Goal: Task Accomplishment & Management: Use online tool/utility

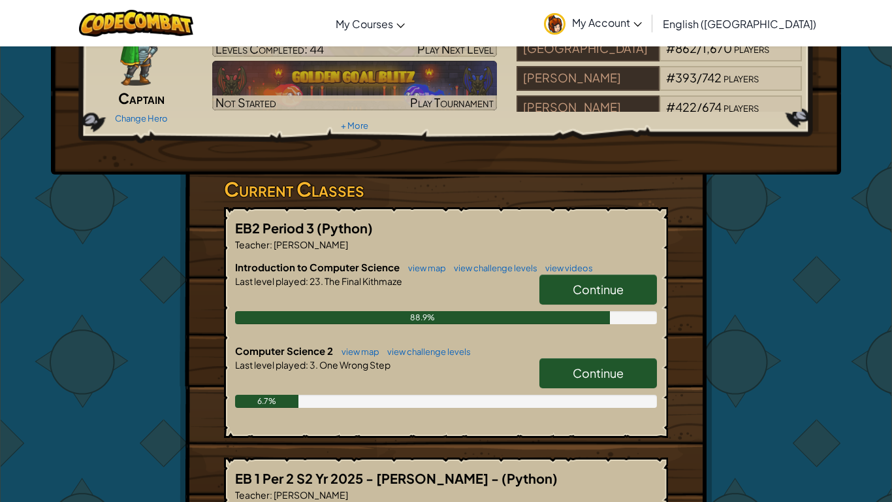
scroll to position [101, 0]
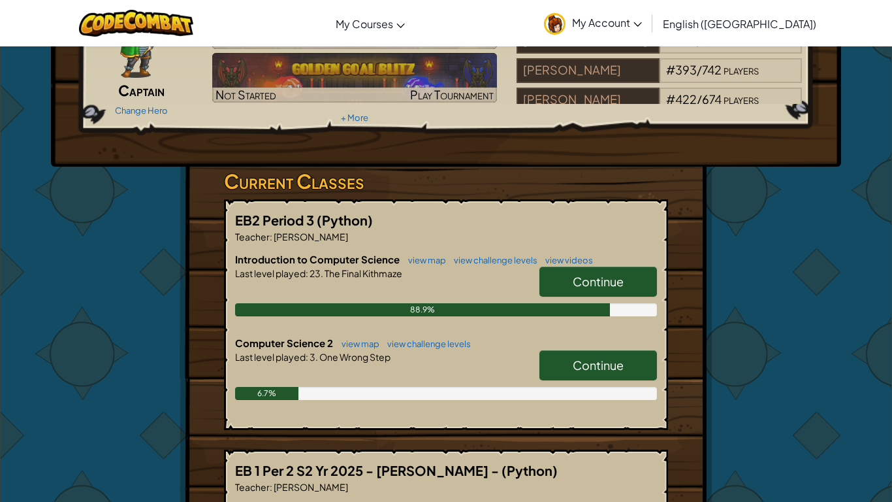
click at [589, 366] on span "Continue" at bounding box center [598, 364] width 51 height 15
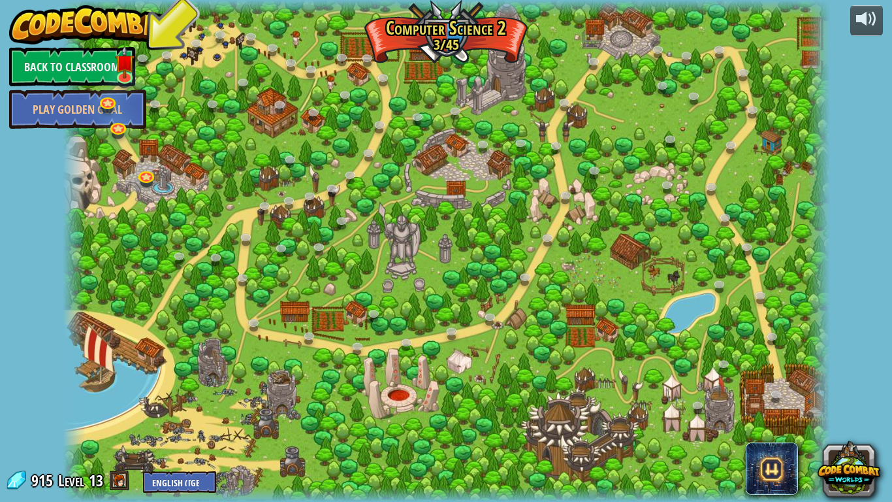
click at [225, 234] on div at bounding box center [446, 251] width 767 height 502
click at [229, 241] on div at bounding box center [446, 251] width 767 height 502
click at [310, 307] on div at bounding box center [446, 251] width 767 height 502
click at [338, 308] on div at bounding box center [446, 251] width 767 height 502
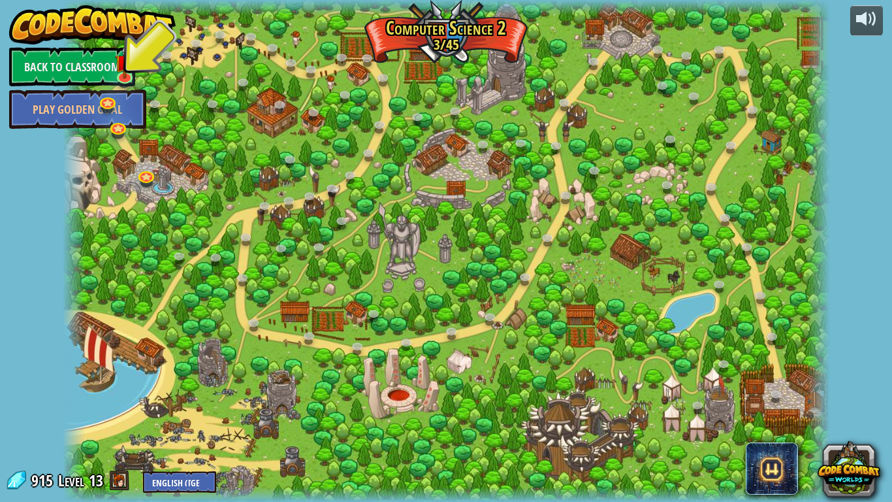
click at [338, 310] on div at bounding box center [446, 251] width 767 height 502
click at [61, 61] on link "Back to Classroom" at bounding box center [72, 66] width 126 height 39
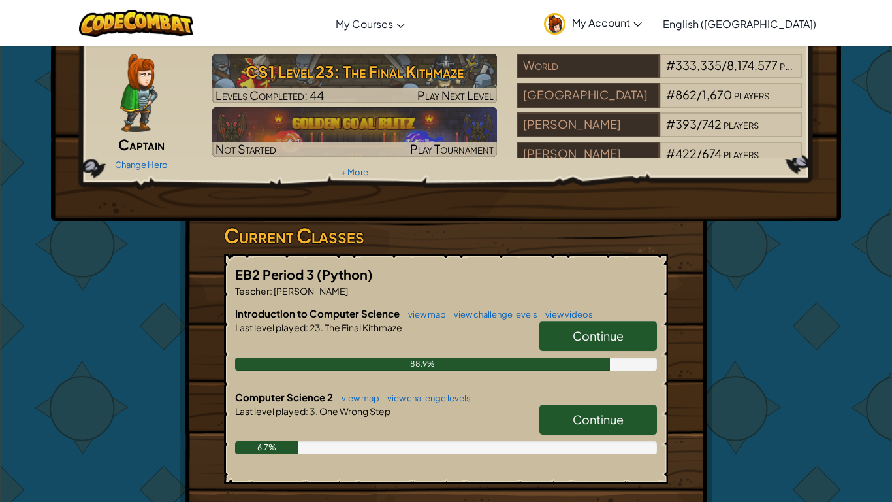
scroll to position [48, 0]
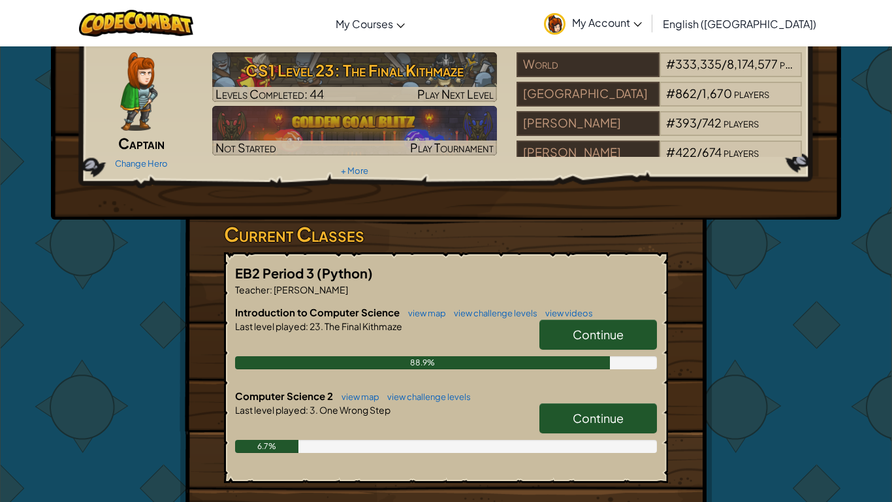
click at [557, 419] on link "Continue" at bounding box center [599, 418] width 118 height 30
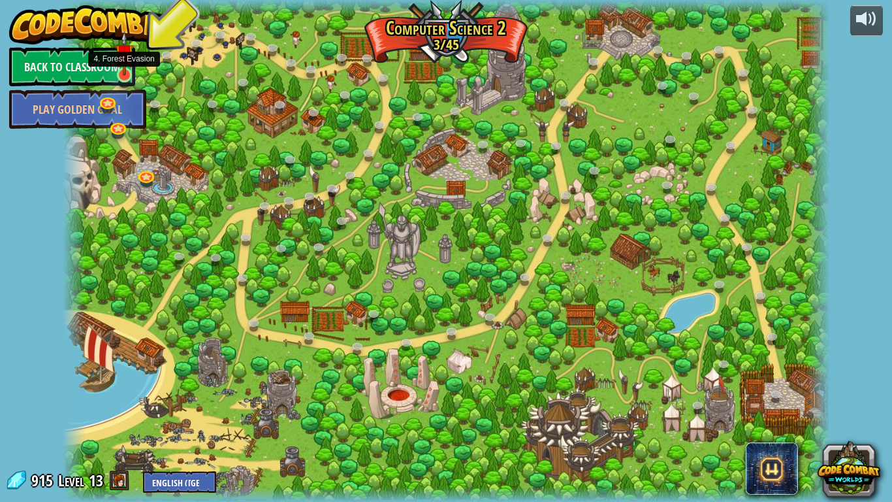
click at [120, 70] on img at bounding box center [125, 53] width 20 height 44
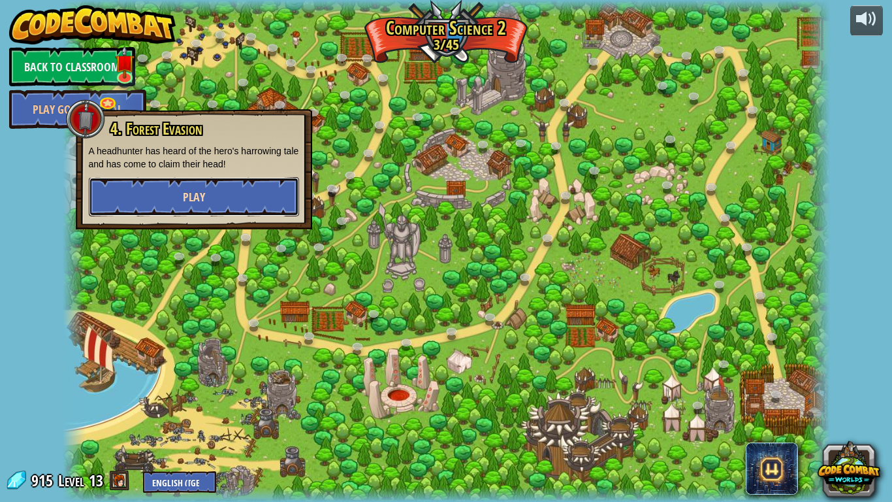
click at [181, 202] on button "Play" at bounding box center [194, 196] width 210 height 39
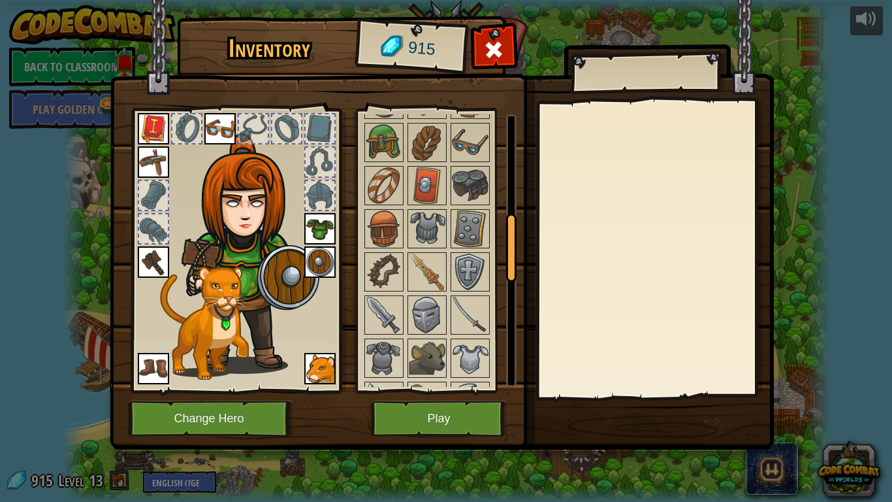
scroll to position [530, 0]
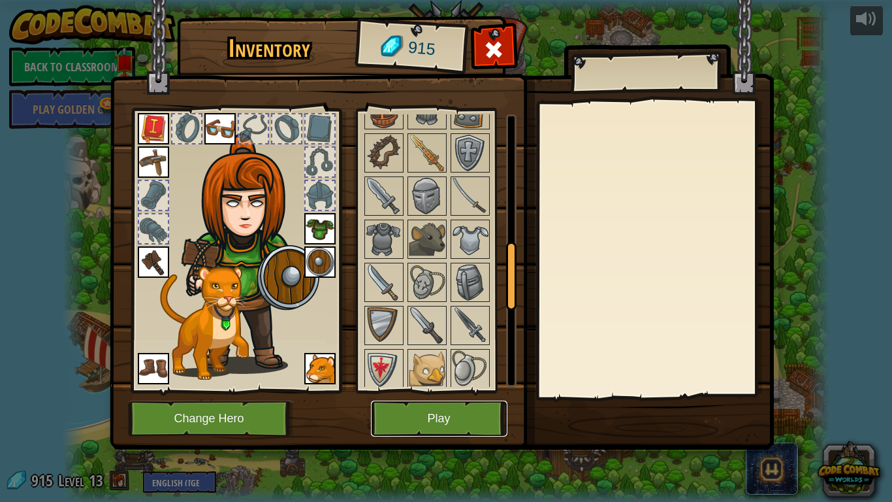
click at [423, 417] on button "Play" at bounding box center [439, 418] width 137 height 36
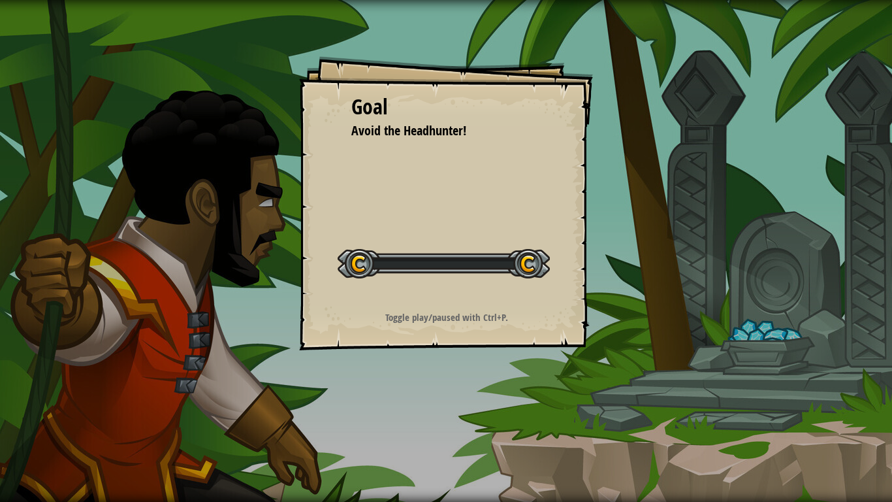
click at [423, 417] on div "Goal Avoid the Headhunter! Start Level Error loading from server. Try refreshin…" at bounding box center [446, 251] width 892 height 502
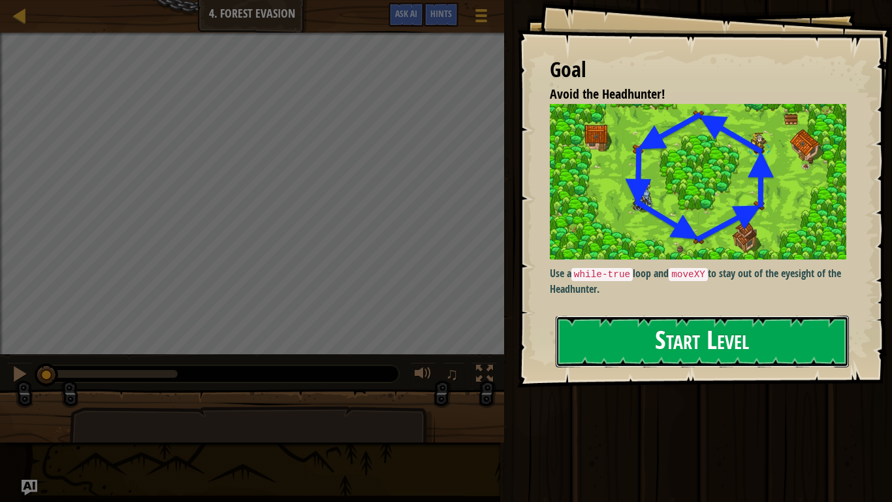
click at [760, 321] on button "Start Level" at bounding box center [702, 341] width 293 height 52
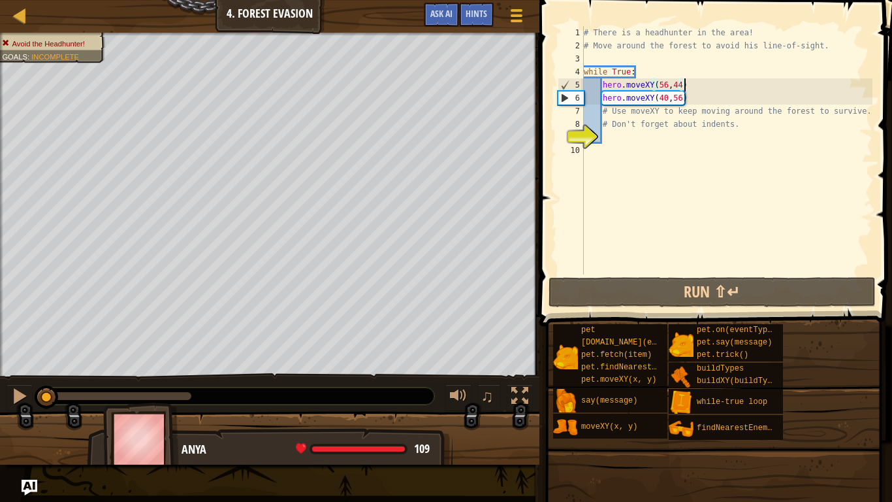
click at [706, 89] on div "# There is a headhunter in the area! # Move around the forest to avoid his line…" at bounding box center [726, 163] width 291 height 274
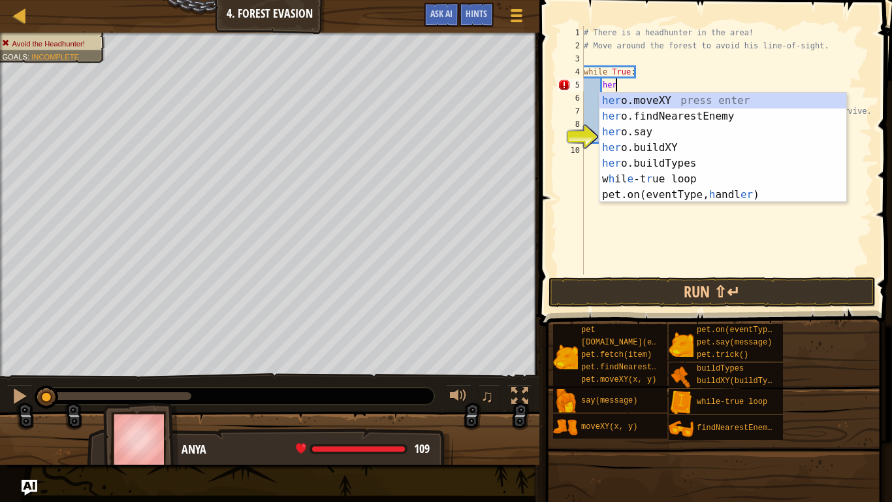
type textarea "h"
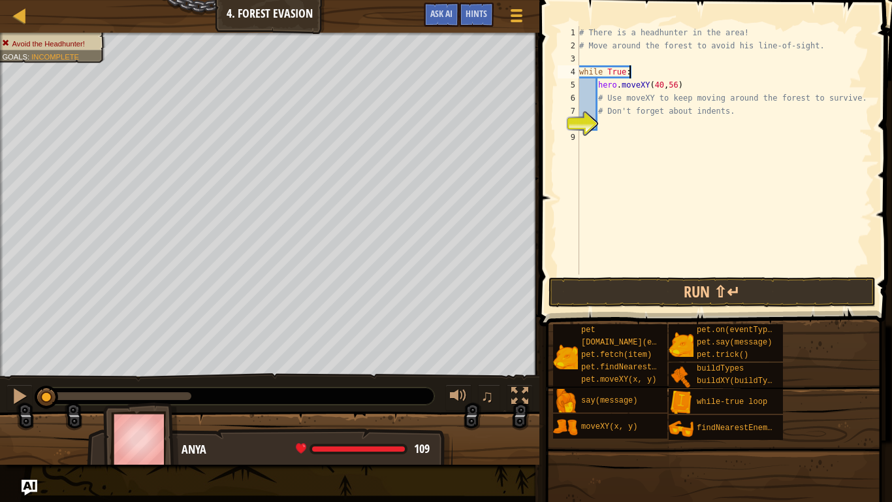
click at [686, 96] on div "# There is a headhunter in the area! # Move around the forest to avoid his line…" at bounding box center [725, 163] width 296 height 274
type textarea "# Use moveXY to keep moving around the forest to survive."
click at [635, 103] on div "# There is a headhunter in the area! # Move around the forest to avoid his line…" at bounding box center [725, 163] width 296 height 274
click at [598, 100] on div "# There is a headhunter in the area! # Move around the forest to avoid his line…" at bounding box center [725, 163] width 296 height 274
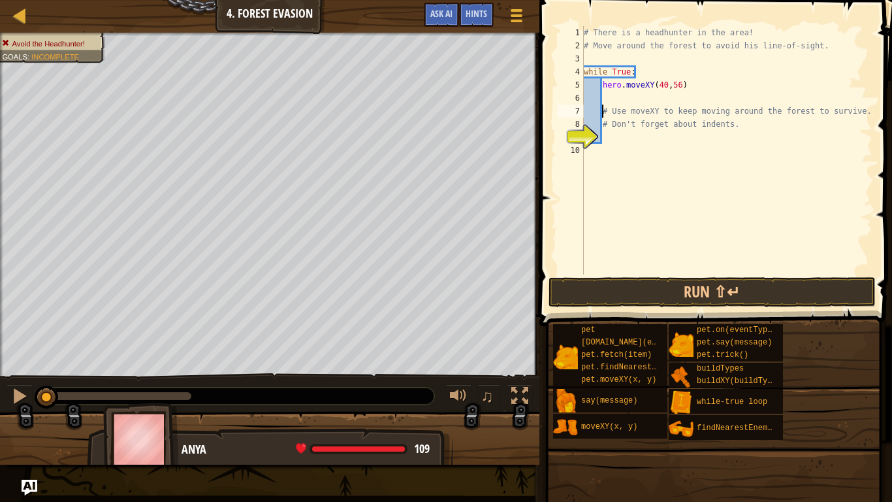
click at [607, 96] on div "# There is a headhunter in the area! # Move around the forest to avoid his line…" at bounding box center [726, 163] width 291 height 274
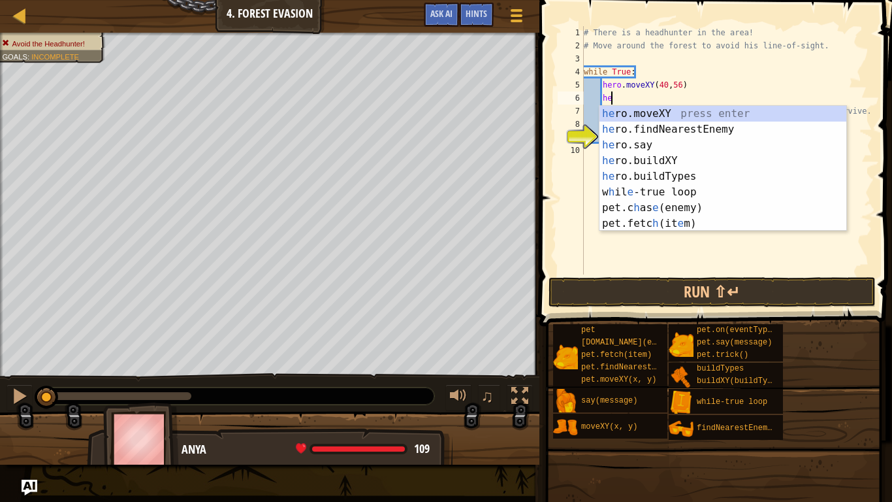
scroll to position [6, 4]
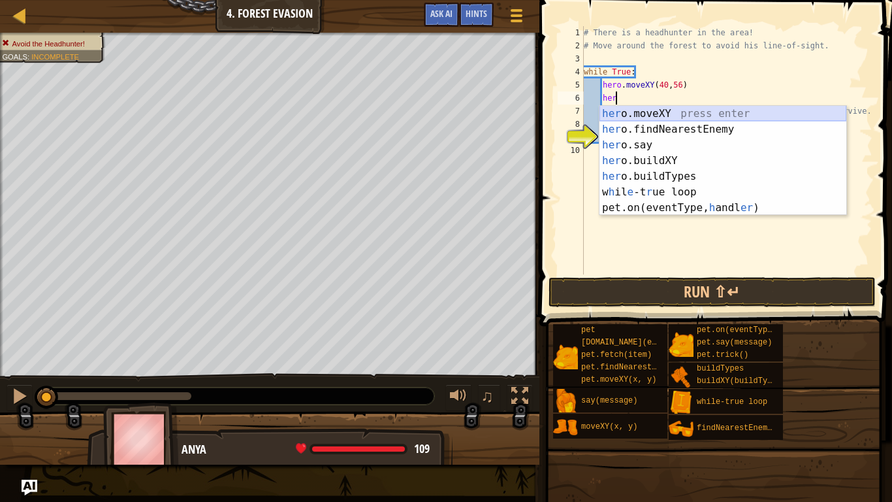
click at [706, 115] on div "her o.moveXY press enter her o.findNearestEnemy press enter her o.say press ent…" at bounding box center [723, 176] width 247 height 141
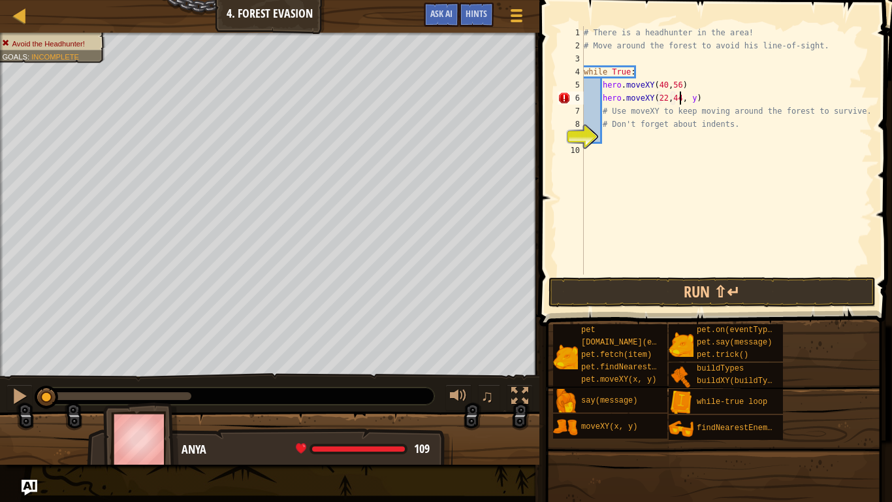
scroll to position [6, 14]
type textarea "hero.moveXY(22,44)"
click at [693, 93] on div "# There is a headhunter in the area! # Move around the forest to avoid his line…" at bounding box center [726, 163] width 291 height 274
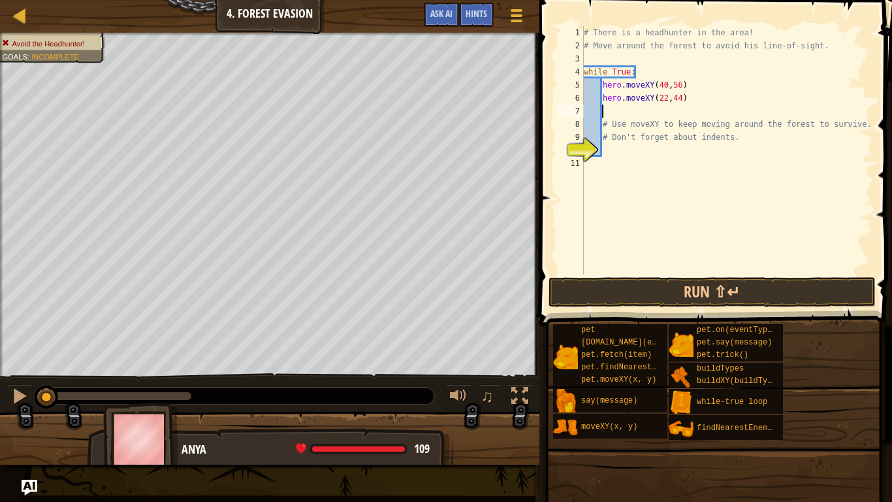
type textarea "# Use moveXY to keep moving around the forest to survive."
click at [639, 112] on div "# There is a headhunter in the area! # Move around the forest to avoid his line…" at bounding box center [726, 163] width 291 height 274
click at [19, 400] on div at bounding box center [19, 395] width 17 height 17
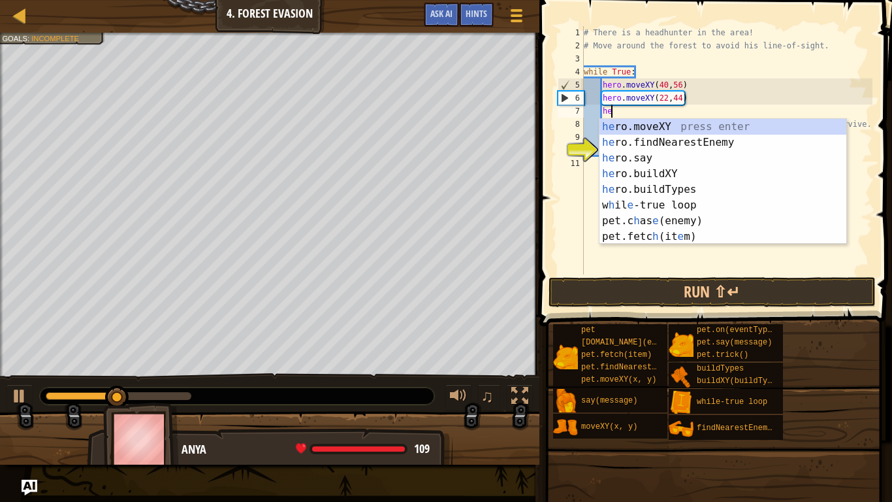
scroll to position [6, 4]
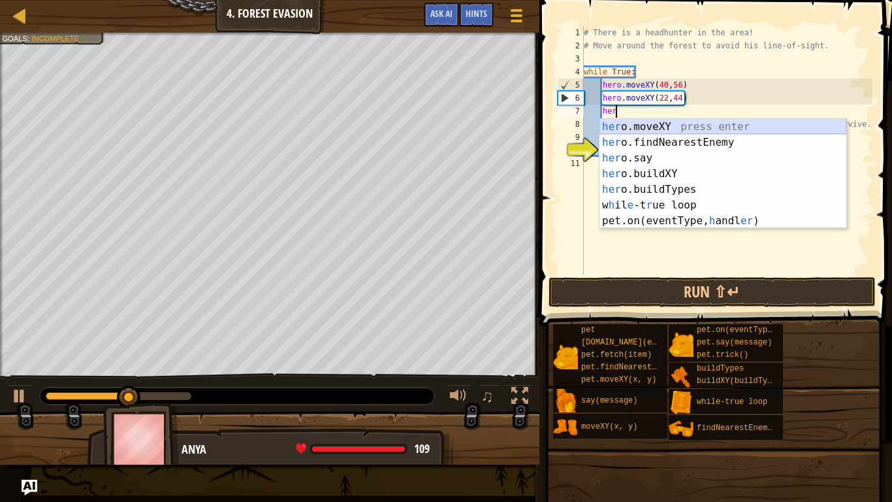
click at [799, 129] on div "her o.moveXY press enter her o.findNearestEnemy press enter her o.say press ent…" at bounding box center [723, 189] width 247 height 141
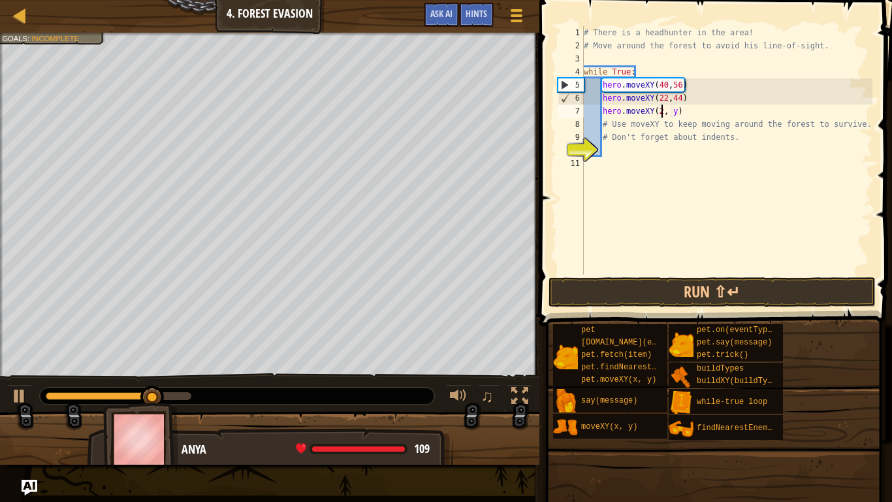
scroll to position [6, 12]
type textarea "hero.moveXY(24, 24)"
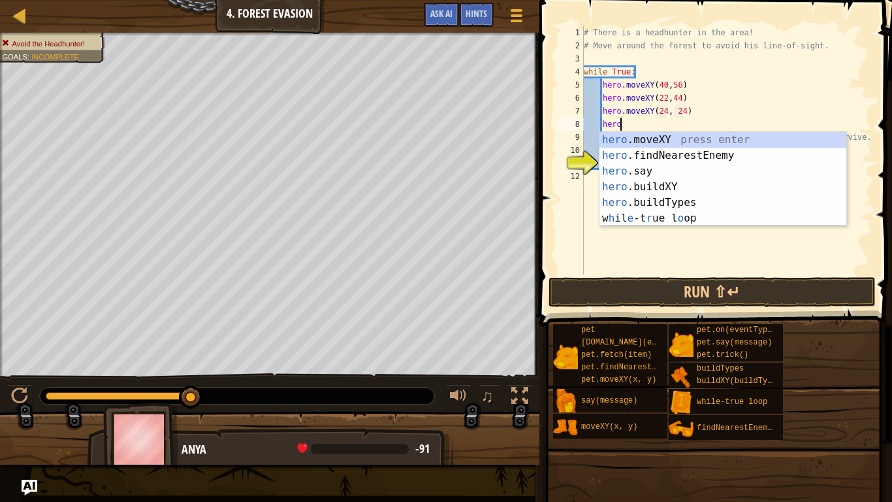
scroll to position [6, 5]
click at [707, 140] on div "hero .moveXY press enter hero .findNearestEnemy press enter hero .say press ent…" at bounding box center [723, 194] width 247 height 125
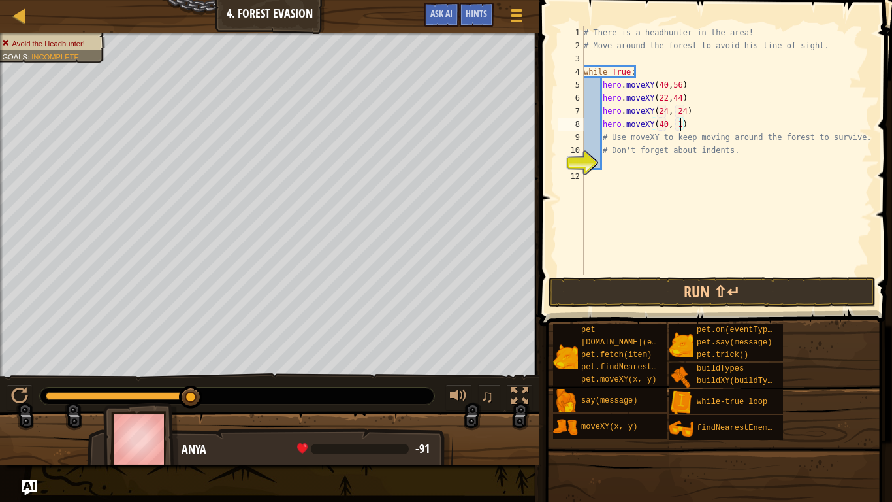
type textarea "hero.moveXY(40, 12)"
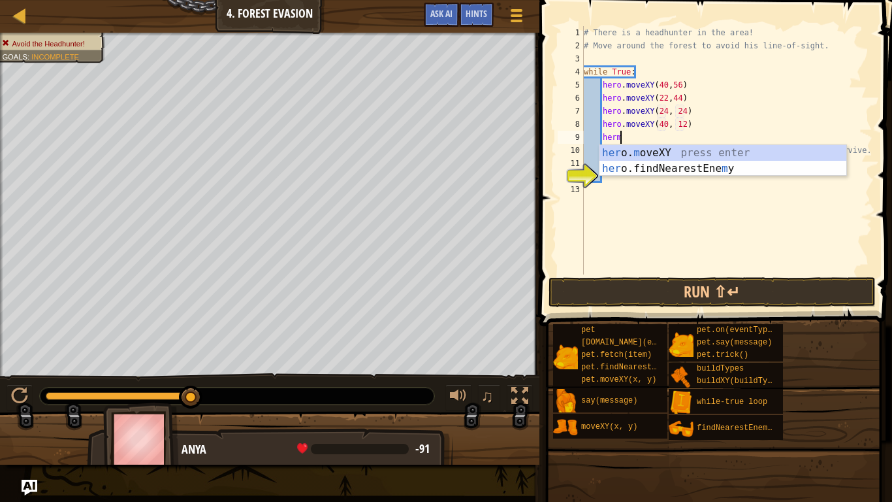
scroll to position [6, 5]
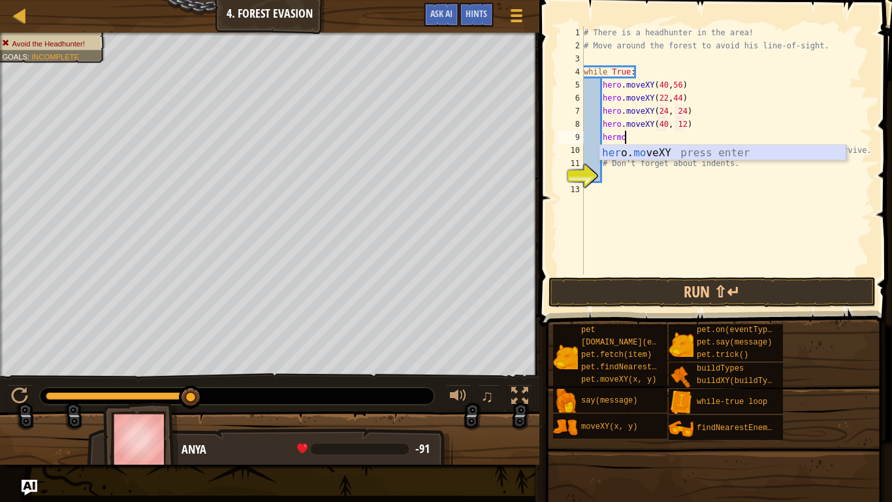
click at [732, 152] on div "her o. mo veXY press enter" at bounding box center [723, 168] width 247 height 47
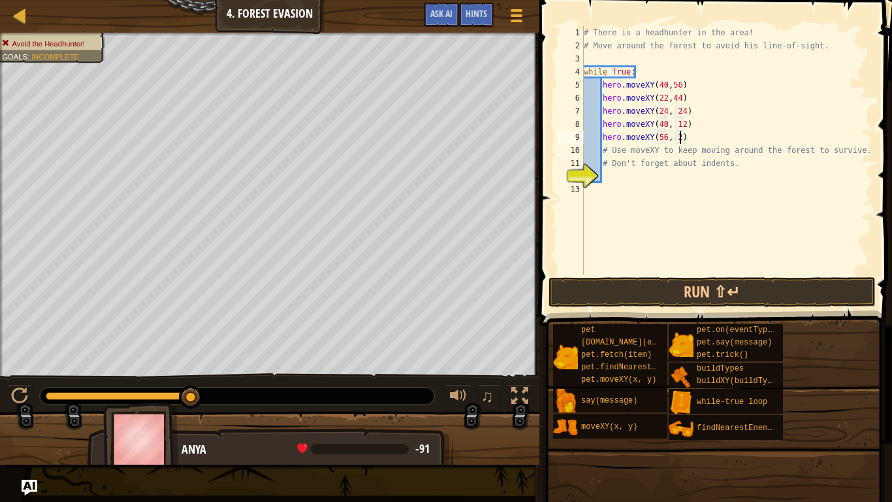
scroll to position [6, 14]
type textarea "hero.moveXY(56, 24)"
click at [573, 282] on button "Run ⇧↵" at bounding box center [712, 292] width 327 height 30
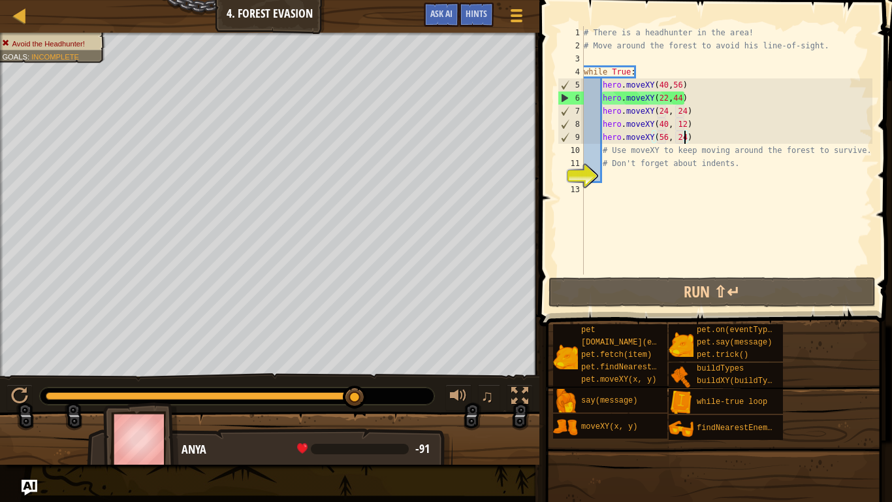
click at [766, 138] on div "# There is a headhunter in the area! # Move around the forest to avoid his line…" at bounding box center [726, 163] width 291 height 274
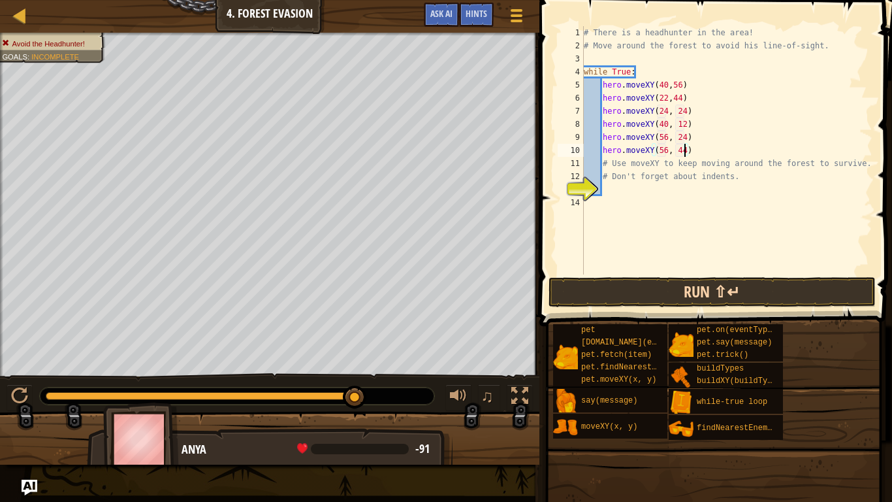
type textarea "hero.moveXY(56, 44)"
click at [828, 295] on button "Run ⇧↵" at bounding box center [712, 292] width 327 height 30
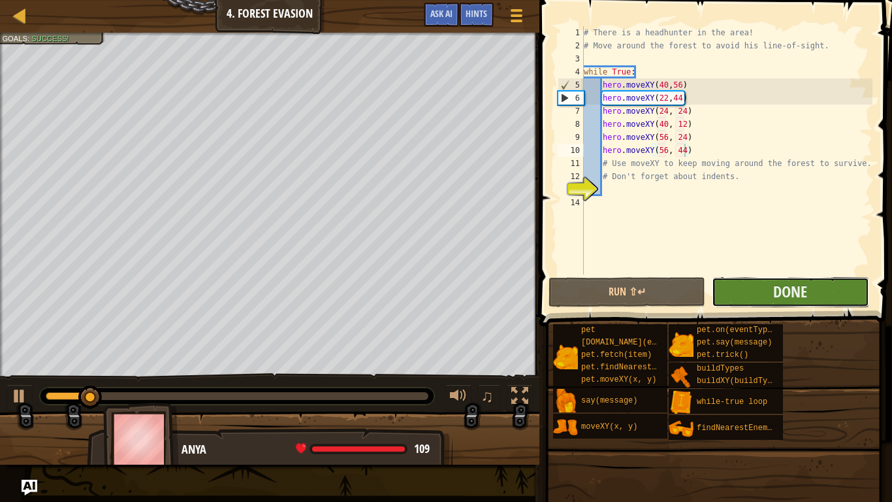
click at [772, 301] on button "Done" at bounding box center [790, 292] width 157 height 30
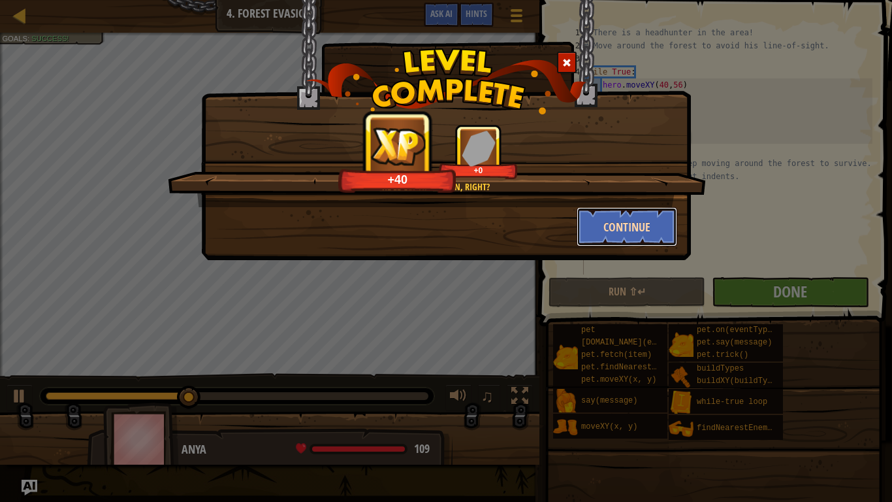
click at [626, 219] on button "Continue" at bounding box center [627, 226] width 101 height 39
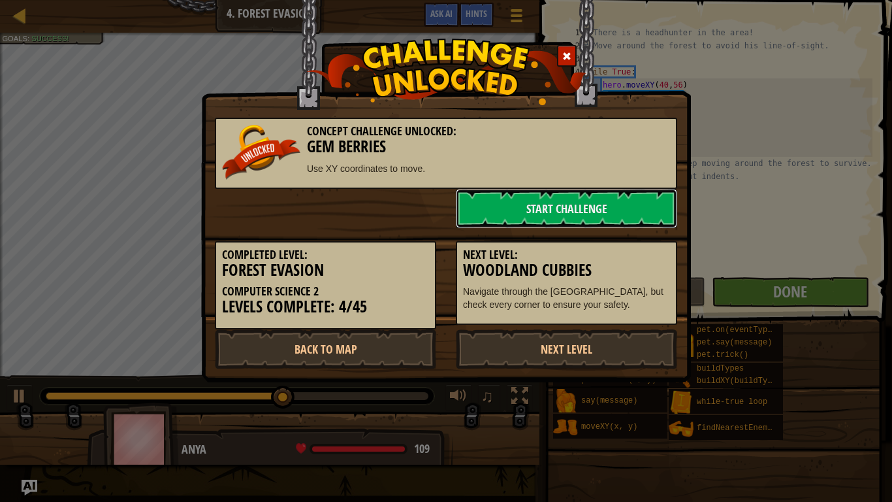
click at [626, 219] on link "Start Challenge" at bounding box center [566, 208] width 221 height 39
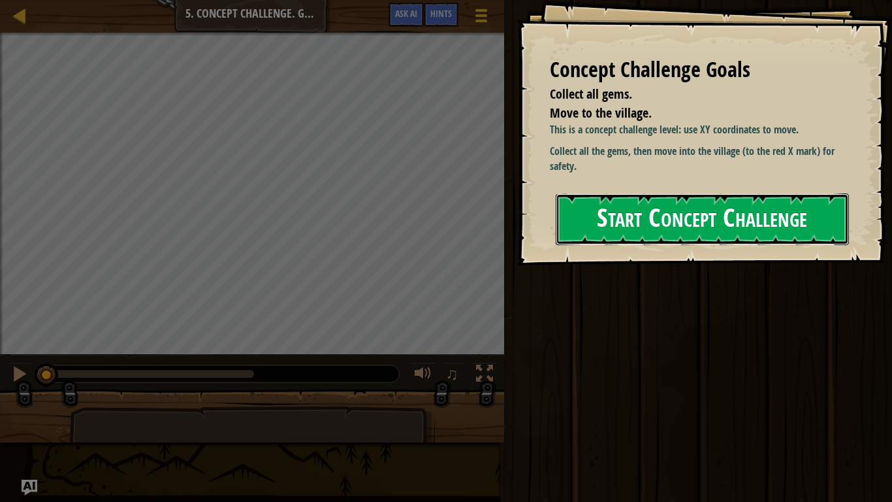
click at [748, 228] on button "Start Concept Challenge" at bounding box center [702, 219] width 293 height 52
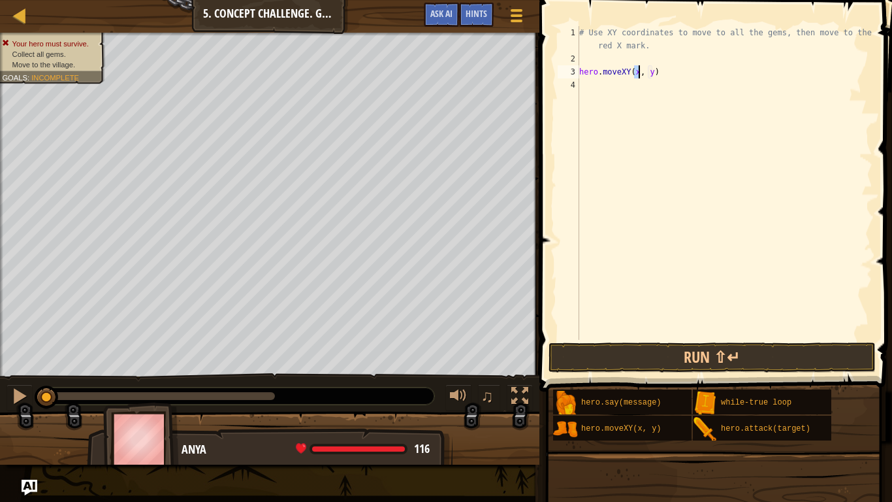
scroll to position [6, 8]
type textarea "hero.moveXY(8, 49)"
type textarea "hero.moveXY(8, 13)"
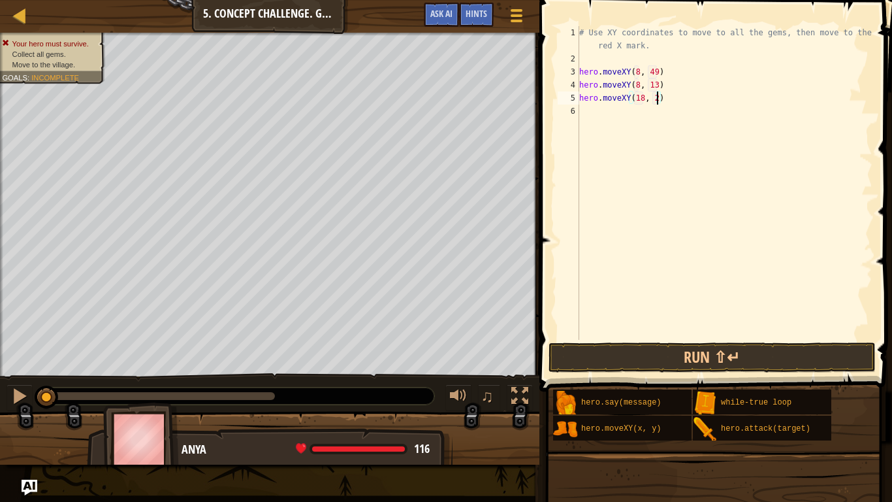
type textarea "hero.moveXY(18, 27)"
type textarea "hero.moveXY(34, 15)"
type textarea "hero.moveXY(30, 41)"
type textarea "hero.moveXY(40, 57)"
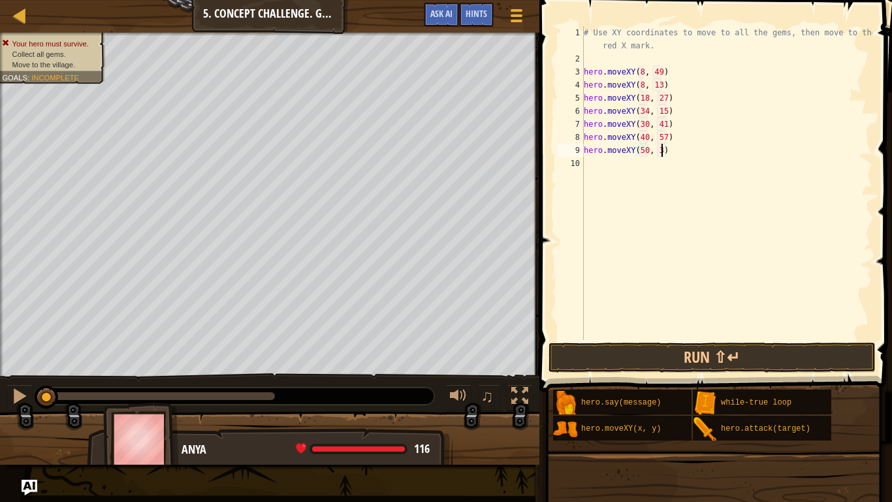
type textarea "hero.moveXY(50, 34)"
type textarea "hero.moveXY(74, 34)"
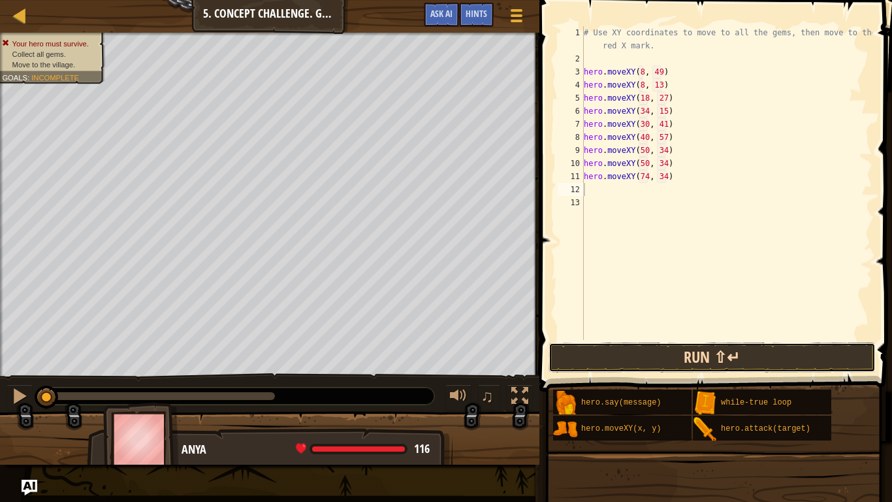
click at [598, 347] on button "Run ⇧↵" at bounding box center [712, 357] width 327 height 30
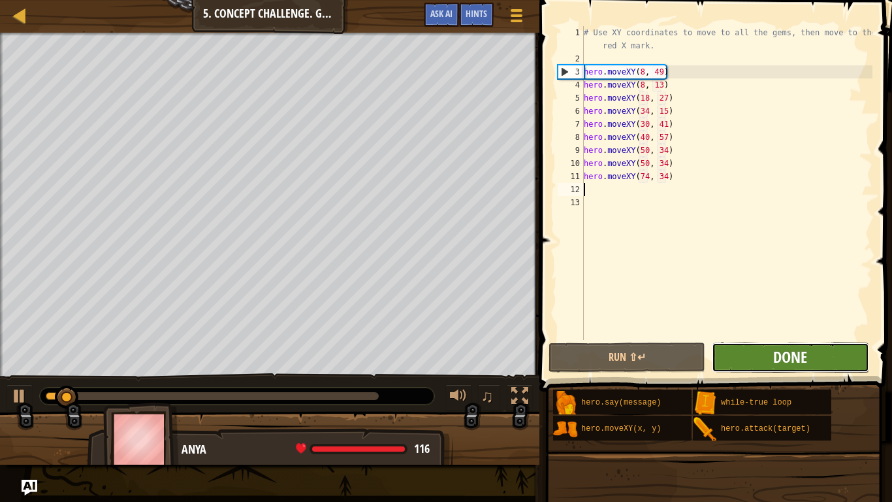
click at [793, 347] on span "Done" at bounding box center [790, 356] width 34 height 21
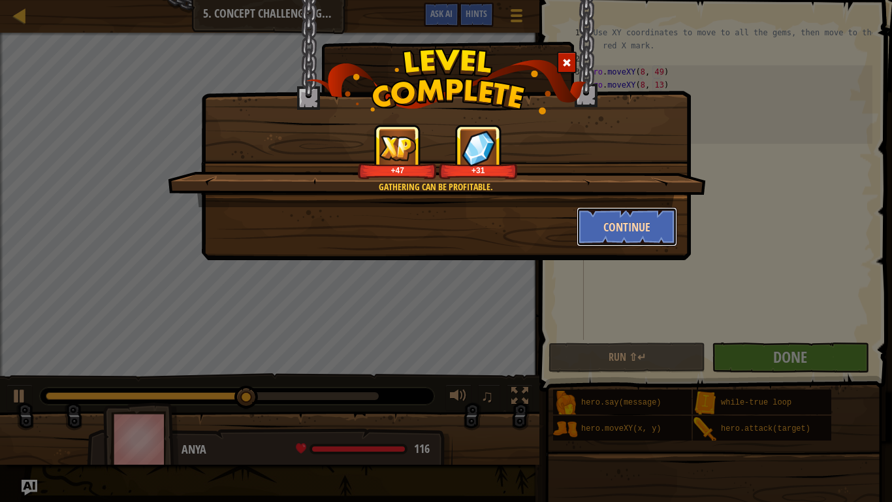
click at [666, 225] on button "Continue" at bounding box center [627, 226] width 101 height 39
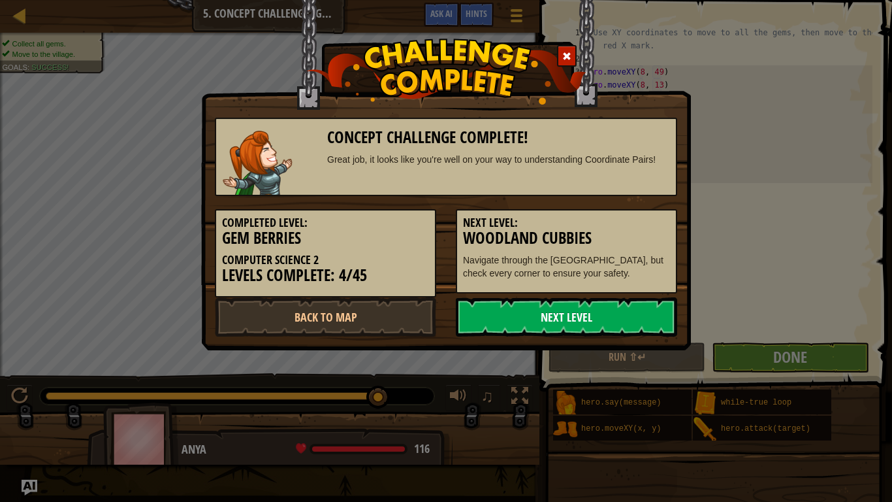
click at [558, 300] on link "Next Level" at bounding box center [566, 316] width 221 height 39
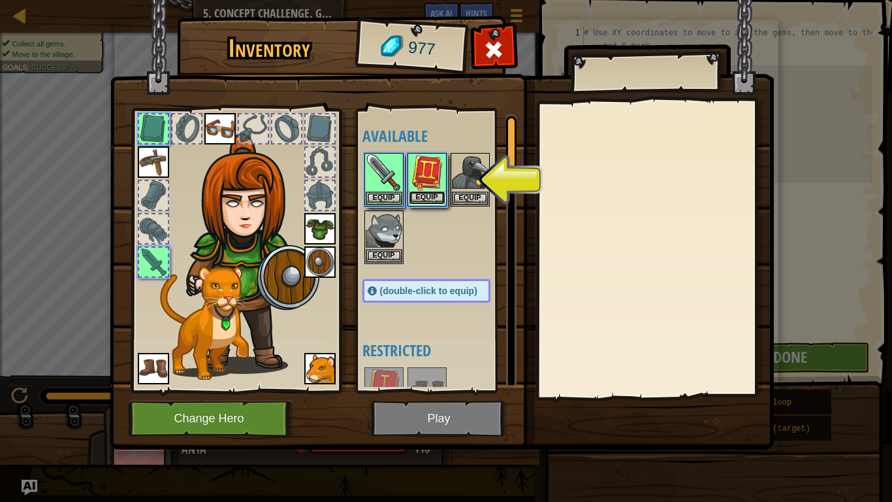
click at [435, 204] on button "Equip" at bounding box center [427, 198] width 37 height 14
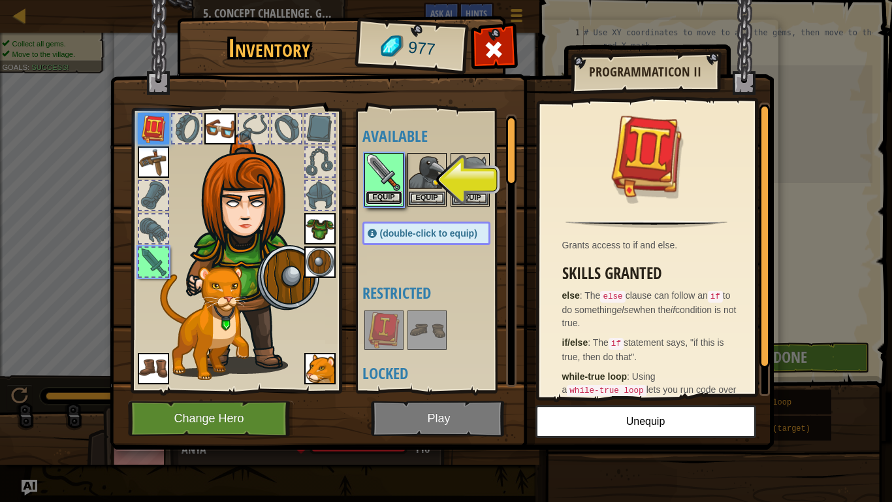
click at [379, 199] on button "Equip" at bounding box center [384, 198] width 37 height 14
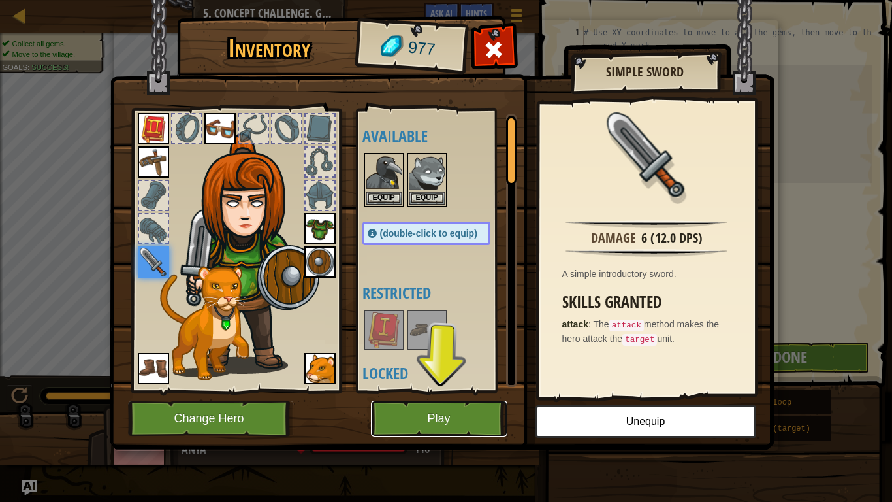
click at [404, 419] on button "Play" at bounding box center [439, 418] width 137 height 36
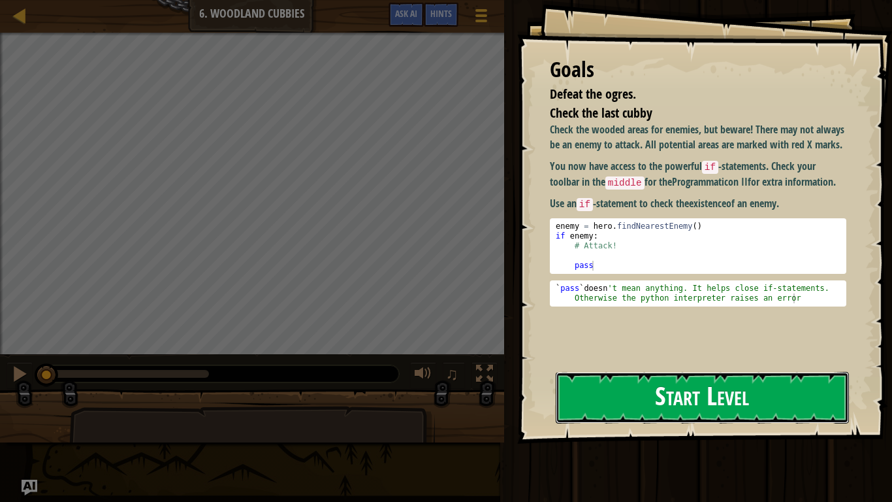
click at [664, 374] on button "Start Level" at bounding box center [702, 398] width 293 height 52
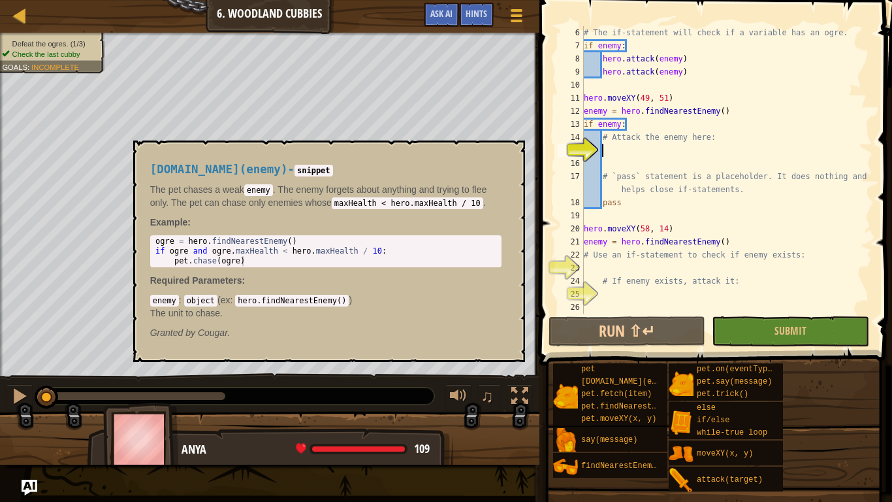
scroll to position [65, 0]
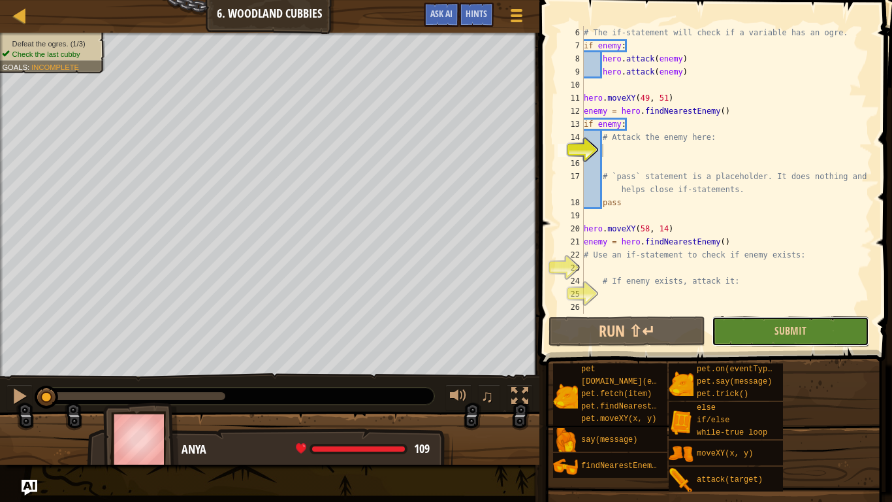
click at [788, 338] on button "Submit" at bounding box center [790, 331] width 157 height 30
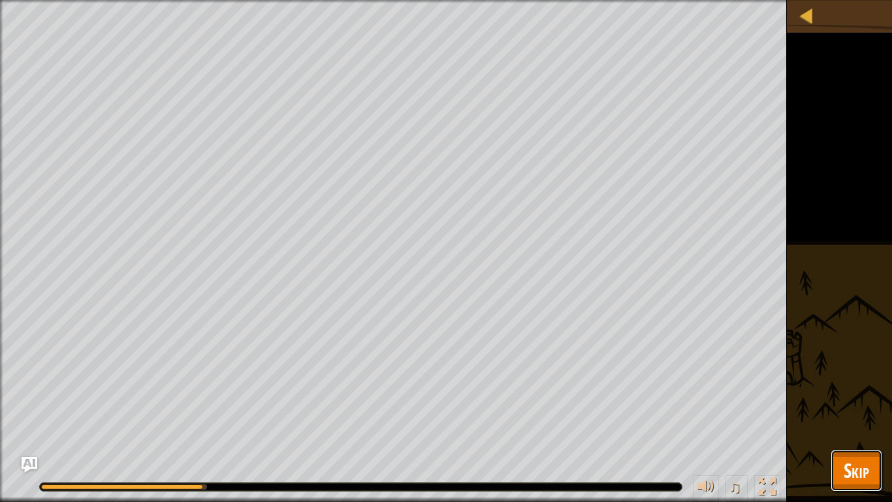
click at [867, 468] on span "Skip" at bounding box center [856, 470] width 25 height 27
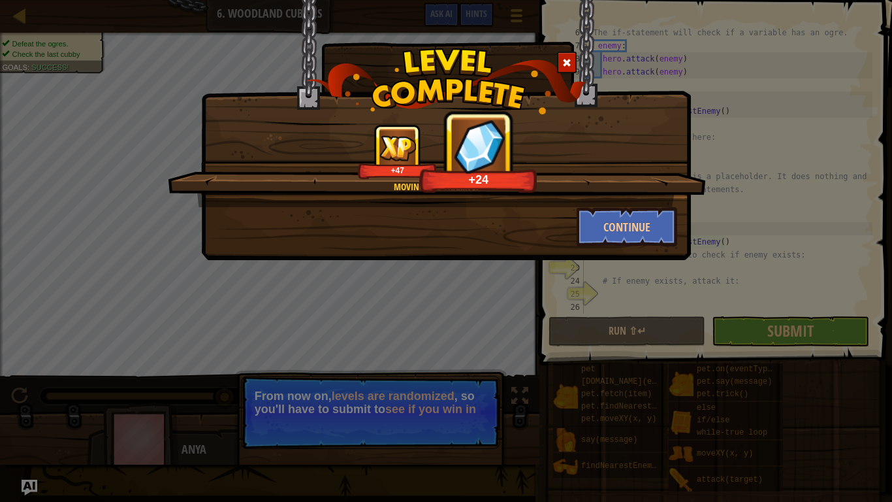
click at [798, 341] on div "Moving and shaking! +47 +24 Continue" at bounding box center [446, 251] width 892 height 502
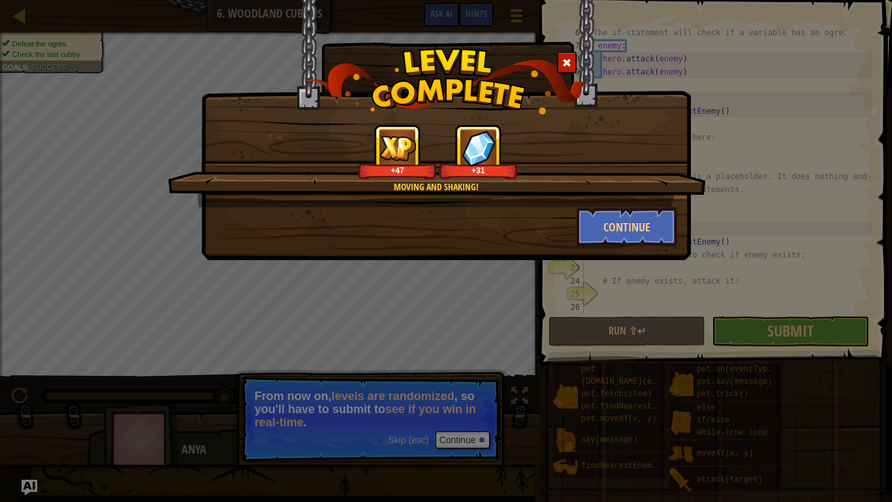
click at [798, 341] on div "Moving and shaking! +47 +31 Continue" at bounding box center [446, 251] width 892 height 502
click at [605, 225] on button "Continue" at bounding box center [627, 226] width 101 height 39
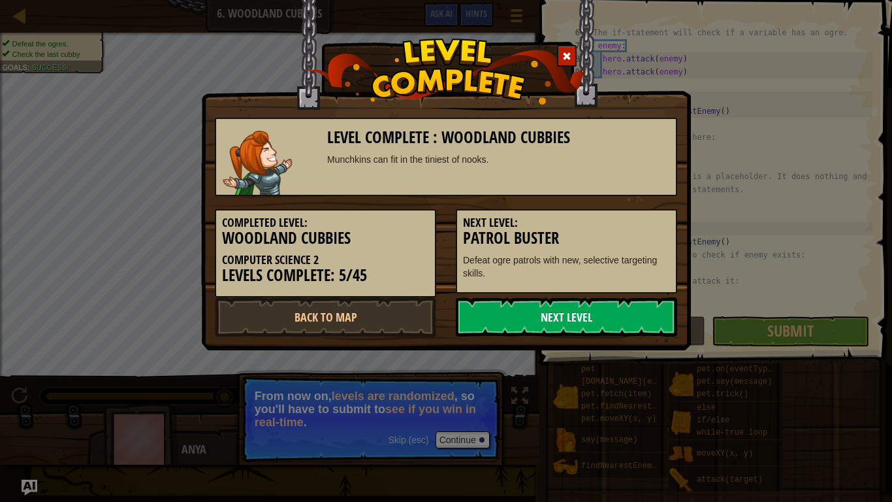
click at [592, 325] on link "Next Level" at bounding box center [566, 316] width 221 height 39
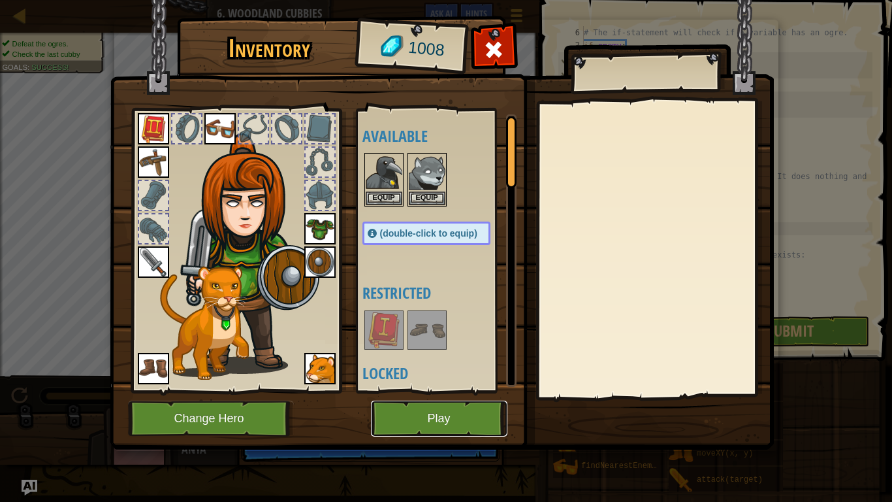
click at [455, 406] on button "Play" at bounding box center [439, 418] width 137 height 36
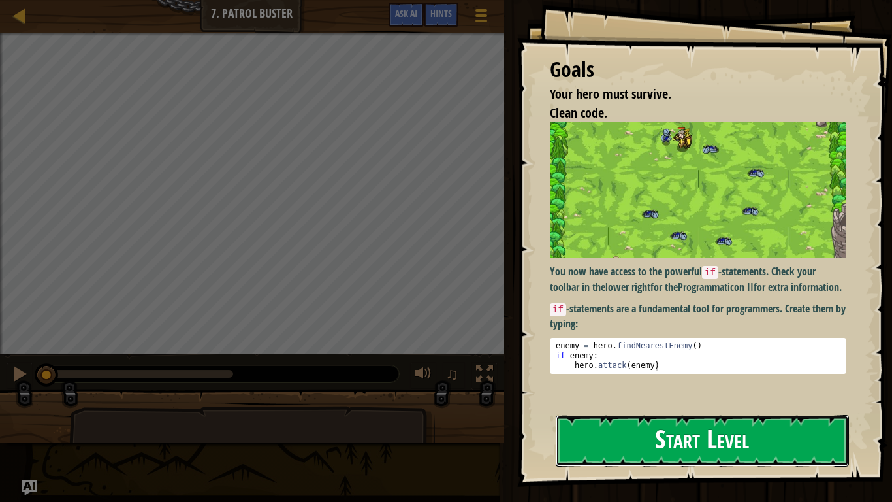
click at [621, 440] on button "Start Level" at bounding box center [702, 441] width 293 height 52
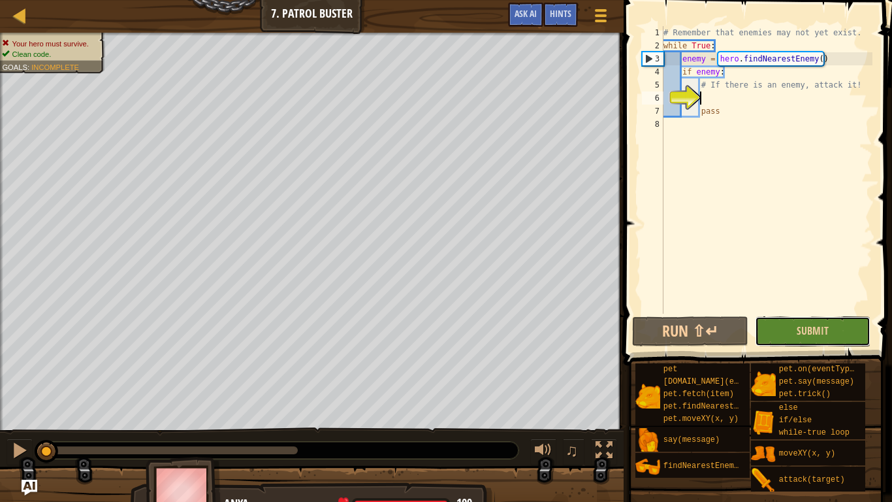
click at [810, 319] on button "Submit" at bounding box center [813, 331] width 116 height 30
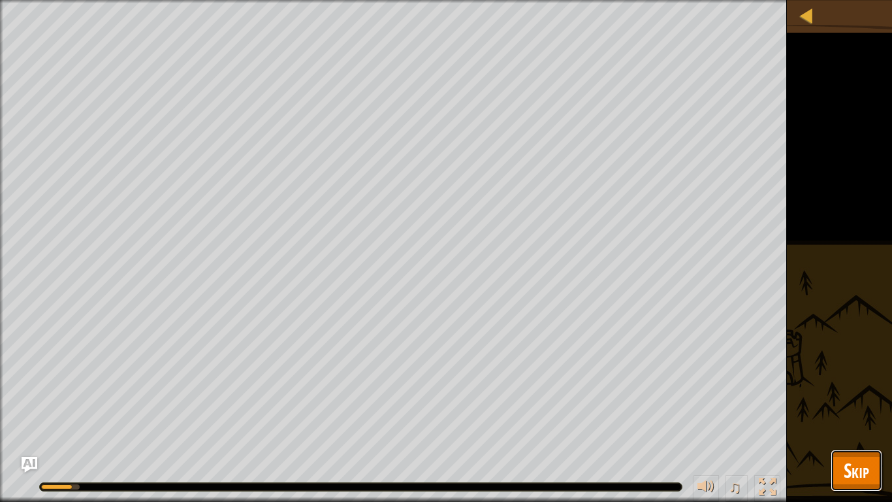
click at [860, 464] on span "Skip" at bounding box center [856, 470] width 25 height 27
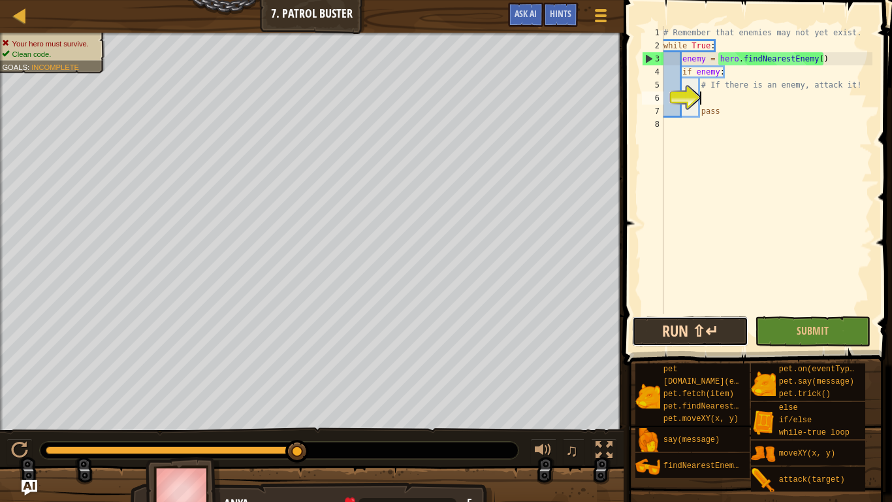
click at [714, 323] on button "Run ⇧↵" at bounding box center [690, 331] width 116 height 30
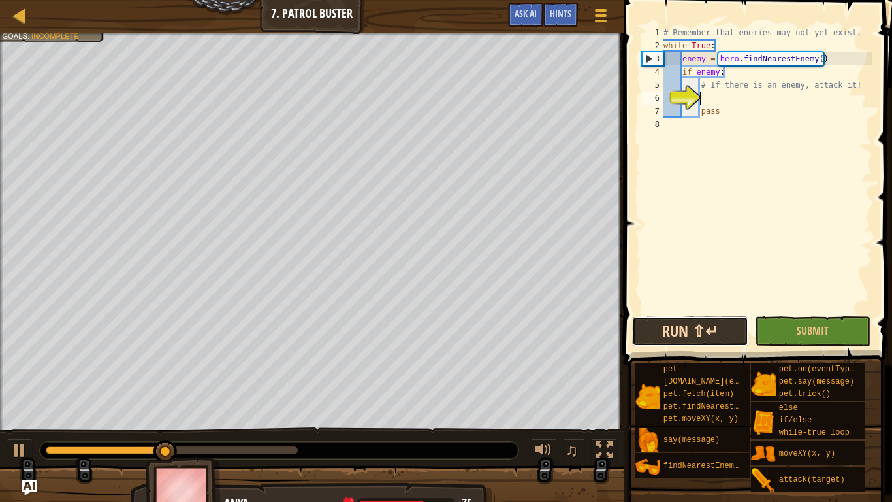
click at [716, 323] on button "Run ⇧↵" at bounding box center [690, 331] width 116 height 30
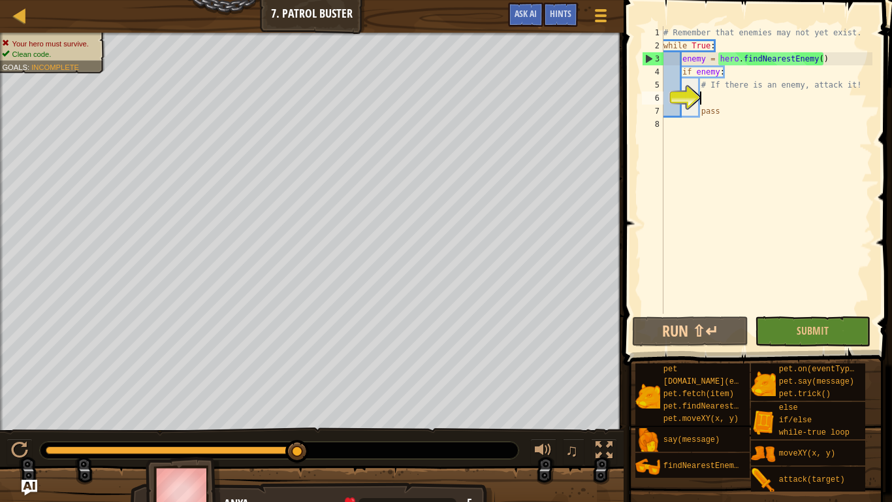
click at [782, 60] on div "# Remember that enemies may not yet exist. while True : enemy = hero . findNear…" at bounding box center [767, 183] width 212 height 314
click at [820, 59] on div "# Remember that enemies may not yet exist. while True : enemy = hero . findNear…" at bounding box center [767, 183] width 212 height 314
type textarea "enemy = hero.findNearestEnemy(1)"
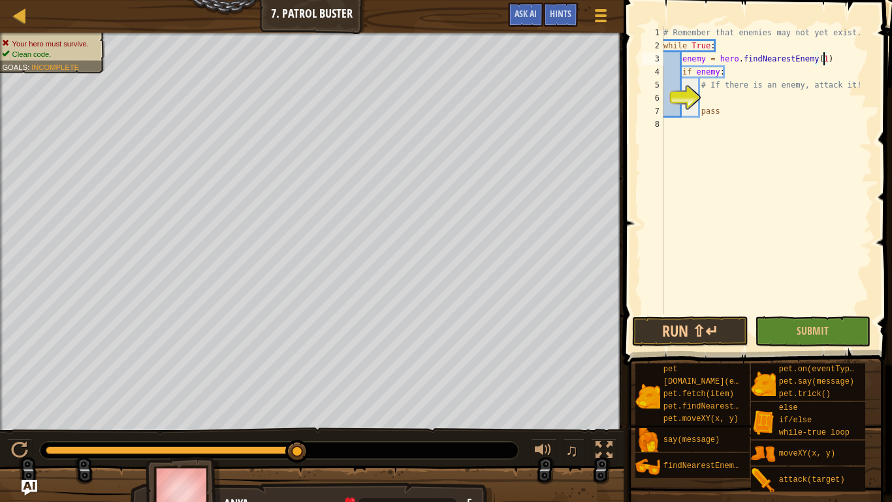
click at [656, 126] on div "8" at bounding box center [653, 124] width 22 height 13
click at [723, 71] on div "# Remember that enemies may not yet exist. while True : enemy = hero . findNear…" at bounding box center [767, 183] width 212 height 314
click at [530, 11] on span "Ask AI" at bounding box center [526, 13] width 22 height 12
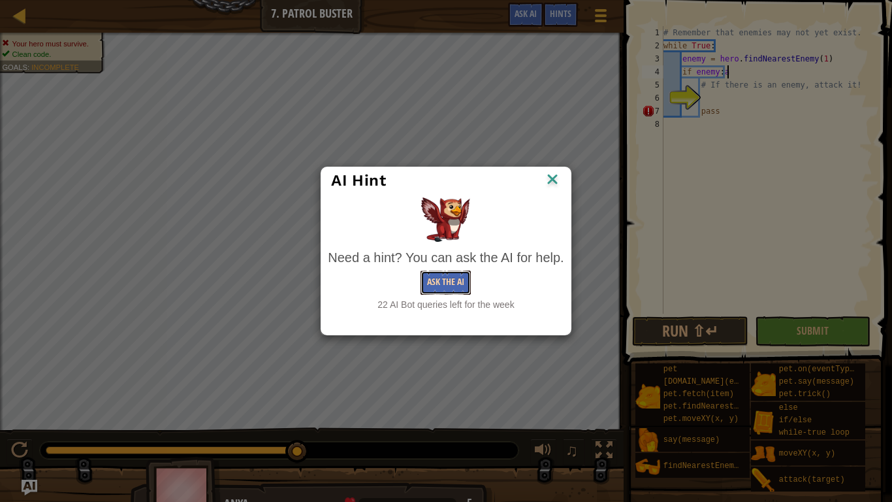
click at [457, 285] on button "Ask the AI" at bounding box center [446, 282] width 50 height 24
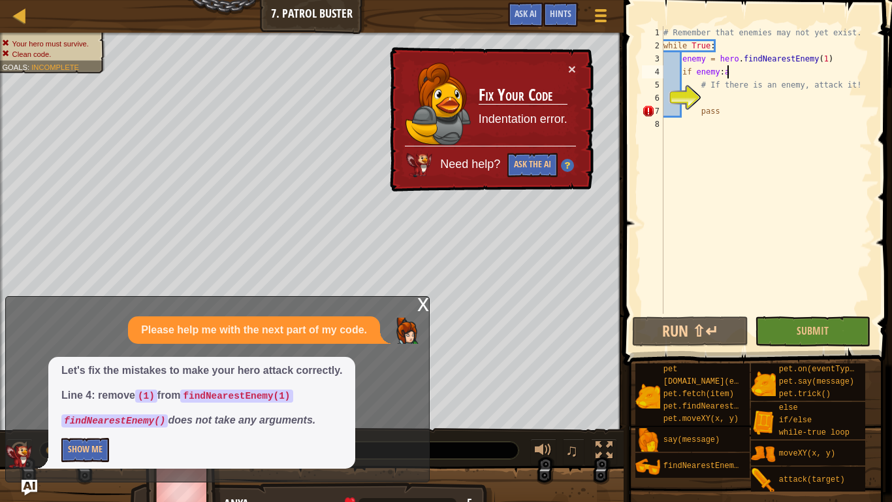
click at [823, 60] on div "# Remember that enemies may not yet exist. while True : enemy = hero . findNear…" at bounding box center [767, 183] width 212 height 314
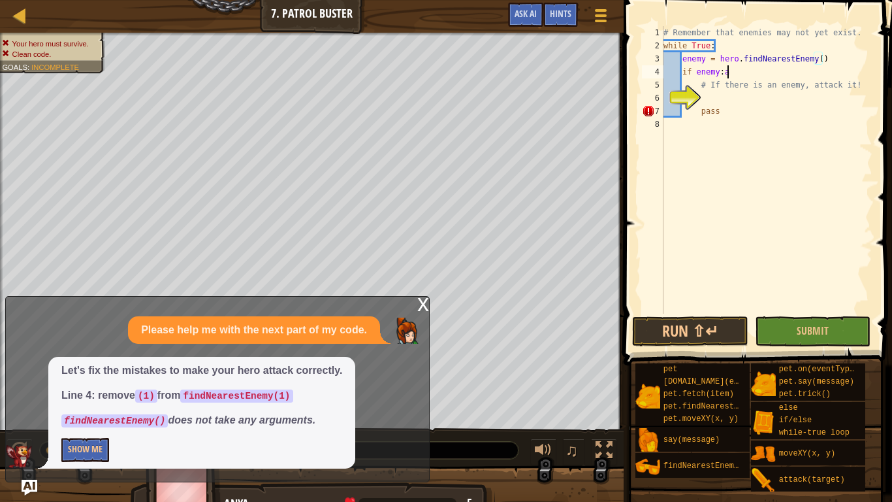
click at [745, 69] on div "# Remember that enemies may not yet exist. while True : enemy = hero . findNear…" at bounding box center [767, 183] width 212 height 314
click at [530, 20] on button "Ask AI" at bounding box center [525, 15] width 35 height 24
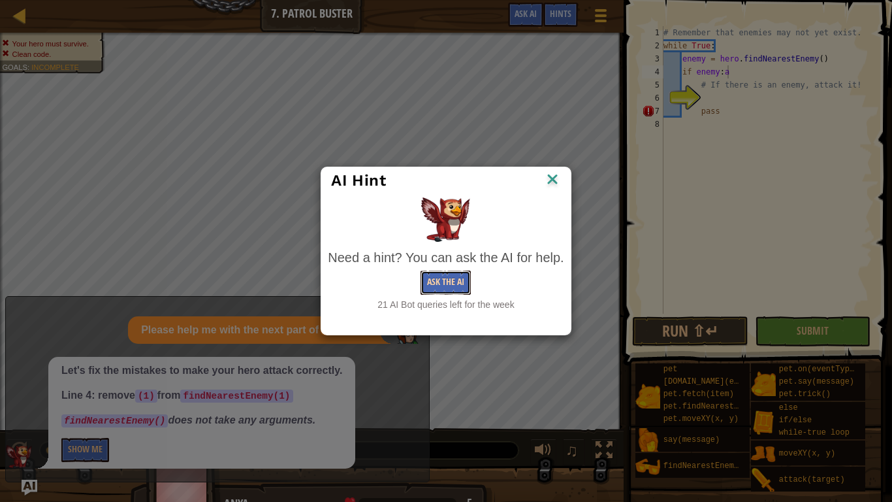
click at [454, 274] on button "Ask the AI" at bounding box center [446, 282] width 50 height 24
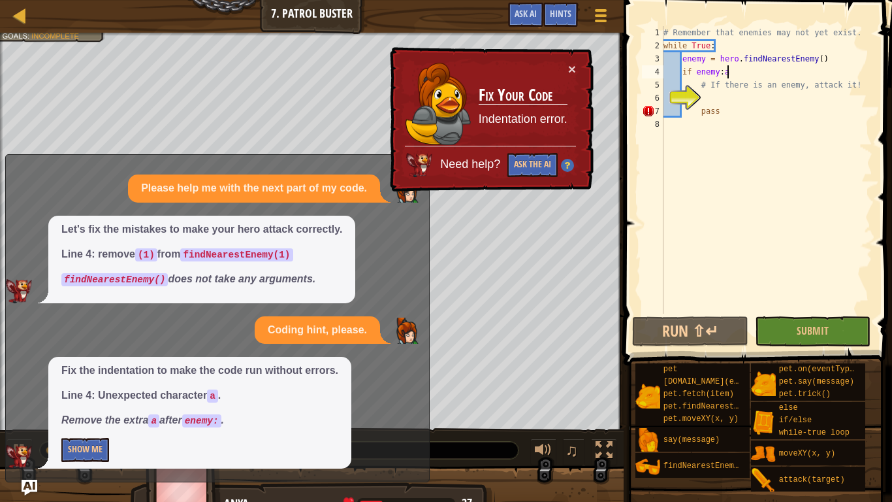
type textarea "if enemy:"
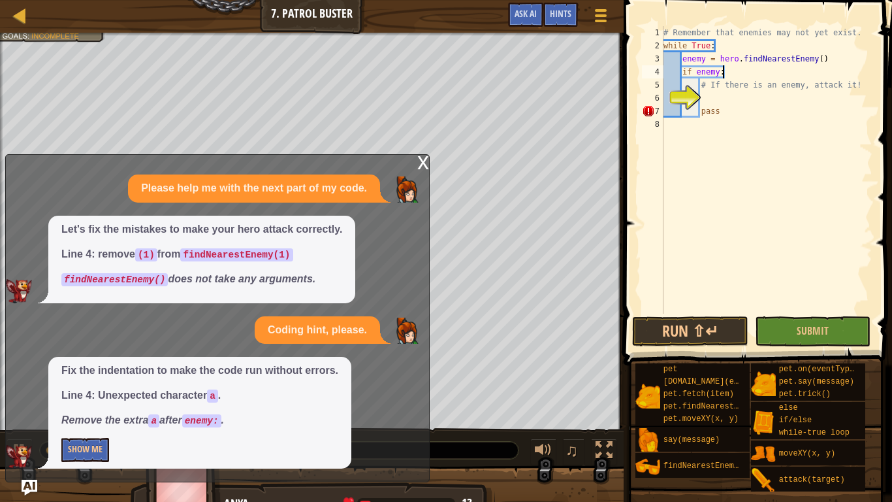
scroll to position [6, 8]
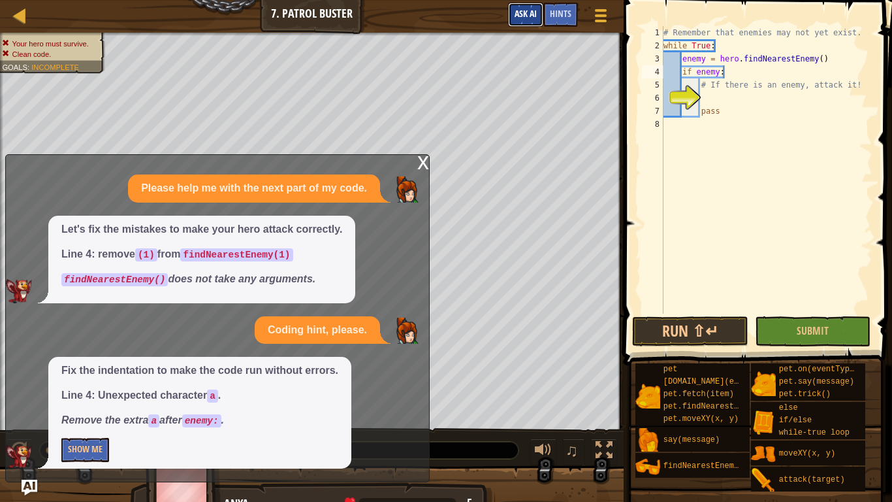
click at [531, 7] on button "Ask AI" at bounding box center [525, 15] width 35 height 24
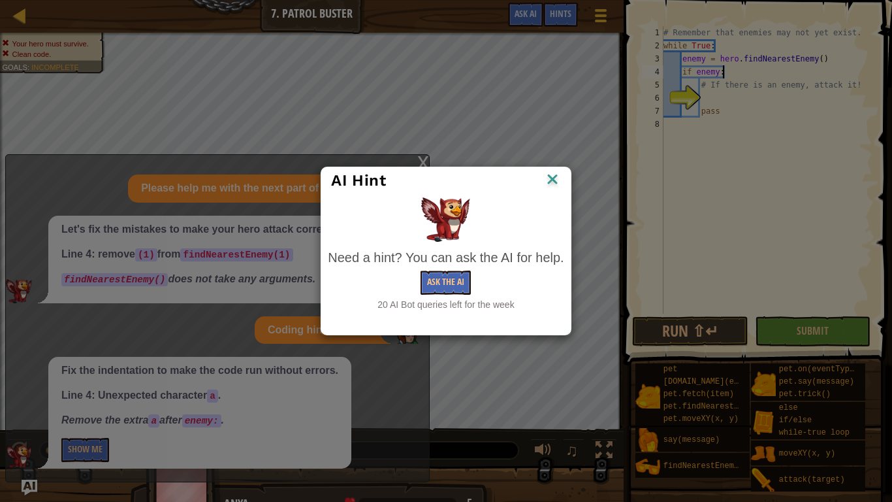
click at [549, 186] on img at bounding box center [552, 180] width 17 height 20
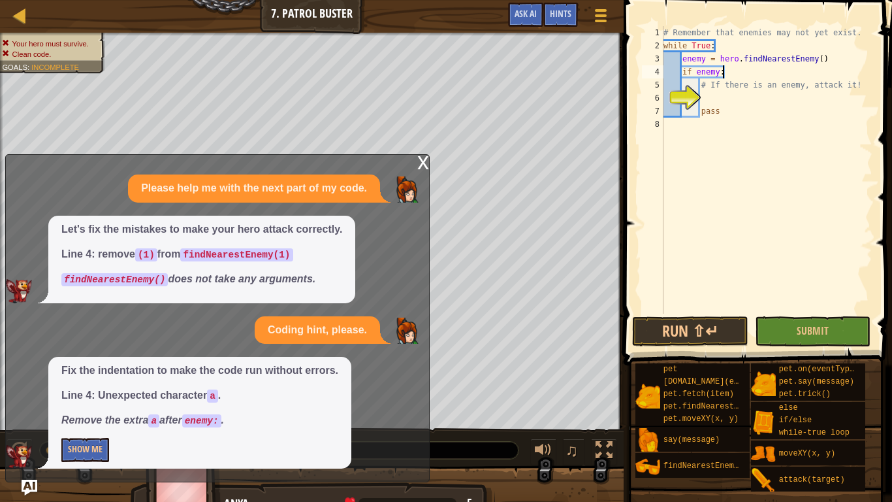
click at [725, 100] on div "# Remember that enemies may not yet exist. while True : enemy = hero . findNear…" at bounding box center [767, 183] width 212 height 314
click at [718, 89] on div "# Remember that enemies may not yet exist. while True : enemy = hero . findNear…" at bounding box center [767, 183] width 212 height 314
click at [686, 78] on div "# Remember that enemies may not yet exist. while True : enemy = hero . findNear…" at bounding box center [767, 183] width 212 height 314
click at [685, 83] on div "# Remember that enemies may not yet exist. while True : enemy = hero . findNear…" at bounding box center [767, 183] width 212 height 314
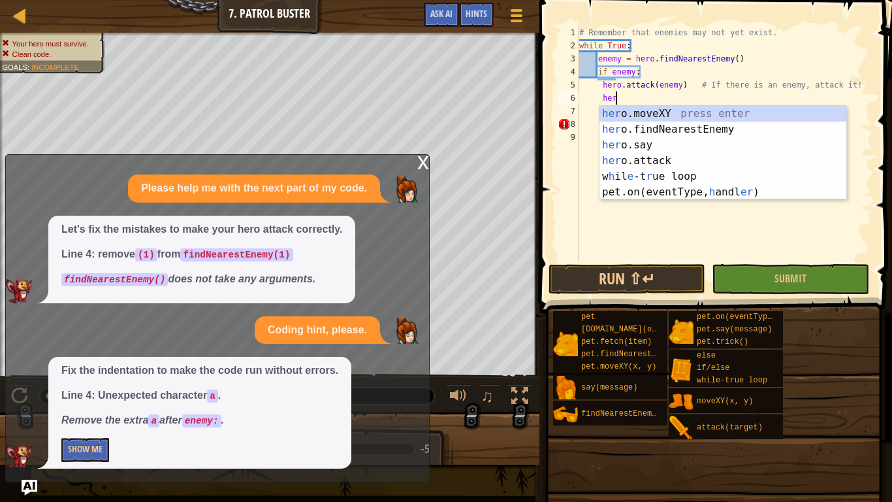
scroll to position [6, 41]
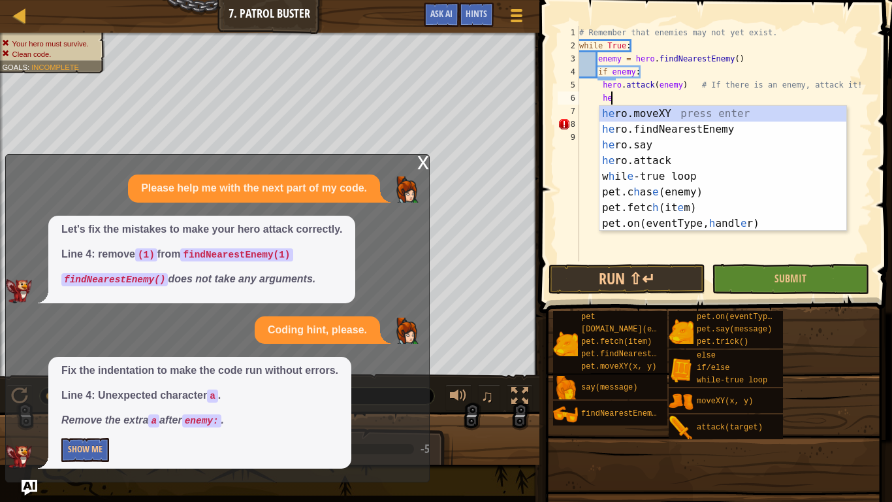
type textarea "h"
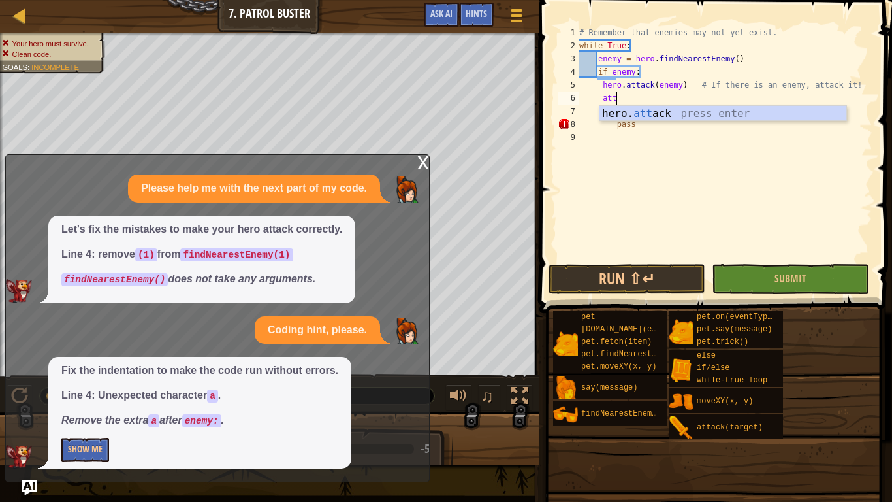
scroll to position [6, 5]
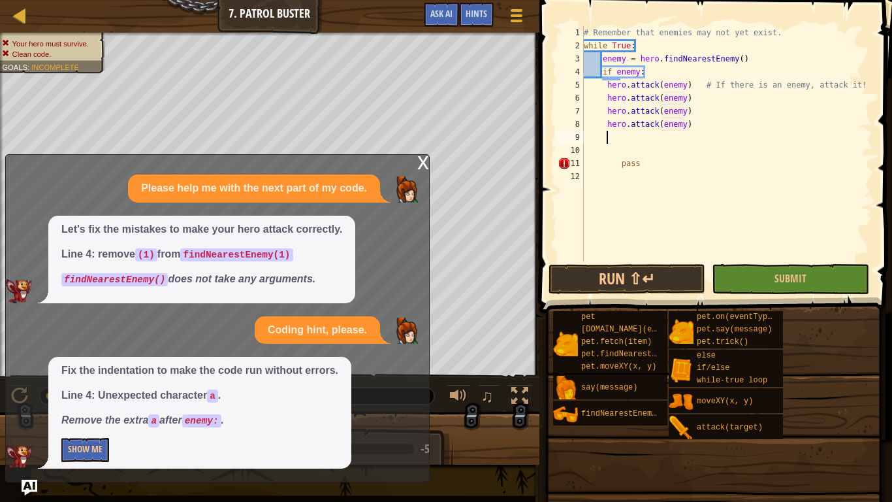
type textarea "hero.attack(enemy)e"
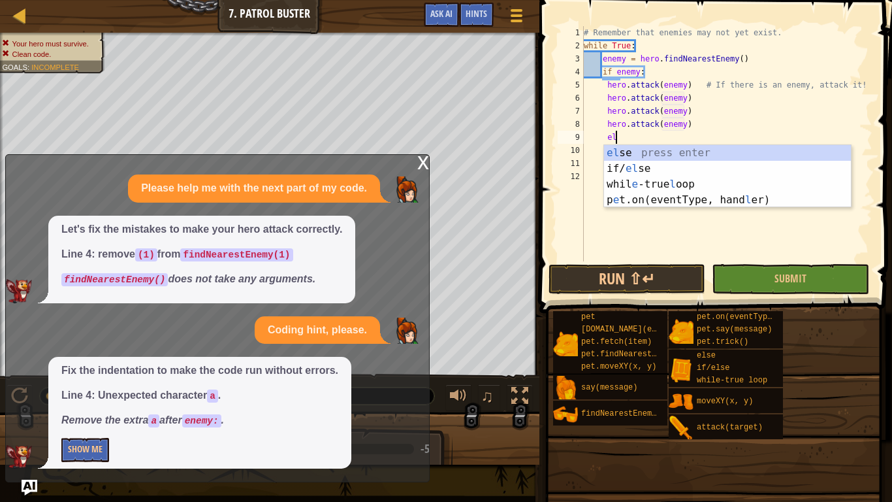
type textarea "e"
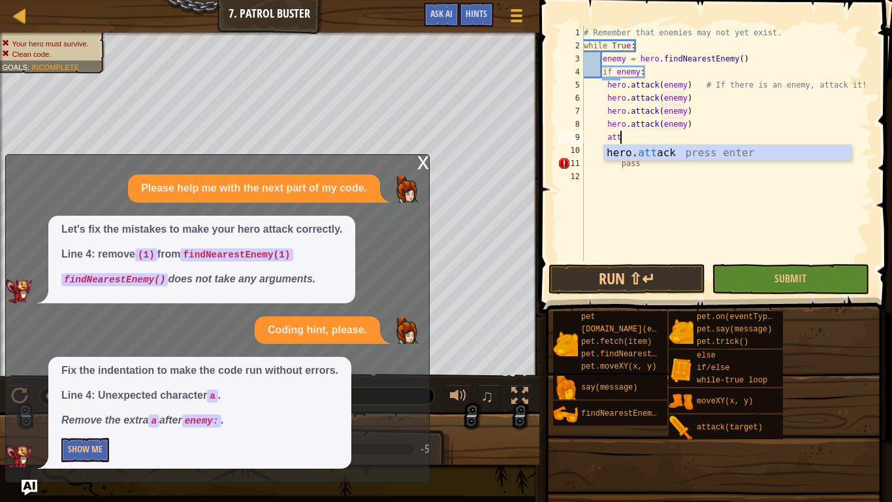
scroll to position [6, 5]
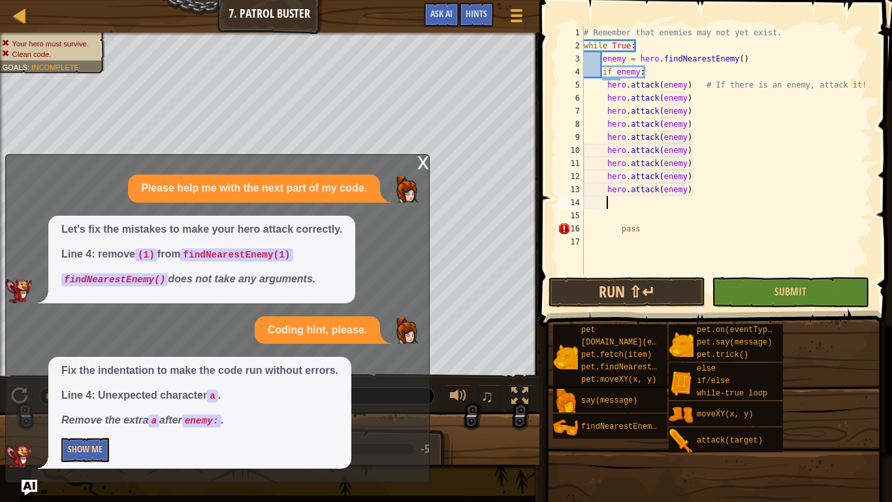
type textarea "hero.attack(enemy)s"
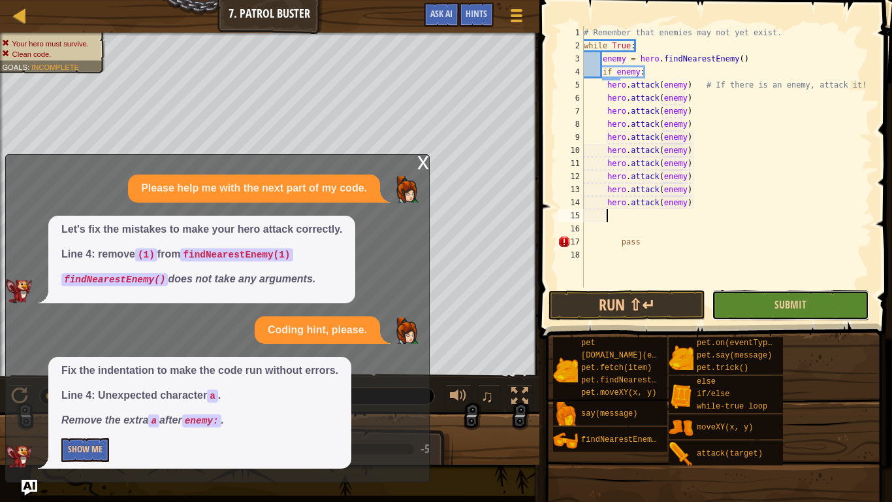
click at [819, 307] on button "Submit" at bounding box center [790, 305] width 157 height 30
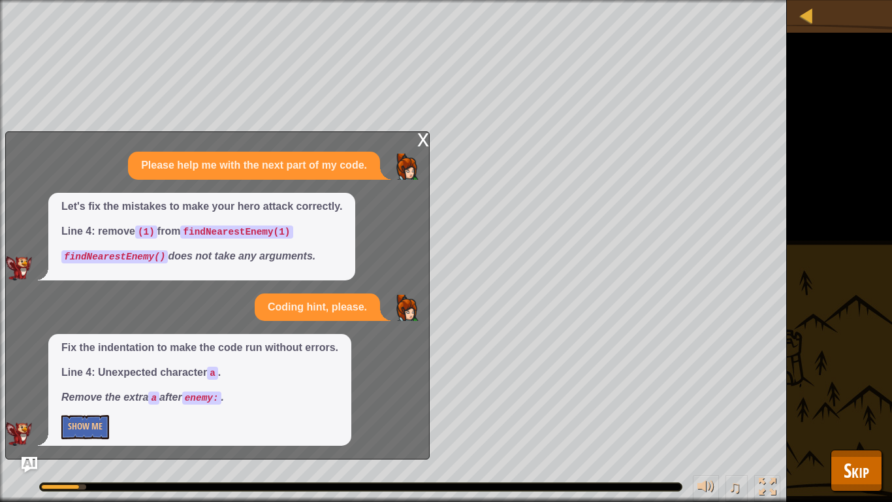
click at [425, 142] on div "x" at bounding box center [423, 138] width 12 height 13
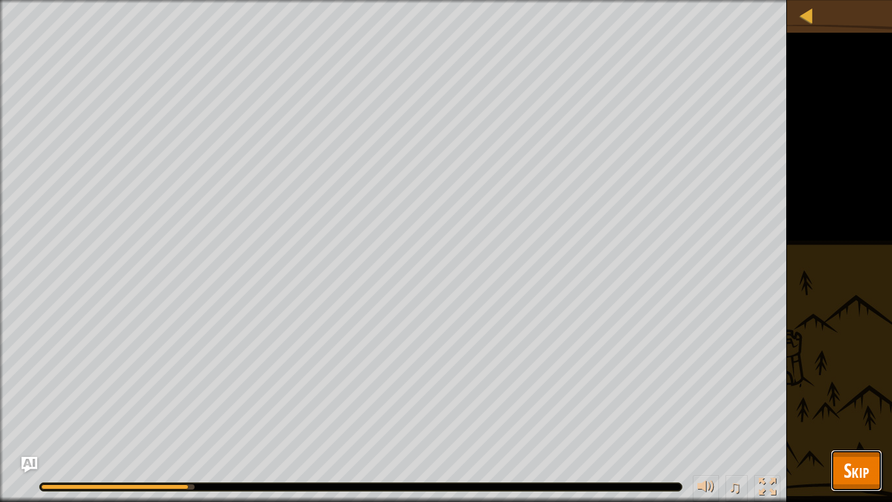
click at [860, 476] on span "Skip" at bounding box center [856, 470] width 25 height 27
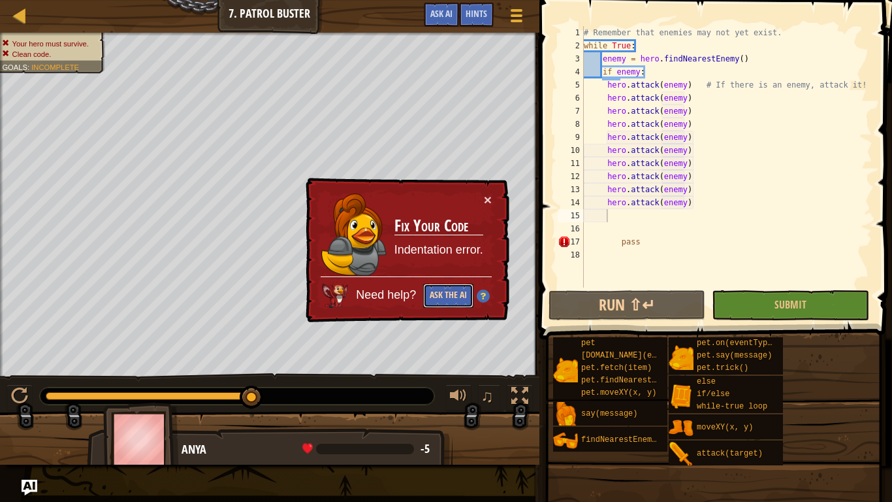
click at [438, 285] on button "Ask the AI" at bounding box center [448, 295] width 50 height 24
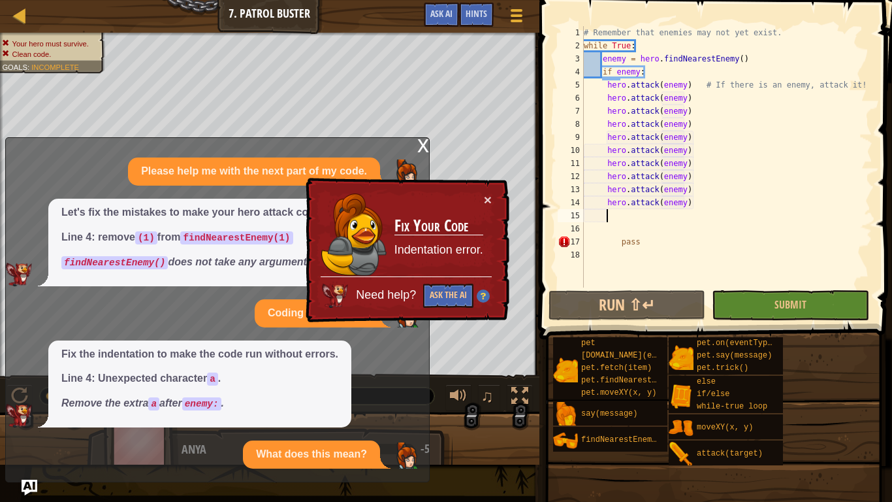
scroll to position [54, 0]
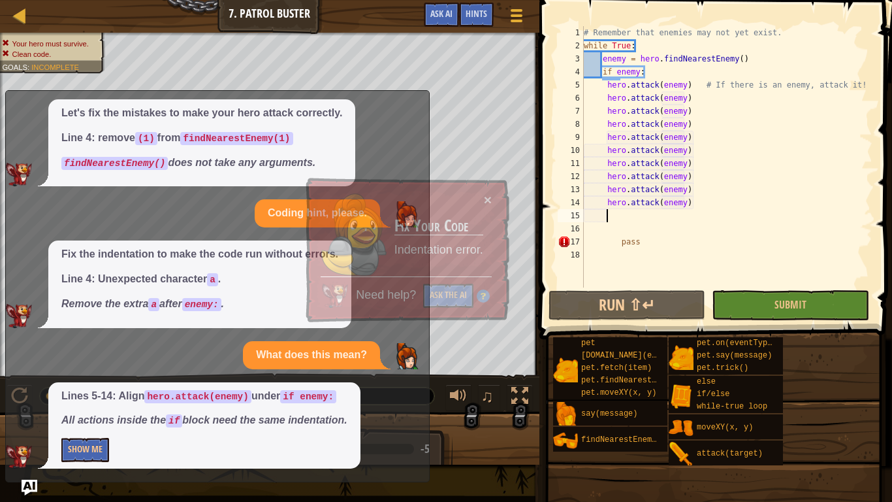
click at [709, 243] on div "# Remember that enemies may not yet exist. while True : enemy = hero . findNear…" at bounding box center [726, 169] width 291 height 287
type textarea "pass"
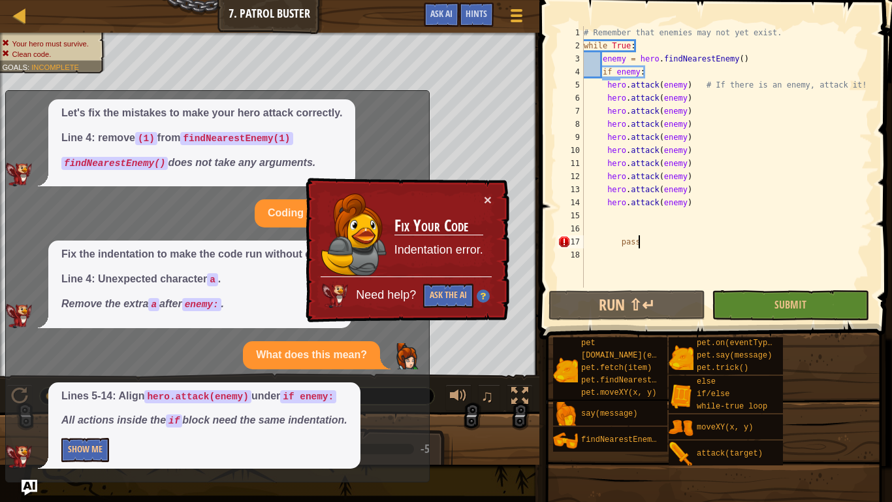
click at [604, 249] on div "# Remember that enemies may not yet exist. while True : enemy = hero . findNear…" at bounding box center [726, 169] width 291 height 287
type textarea "pass"
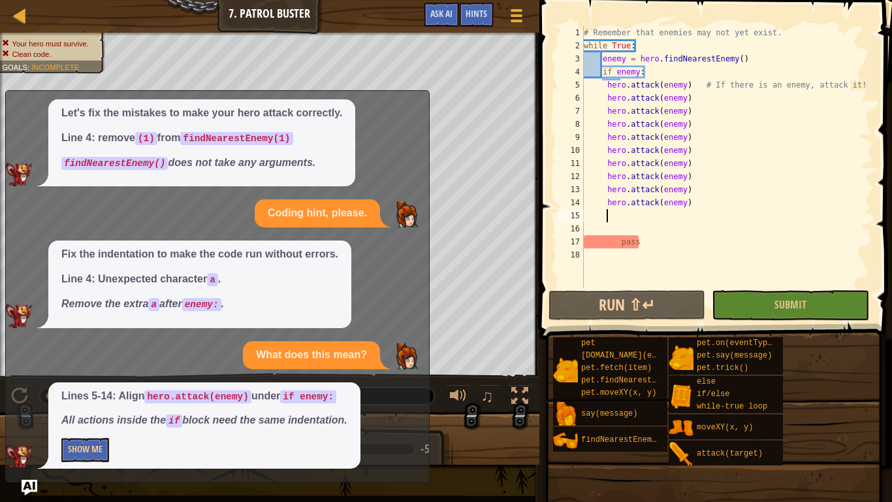
click at [622, 212] on div "# Remember that enemies may not yet exist. while True : enemy = hero . findNear…" at bounding box center [726, 169] width 291 height 287
type textarea "h"
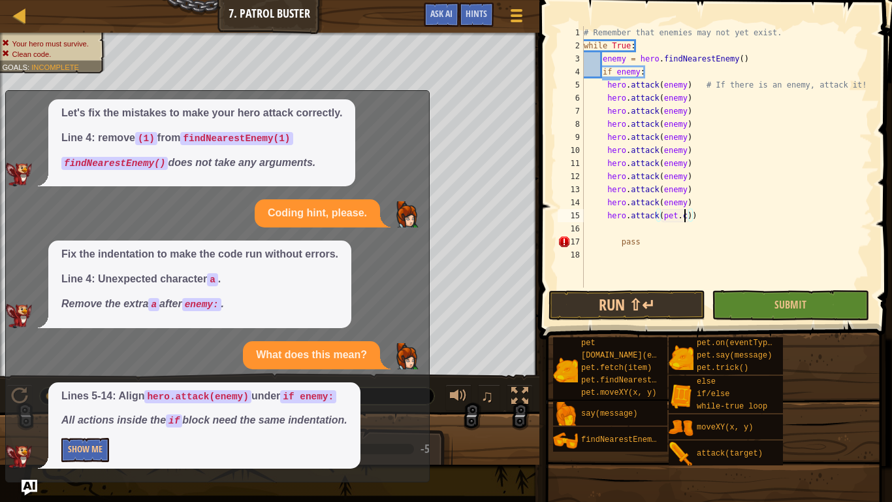
scroll to position [6, 14]
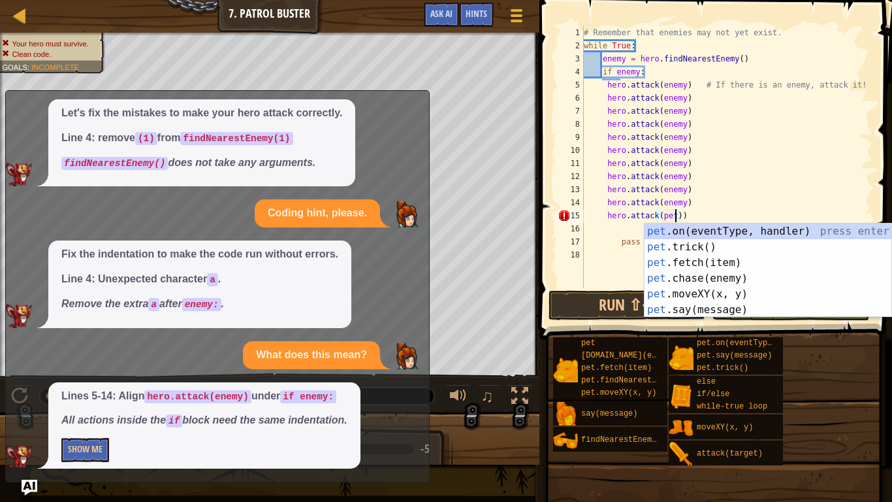
click at [711, 218] on div "# Remember that enemies may not yet exist. while True : enemy = hero . findNear…" at bounding box center [726, 169] width 291 height 287
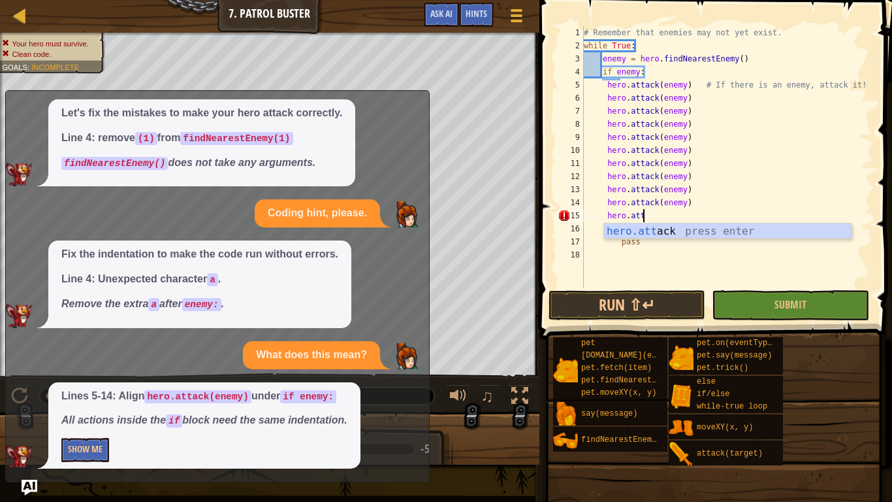
scroll to position [6, 8]
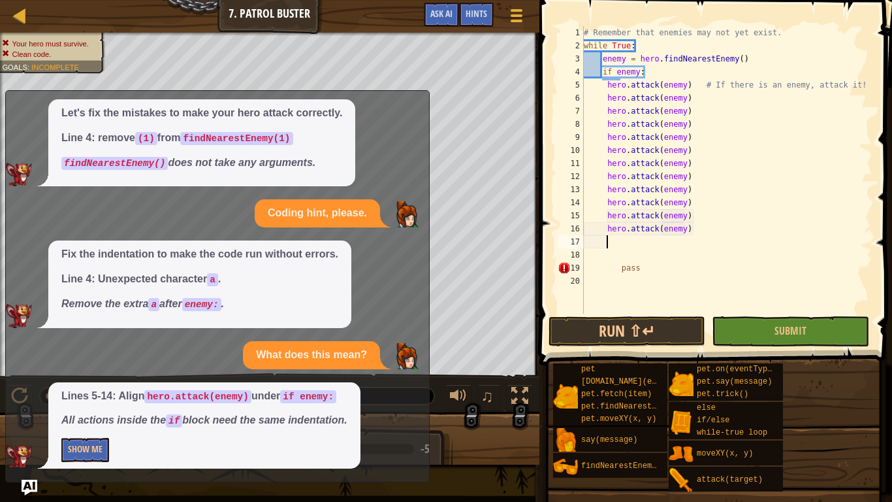
type textarea "hero.attack(enemy)e"
click at [597, 65] on div "# Remember that enemies may not yet exist. while True : enemy = hero . findNear…" at bounding box center [726, 183] width 291 height 314
click at [604, 86] on div "# Remember that enemies may not yet exist. while True : enemy = hero . findNear…" at bounding box center [726, 183] width 291 height 314
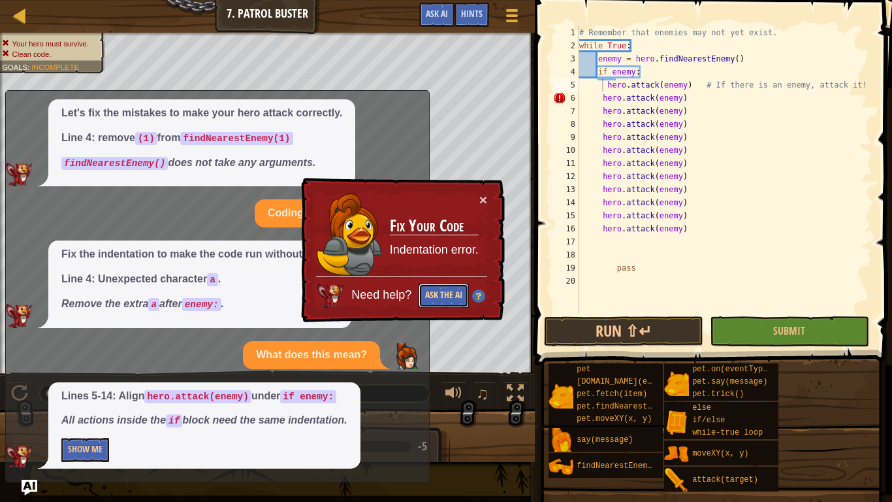
click at [455, 291] on button "Ask the AI" at bounding box center [444, 295] width 50 height 24
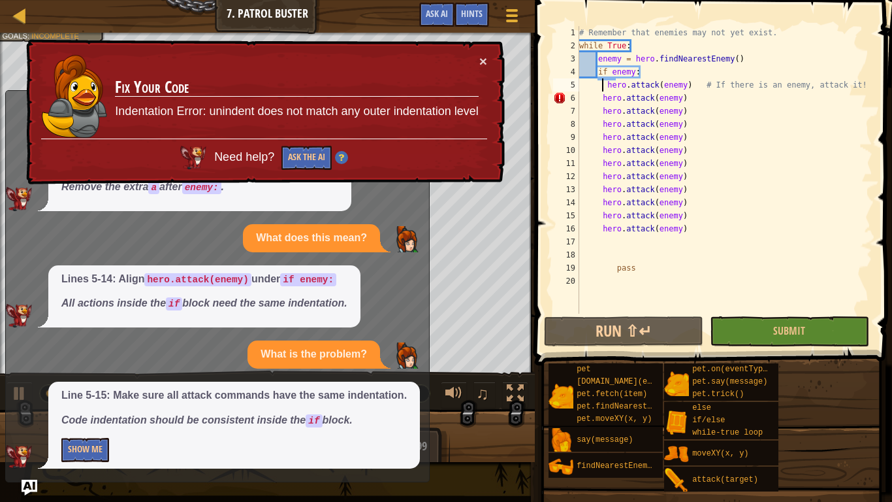
scroll to position [172, 0]
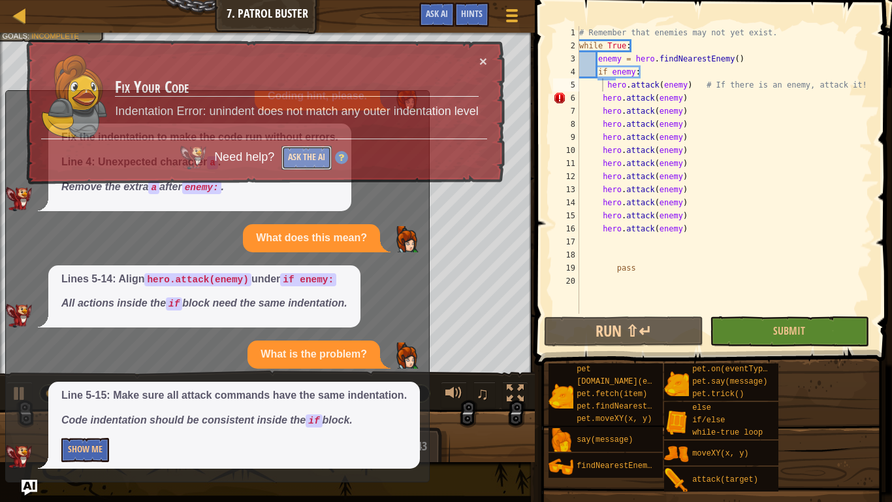
click at [298, 154] on button "Ask the AI" at bounding box center [307, 158] width 50 height 24
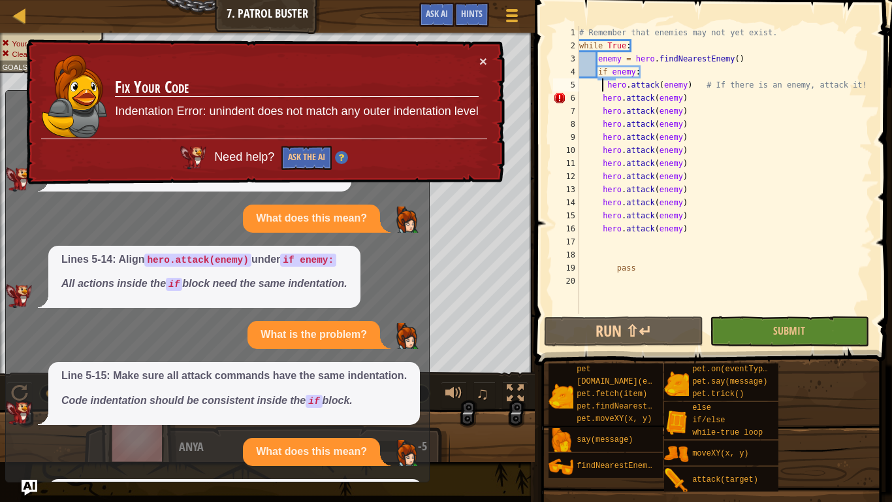
scroll to position [304, 0]
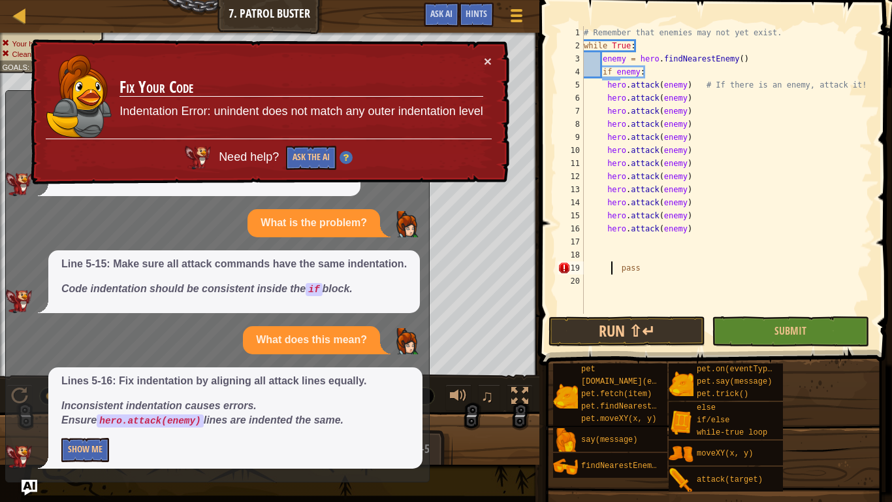
click at [611, 266] on div "# Remember that enemies may not yet exist. while True : enemy = hero . findNear…" at bounding box center [726, 183] width 291 height 314
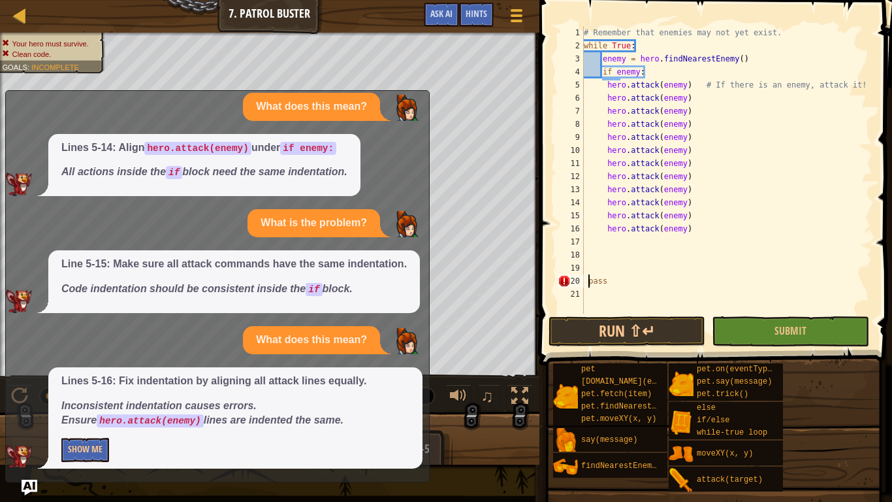
scroll to position [6, 2]
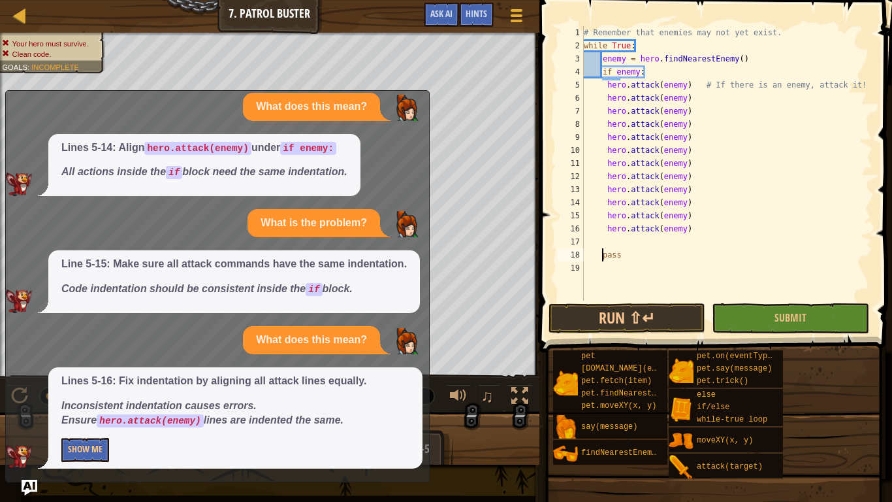
type textarea "pass"
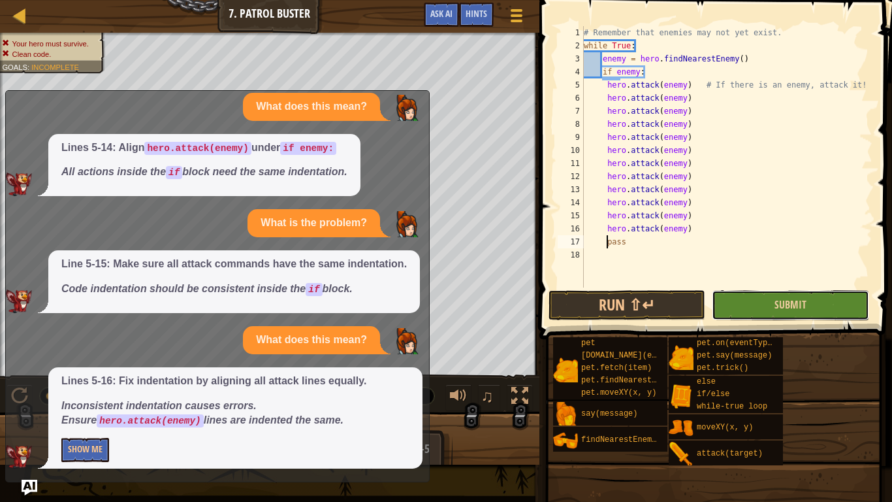
click at [806, 297] on button "Submit" at bounding box center [790, 305] width 157 height 30
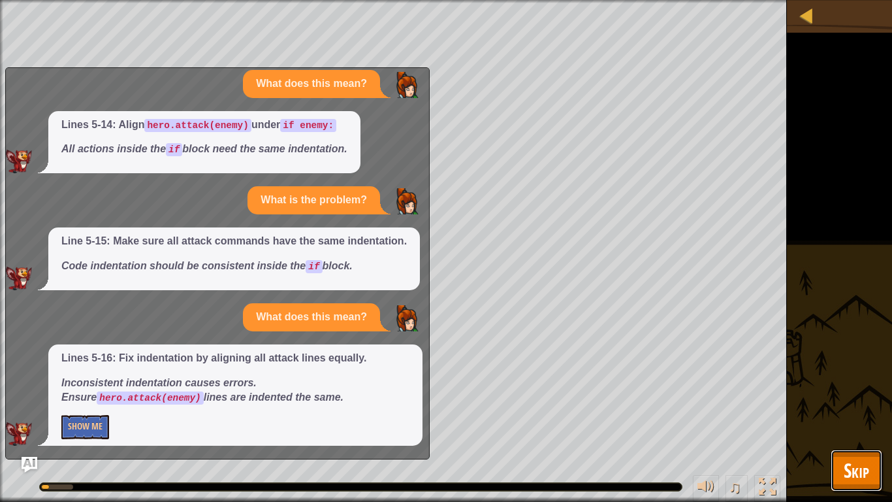
click at [866, 481] on span "Skip" at bounding box center [856, 470] width 25 height 27
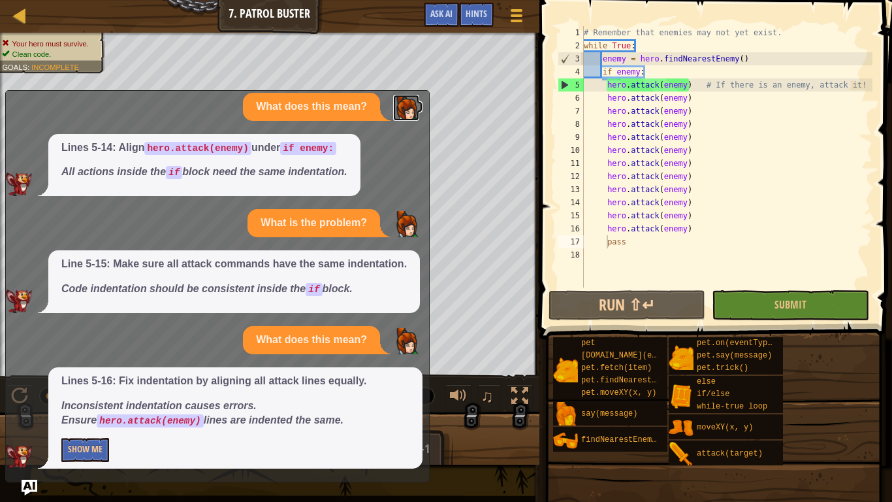
click at [396, 106] on img at bounding box center [406, 108] width 26 height 26
click at [34, 485] on img "Ask AI" at bounding box center [29, 487] width 17 height 17
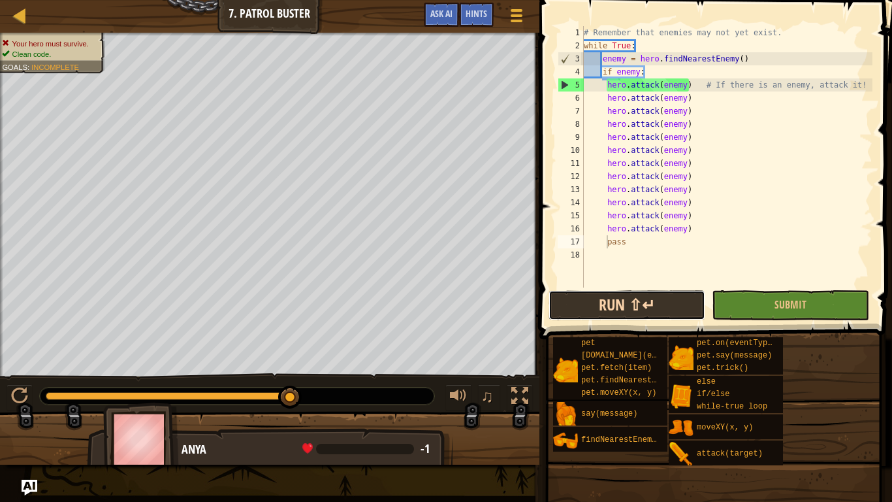
click at [587, 319] on button "Run ⇧↵" at bounding box center [627, 305] width 157 height 30
click at [684, 315] on button "Run ⇧↵" at bounding box center [627, 305] width 157 height 30
click at [697, 260] on div "# Remember that enemies may not yet exist. while True : enemy = hero . findNear…" at bounding box center [726, 169] width 291 height 287
click at [669, 260] on div "# Remember that enemies may not yet exist. while True : enemy = hero . findNear…" at bounding box center [726, 169] width 291 height 287
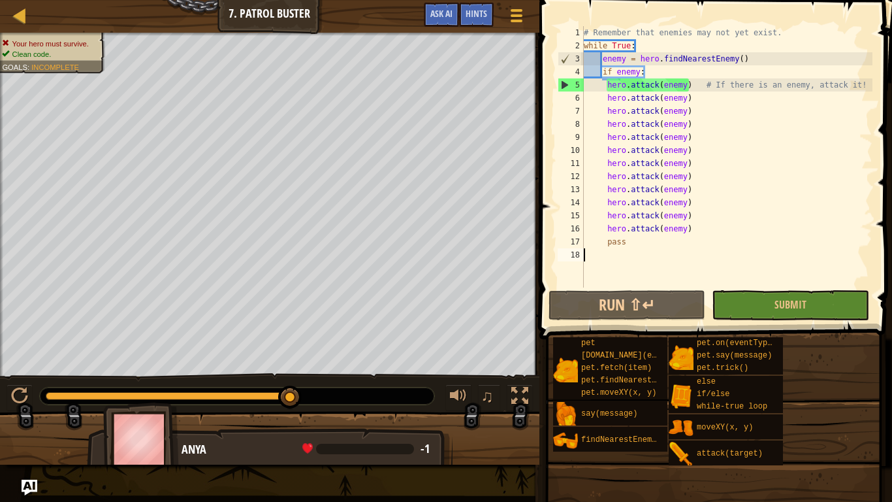
click at [604, 263] on div "# Remember that enemies may not yet exist. while True : enemy = hero . findNear…" at bounding box center [726, 169] width 291 height 287
click at [586, 57] on div "# Remember that enemies may not yet exist. while True : enemy = hero . findNear…" at bounding box center [726, 169] width 291 height 287
type textarea "enemy = hero.findNearestEnemy()"
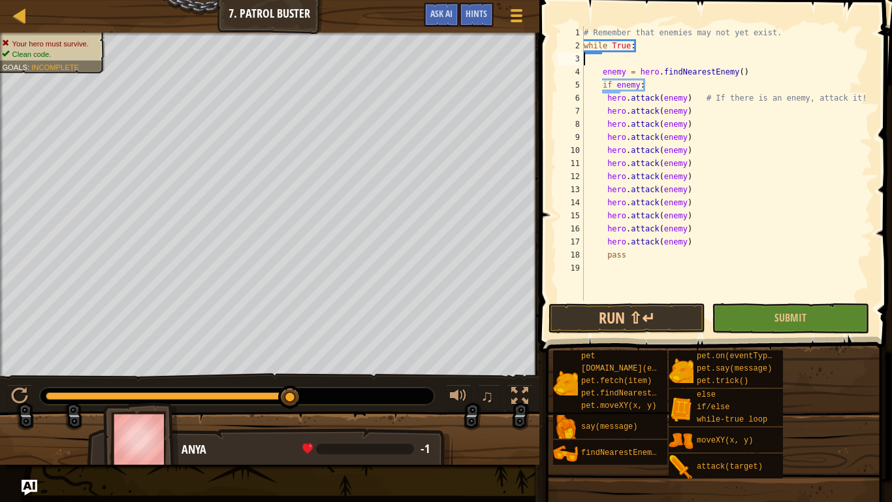
click at [598, 59] on div "# Remember that enemies may not yet exist. while True : enemy = hero . findNear…" at bounding box center [726, 176] width 291 height 300
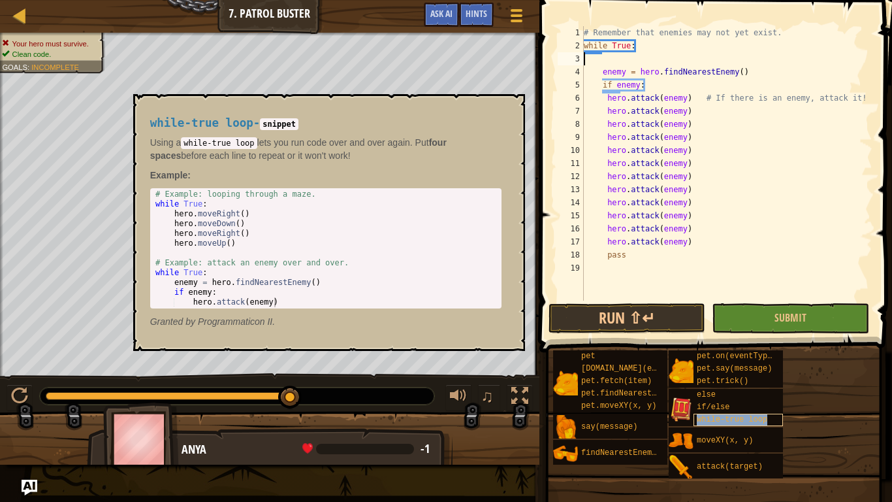
click at [707, 415] on span "while-true loop" at bounding box center [732, 419] width 71 height 9
type textarea "wh"
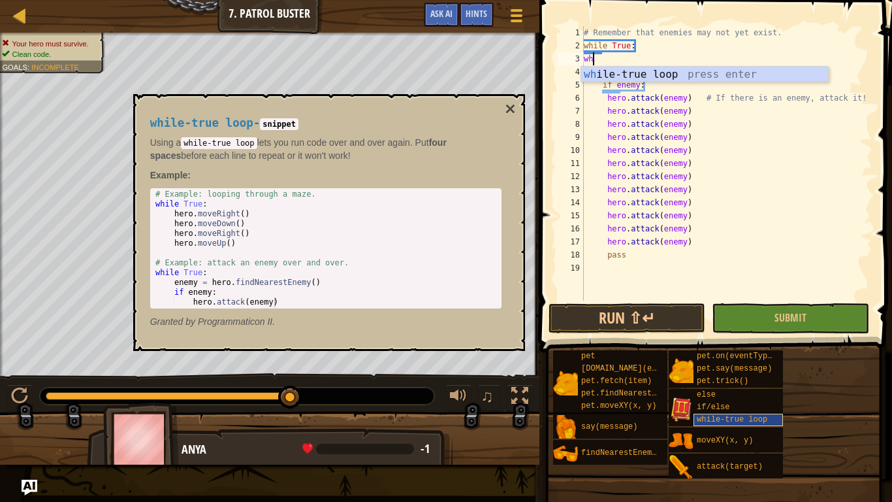
scroll to position [6, 1]
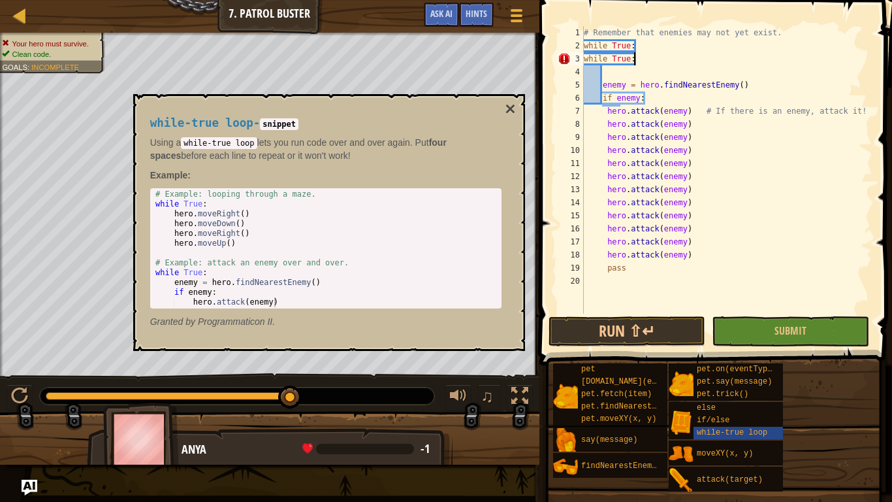
click at [644, 55] on div "# Remember that enemies may not yet exist. while True : while True : enemy = he…" at bounding box center [726, 183] width 291 height 314
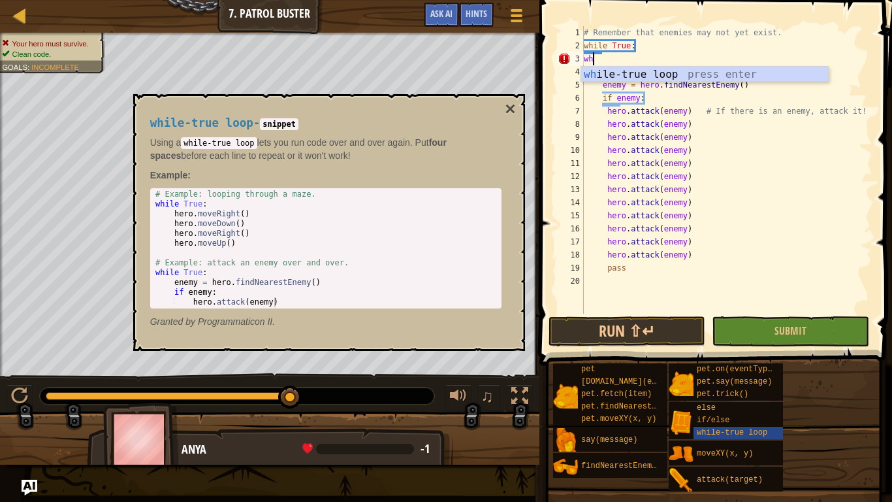
type textarea "w"
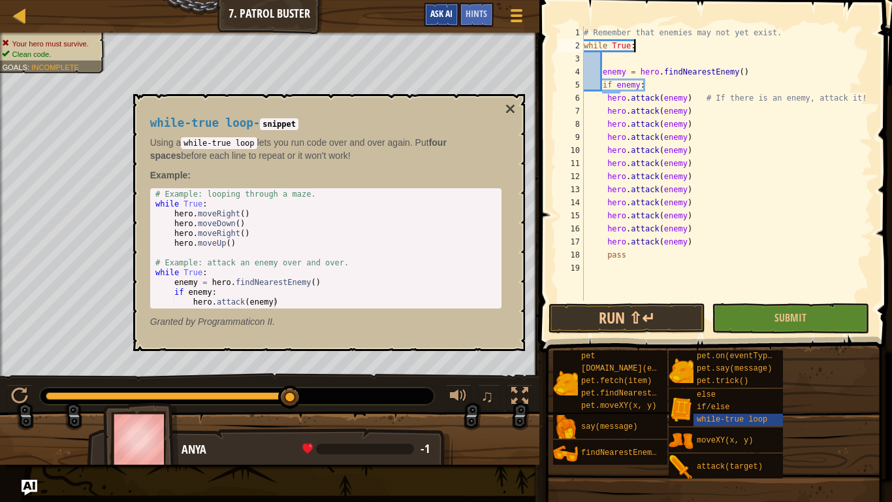
type textarea "while True:"
click at [442, 14] on span "Ask AI" at bounding box center [441, 13] width 22 height 12
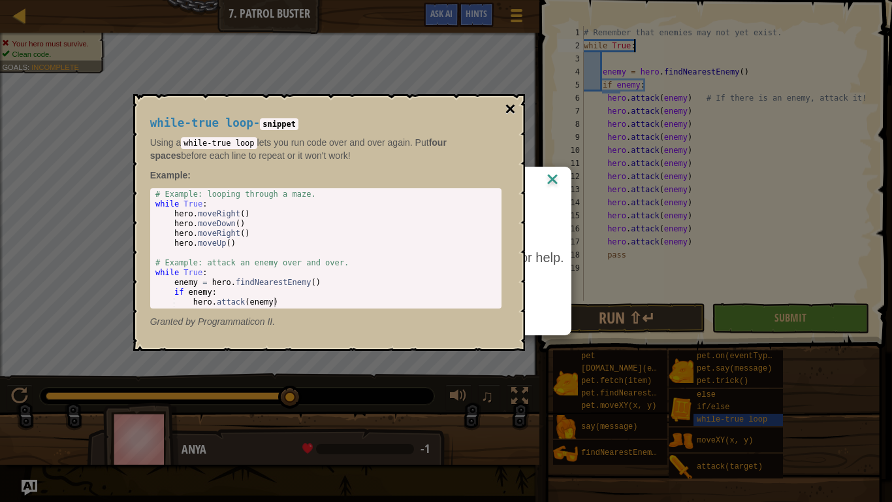
click at [514, 108] on button "×" at bounding box center [510, 109] width 10 height 18
click at [510, 106] on button "×" at bounding box center [510, 109] width 10 height 18
type textarea "# Example: looping through a maze."
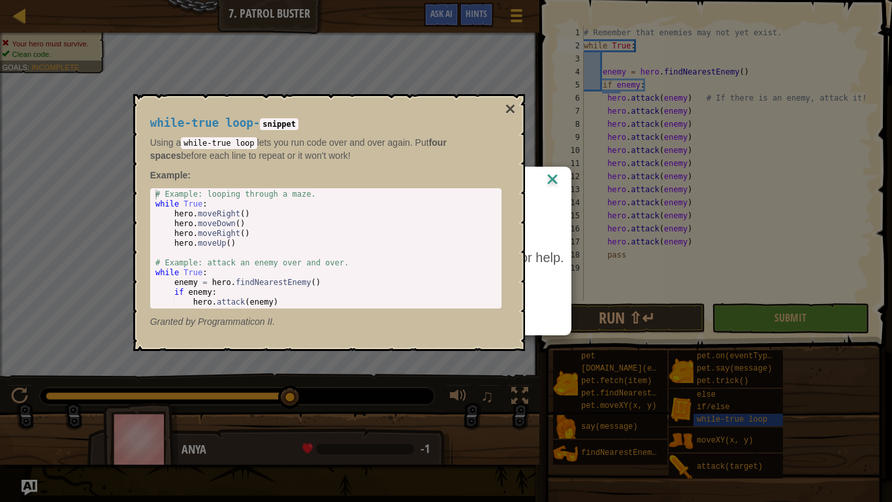
click at [434, 189] on div "# Example: looping through a maze. while True : hero . moveRight ( ) hero . mov…" at bounding box center [326, 257] width 346 height 137
click at [438, 186] on div "while-true loop - snippet Using a while-true loop lets you run code over and ov…" at bounding box center [326, 223] width 370 height 236
click at [548, 180] on img at bounding box center [552, 180] width 17 height 20
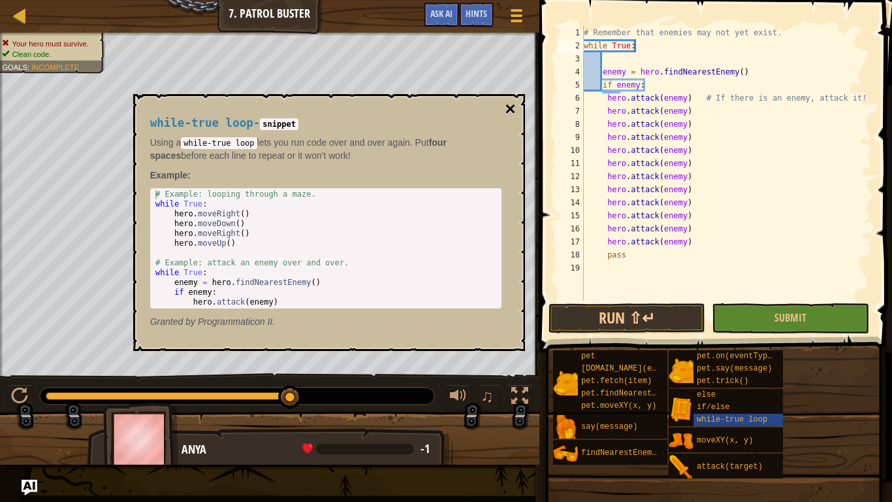
click at [508, 109] on button "×" at bounding box center [510, 109] width 10 height 18
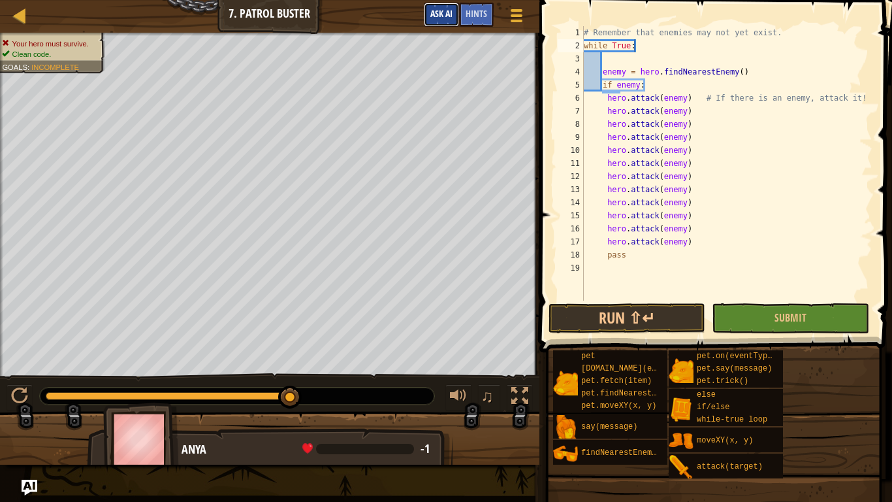
click at [436, 19] on span "Ask AI" at bounding box center [441, 13] width 22 height 12
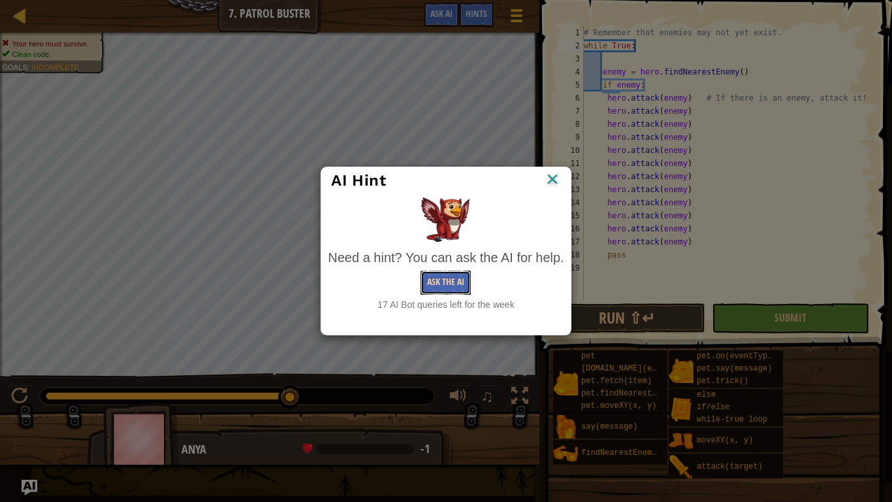
click at [464, 278] on button "Ask the AI" at bounding box center [446, 282] width 50 height 24
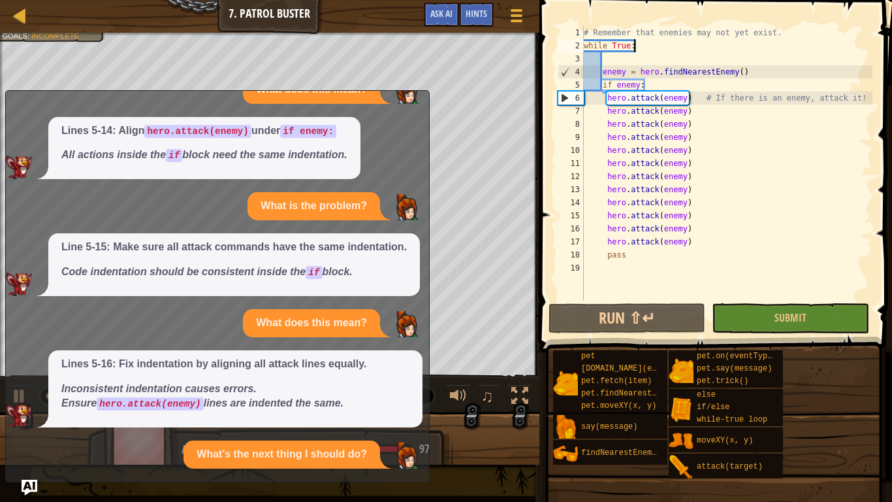
scroll to position [461, 0]
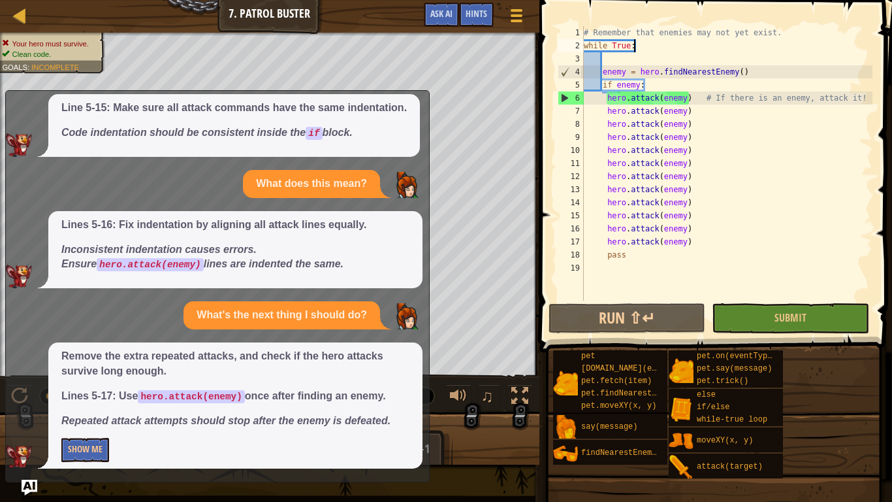
click at [613, 98] on div "# Remember that enemies may not yet exist. while True : enemy = hero . findNear…" at bounding box center [726, 176] width 291 height 300
click at [702, 131] on div "# Remember that enemies may not yet exist. while True : enemy = hero . findNear…" at bounding box center [726, 176] width 291 height 300
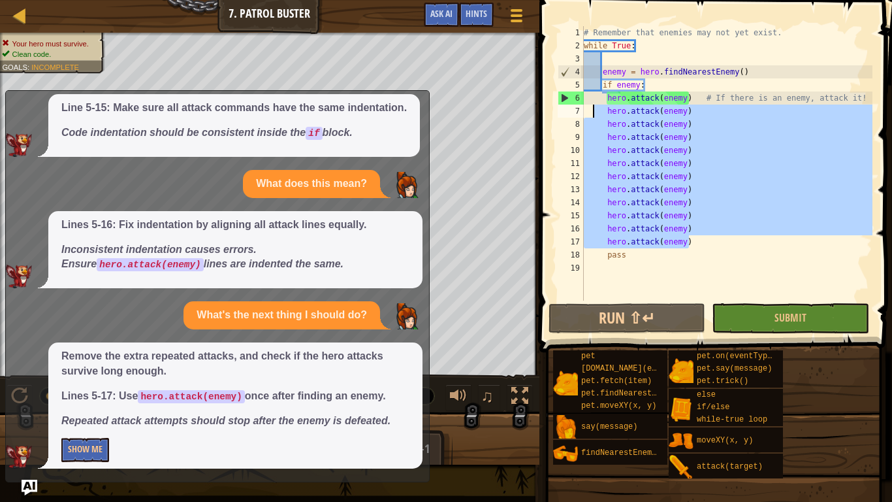
drag, startPoint x: 700, startPoint y: 242, endPoint x: 592, endPoint y: 116, distance: 166.4
click at [592, 116] on div "# Remember that enemies may not yet exist. while True : enemy = hero . findNear…" at bounding box center [726, 176] width 291 height 300
type textarea "hero.attack(enemy) hero.attack(enemy)"
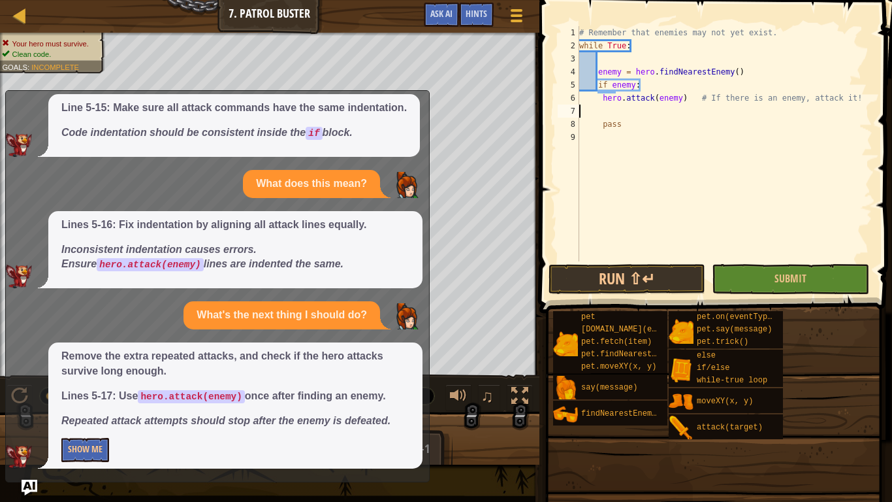
type textarea "hero.attack(enemy) # If there is an enemy, attack it!"
click at [795, 276] on span "Submit" at bounding box center [791, 278] width 32 height 14
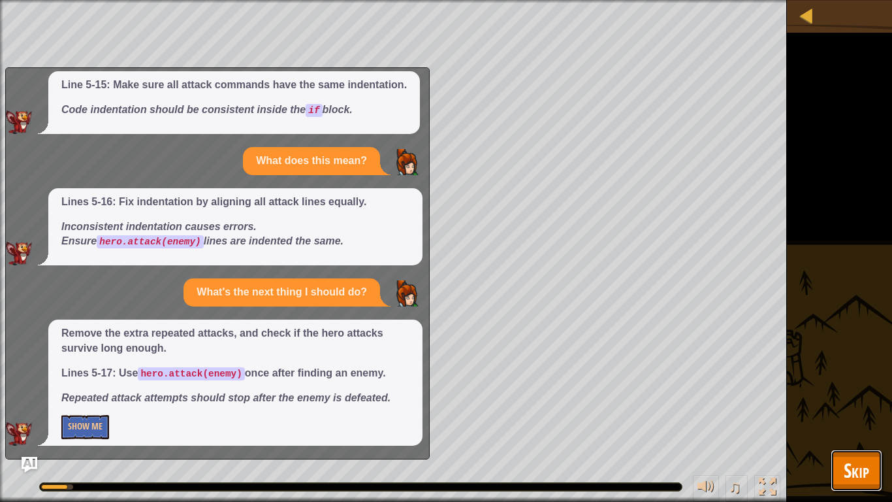
click at [854, 472] on span "Skip" at bounding box center [856, 470] width 25 height 27
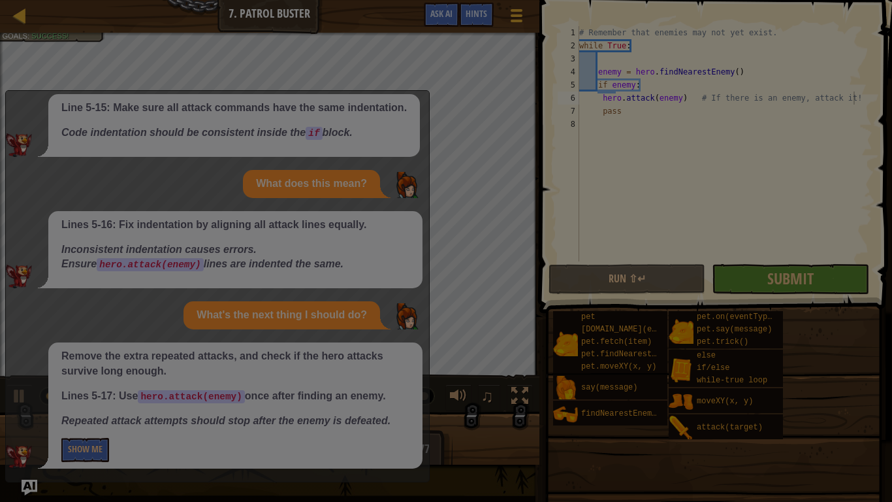
click at [0, 0] on div "Loading..." at bounding box center [0, 0] width 0 height 0
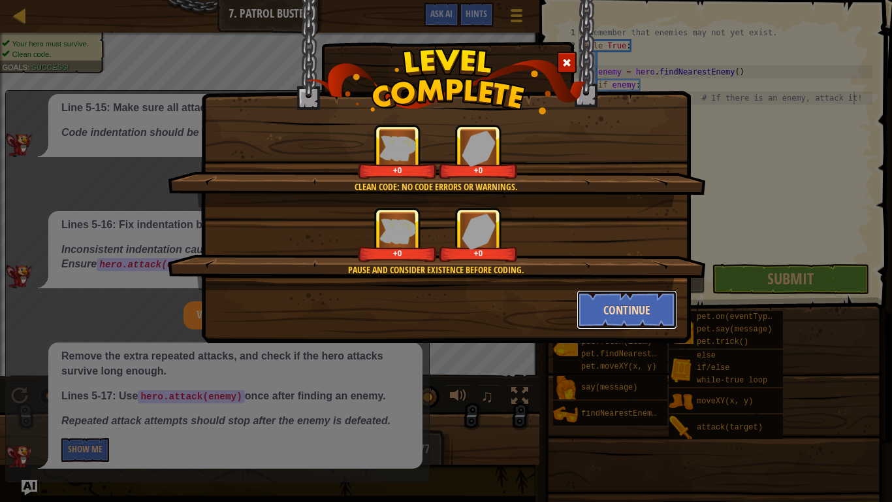
click at [609, 304] on button "Continue" at bounding box center [627, 309] width 101 height 39
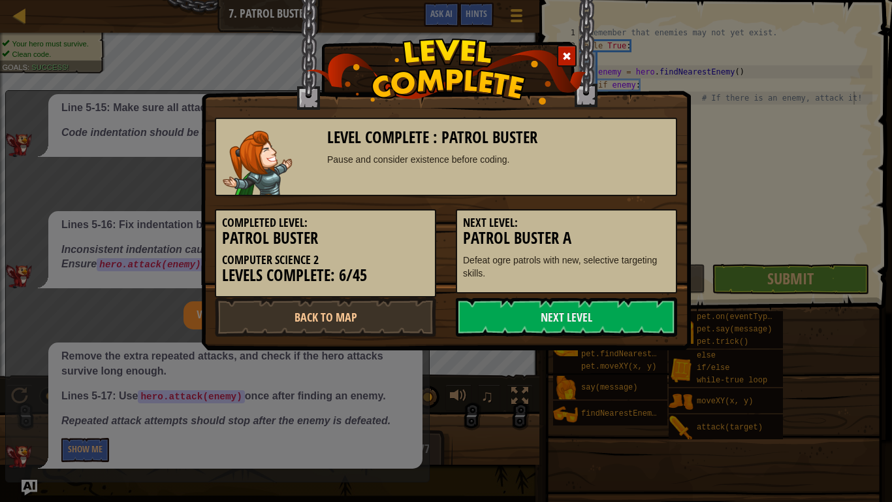
click at [655, 293] on div "Completed Level: Patrol Buster Computer Science 2 Levels Complete: 6/45 Next Le…" at bounding box center [446, 246] width 482 height 101
click at [655, 302] on link "Next Level" at bounding box center [566, 316] width 221 height 39
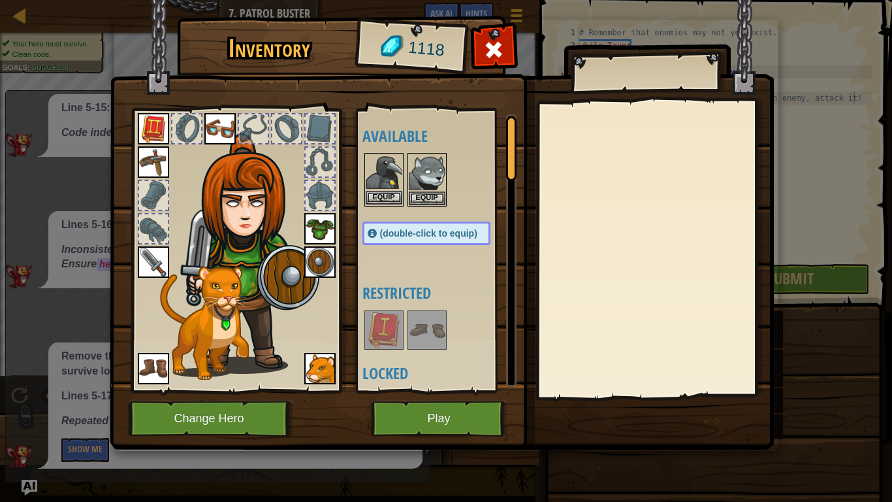
click at [380, 166] on img at bounding box center [384, 172] width 37 height 37
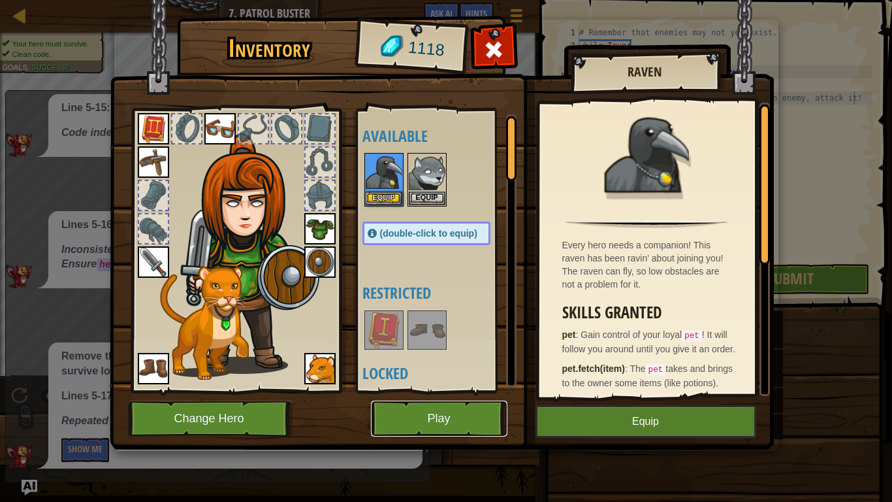
click at [384, 416] on button "Play" at bounding box center [439, 418] width 137 height 36
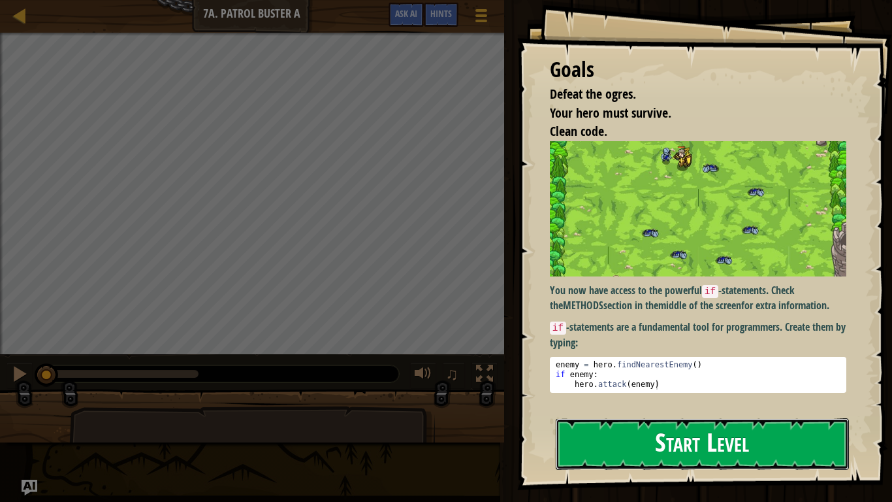
click at [684, 445] on button "Start Level" at bounding box center [702, 444] width 293 height 52
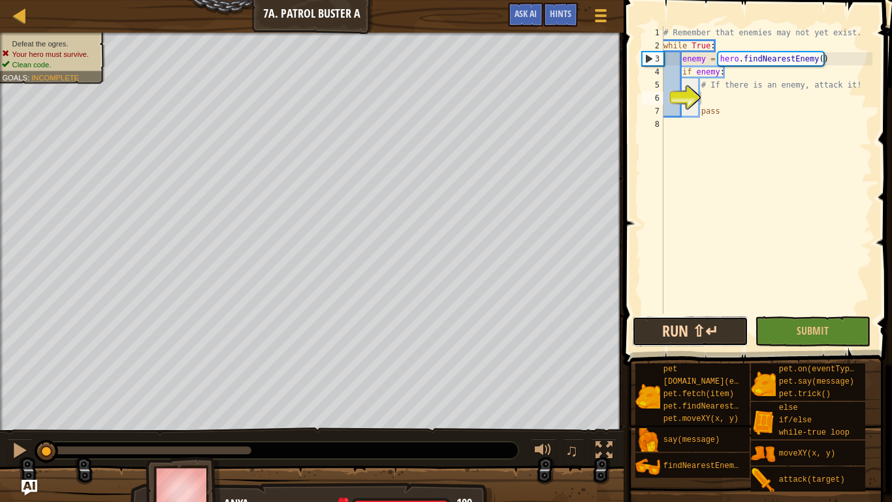
click at [633, 343] on button "Run ⇧↵" at bounding box center [690, 331] width 116 height 30
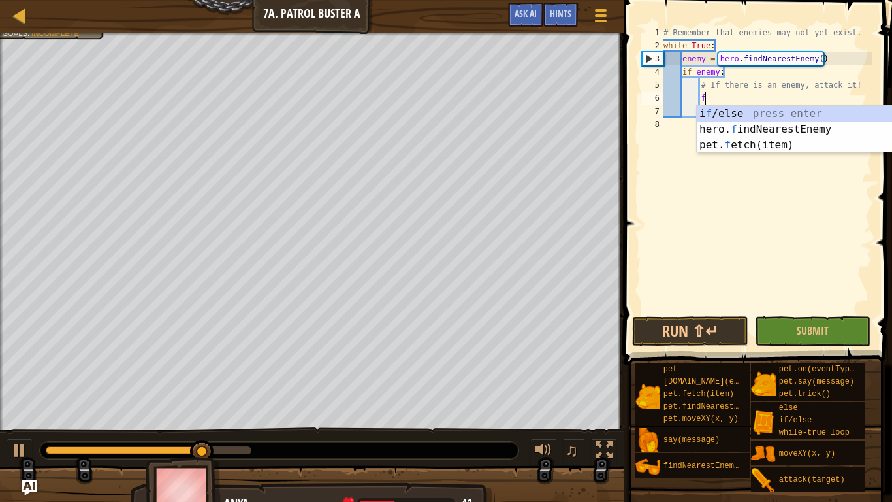
type textarea "fin"
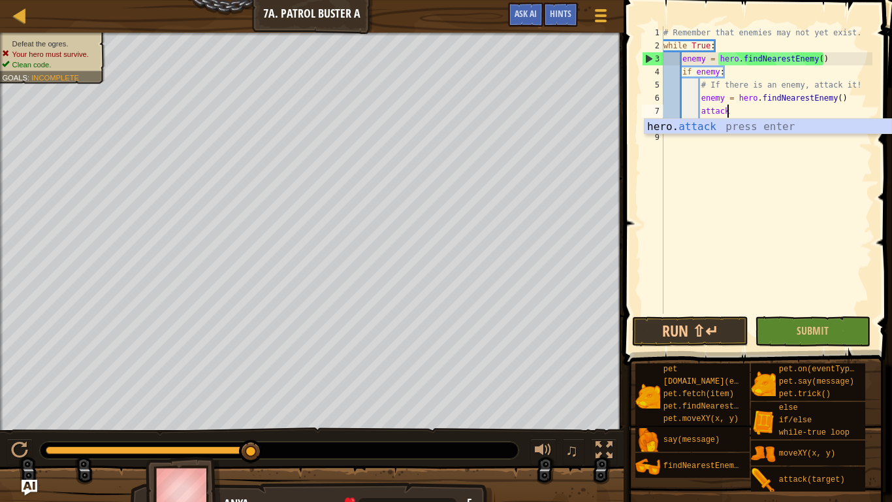
scroll to position [6, 8]
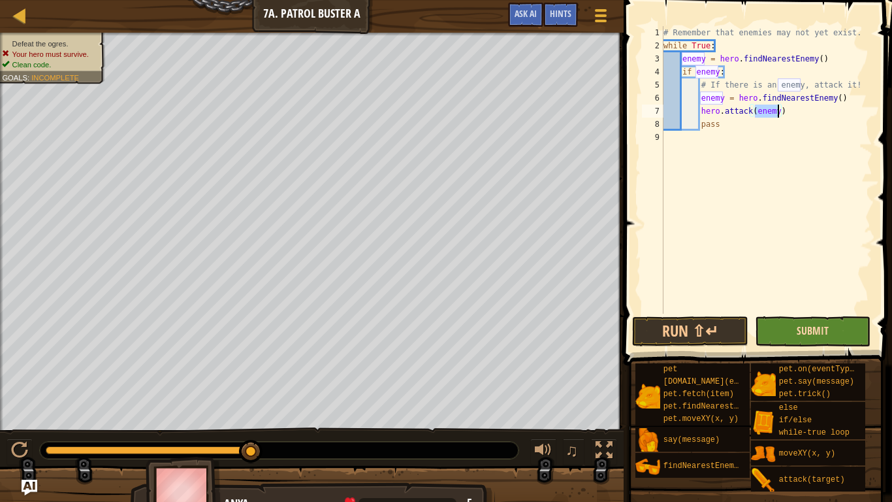
type textarea "hero.attack(enemy)"
click at [803, 327] on span "Submit" at bounding box center [813, 330] width 32 height 14
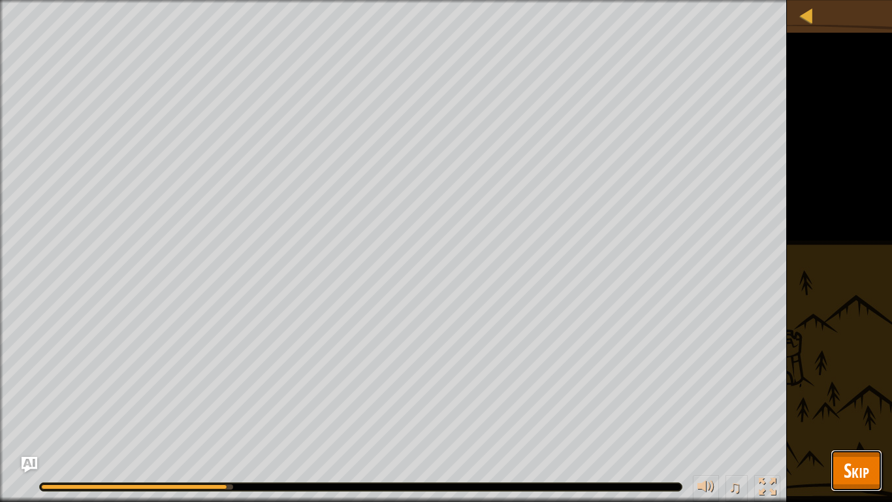
click at [877, 481] on button "Skip" at bounding box center [857, 470] width 52 height 42
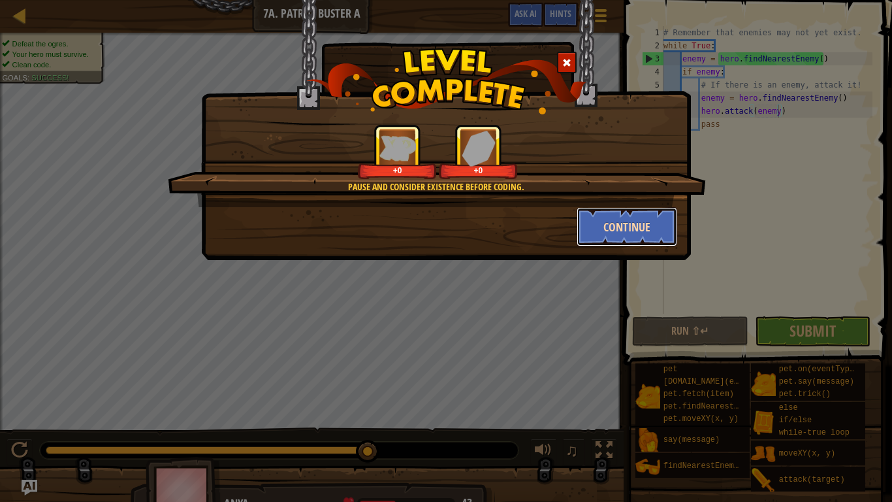
click at [602, 220] on button "Continue" at bounding box center [627, 226] width 101 height 39
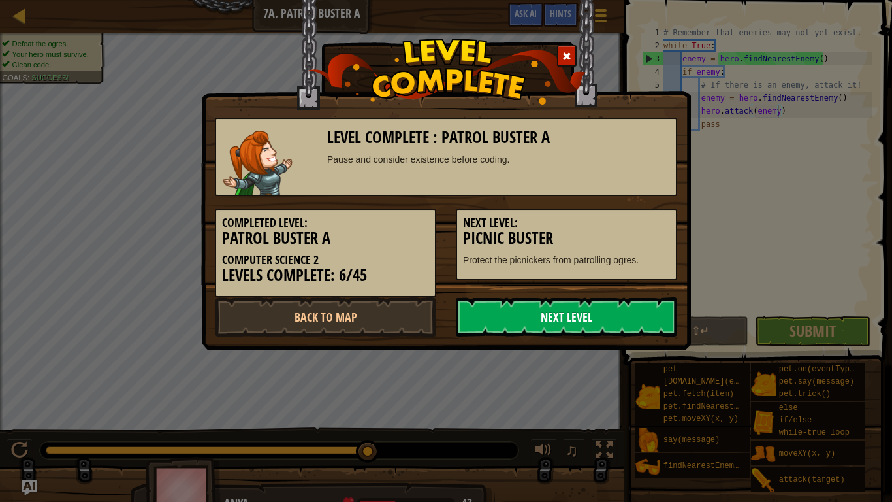
click at [582, 315] on link "Next Level" at bounding box center [566, 316] width 221 height 39
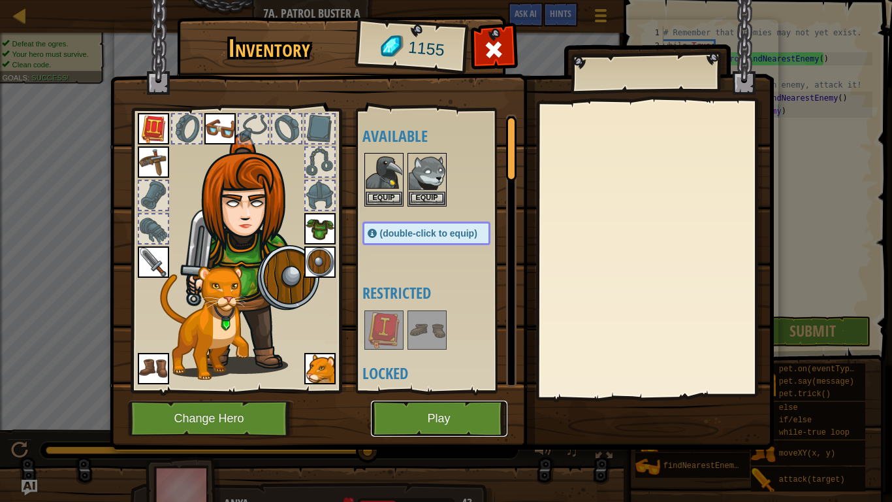
click at [436, 418] on button "Play" at bounding box center [439, 418] width 137 height 36
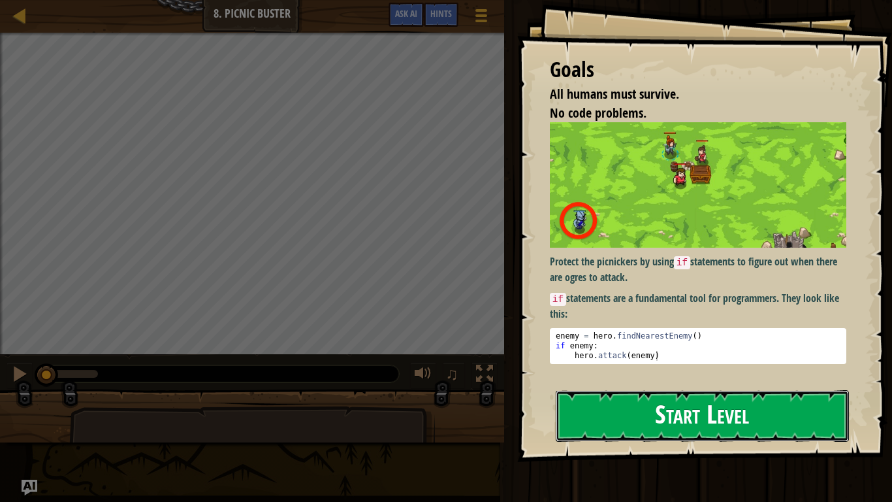
click at [626, 413] on button "Start Level" at bounding box center [702, 416] width 293 height 52
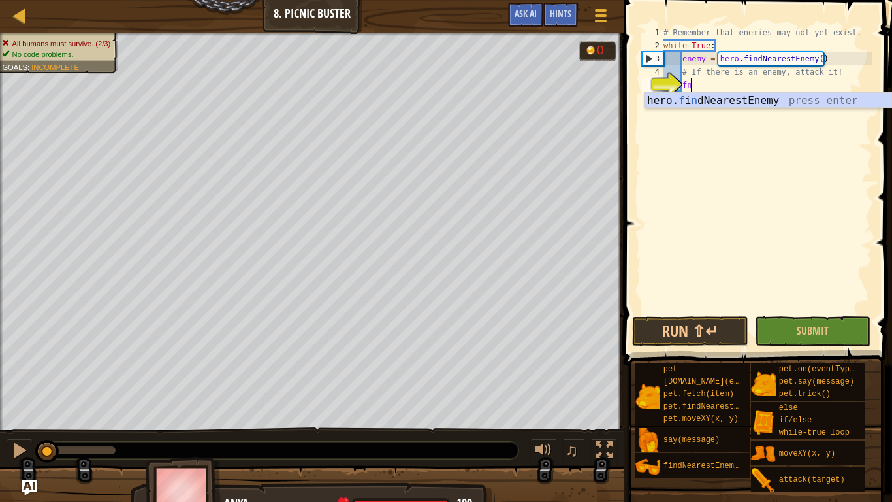
type textarea "f"
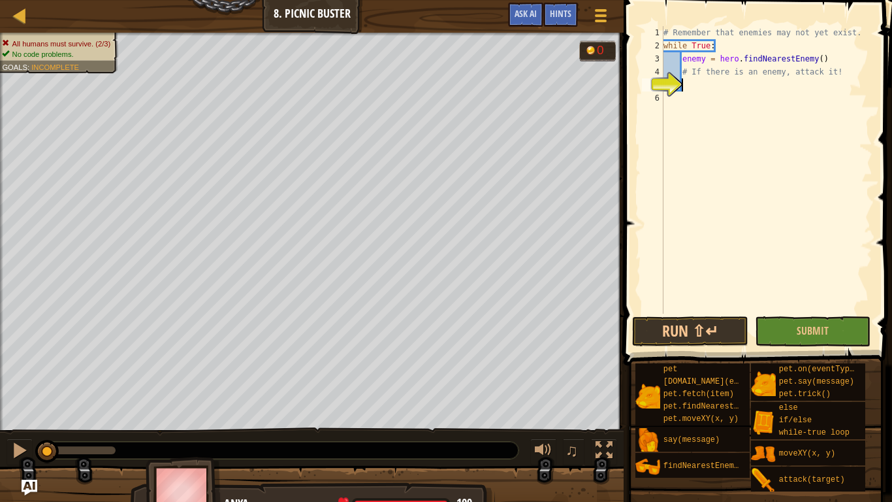
type textarea "a"
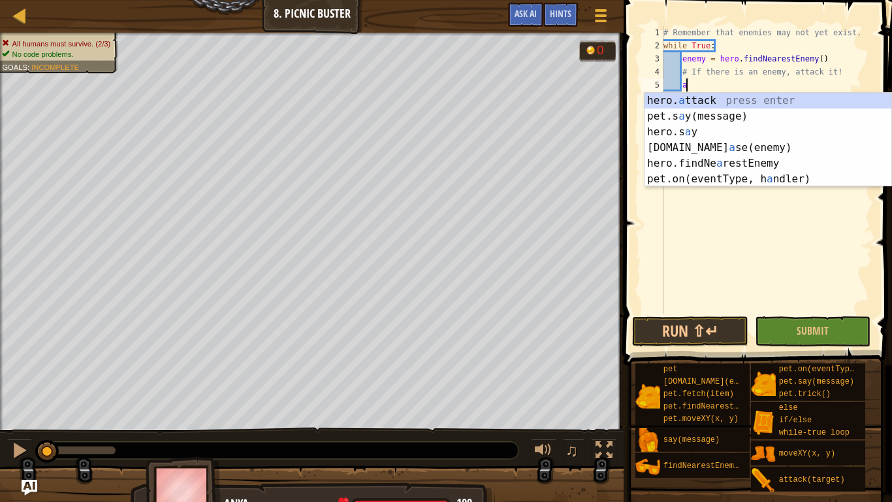
scroll to position [6, 3]
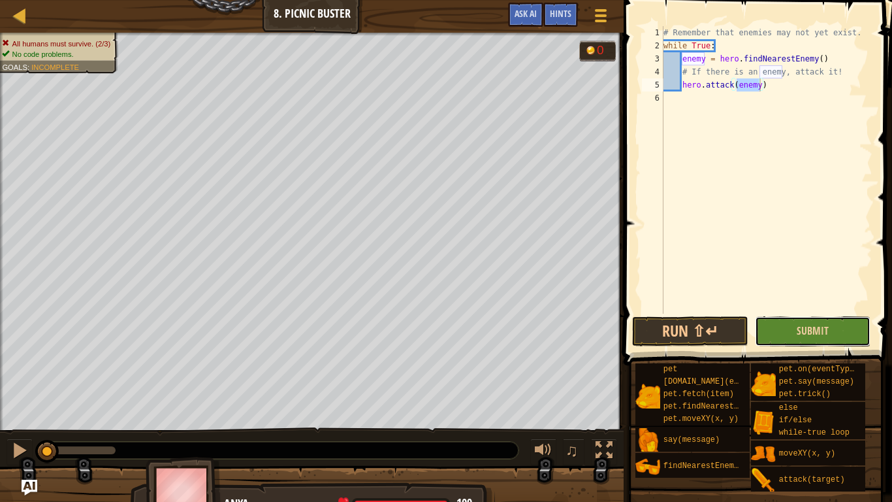
click at [833, 338] on button "Submit" at bounding box center [813, 331] width 116 height 30
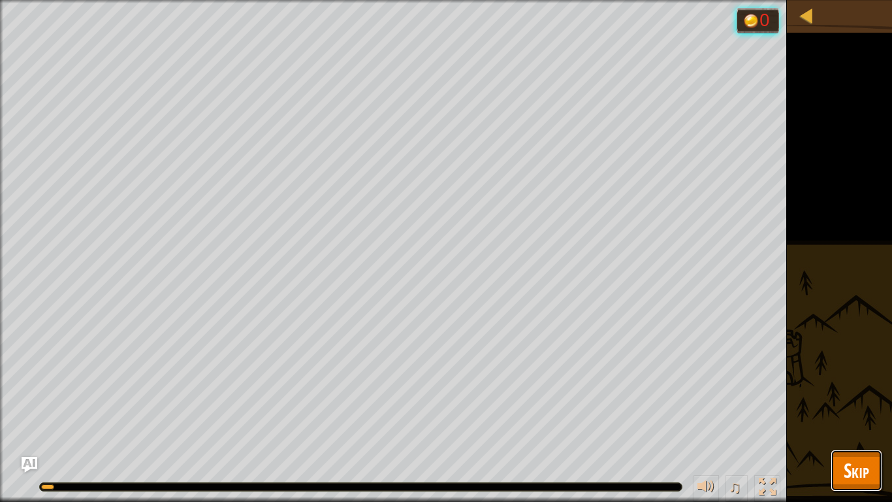
click at [848, 470] on span "Skip" at bounding box center [856, 470] width 25 height 27
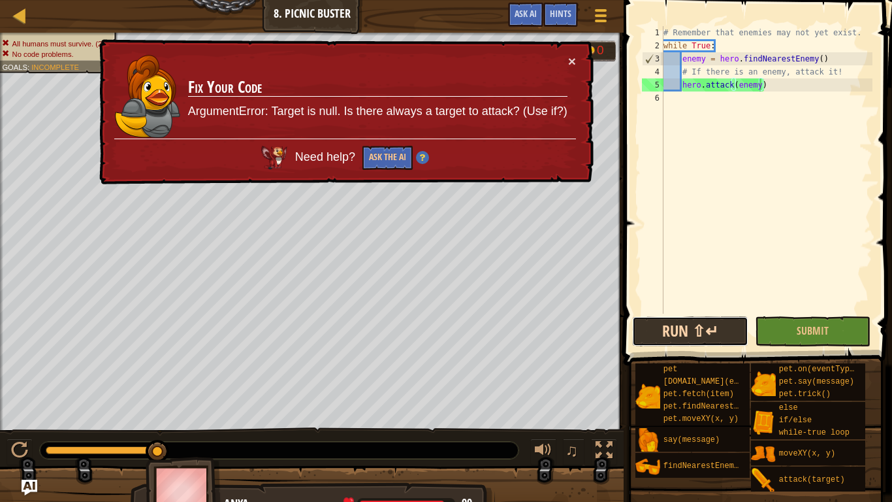
click at [677, 329] on button "Run ⇧↵" at bounding box center [690, 331] width 116 height 30
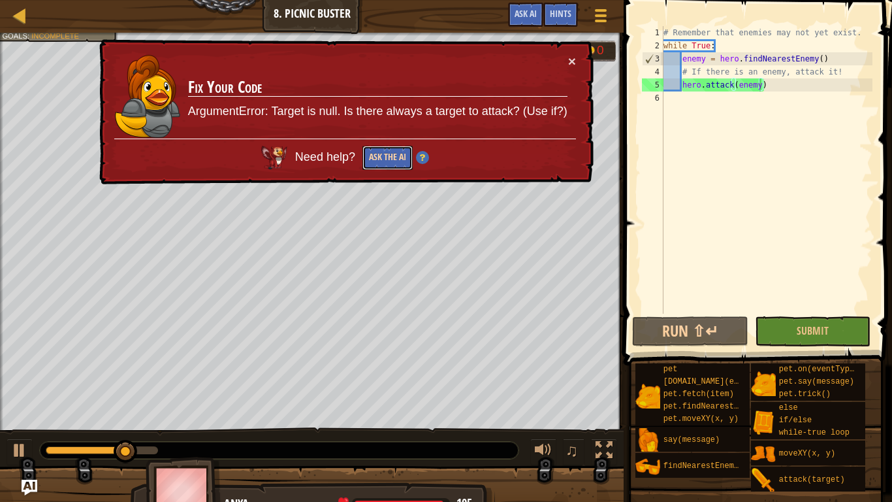
click at [395, 157] on button "Ask the AI" at bounding box center [388, 158] width 50 height 24
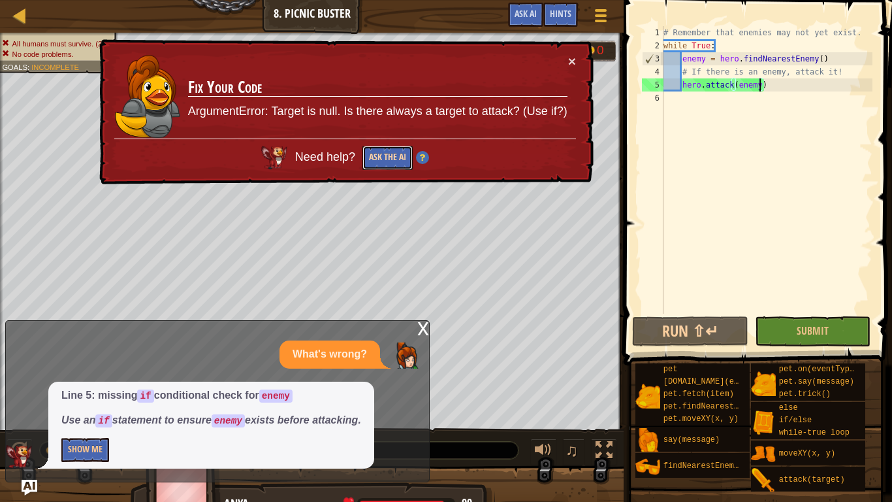
click at [378, 152] on button "Ask the AI" at bounding box center [388, 158] width 50 height 24
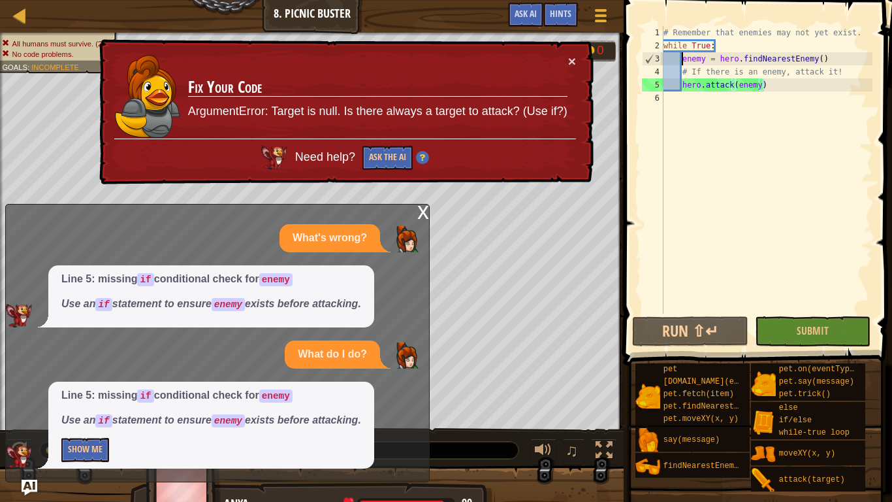
click at [681, 56] on div "# Remember that enemies may not yet exist. while True : enemy = hero . findNear…" at bounding box center [767, 183] width 212 height 314
type textarea "enemy = hero.findNearestEnemy()"
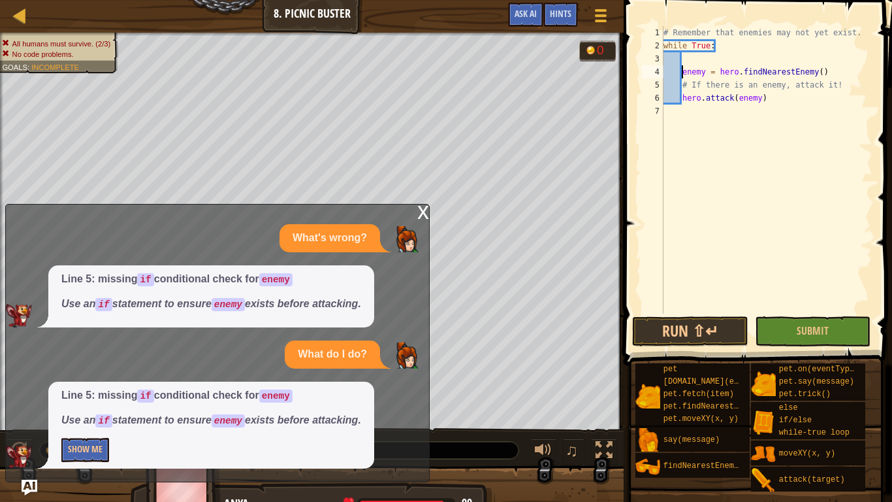
click at [693, 56] on div "# Remember that enemies may not yet exist. while True : enemy = hero . findNear…" at bounding box center [767, 183] width 212 height 314
type textarea "if enemy:"
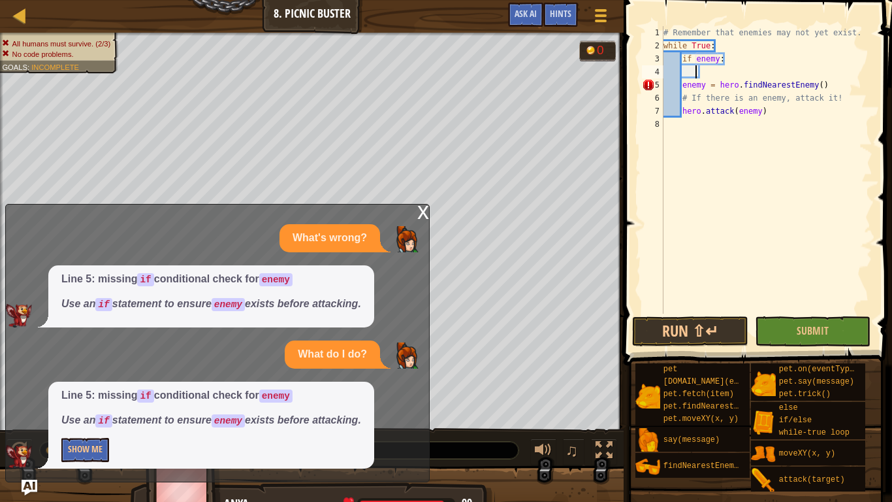
click at [694, 74] on div "# Remember that enemies may not yet exist. while True : if enemy : enemy = hero…" at bounding box center [767, 183] width 212 height 314
click at [688, 80] on div "# Remember that enemies may not yet exist. while True : if enemy : enemy = hero…" at bounding box center [767, 183] width 212 height 314
type textarea "enemy = hero.findNearestEnemy()"
click at [670, 69] on div "# Remember that enemies may not yet exist. while True : if enemy : enemy = hero…" at bounding box center [767, 183] width 212 height 314
click at [682, 71] on div "# Remember that enemies may not yet exist. while True : if enemy : enemy = hero…" at bounding box center [767, 183] width 212 height 314
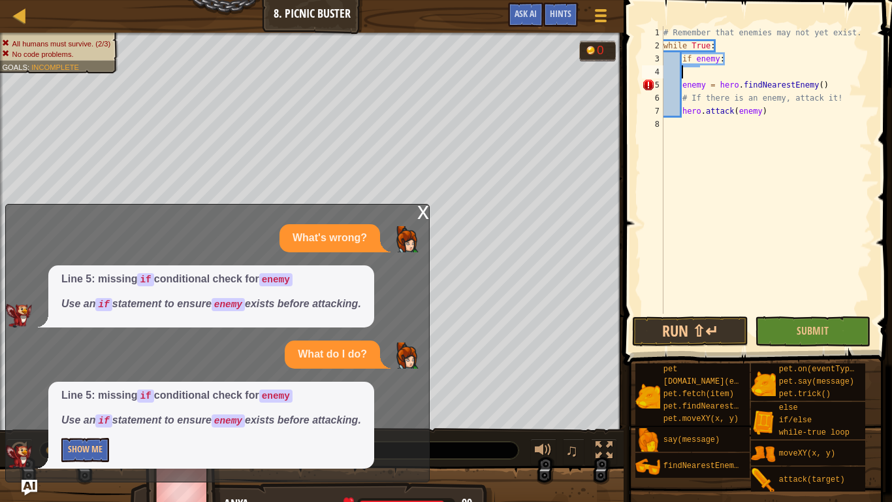
scroll to position [6, 1]
click at [685, 73] on div "# Remember that enemies may not yet exist. while True : if enemy : enemy = hero…" at bounding box center [767, 183] width 212 height 314
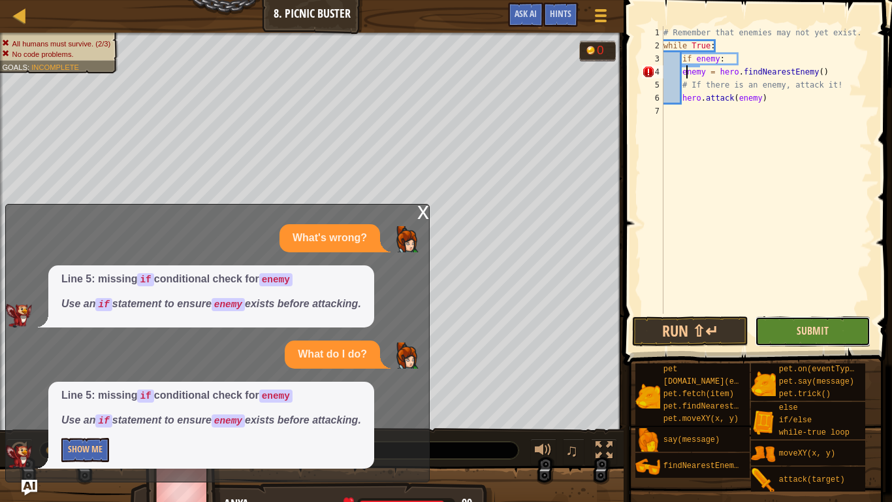
click at [803, 332] on span "Submit" at bounding box center [813, 330] width 32 height 14
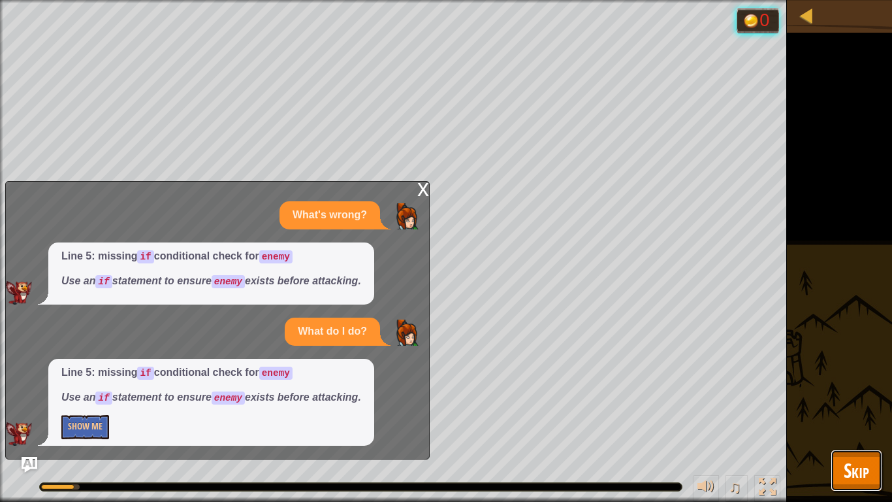
click at [847, 463] on span "Skip" at bounding box center [856, 470] width 25 height 27
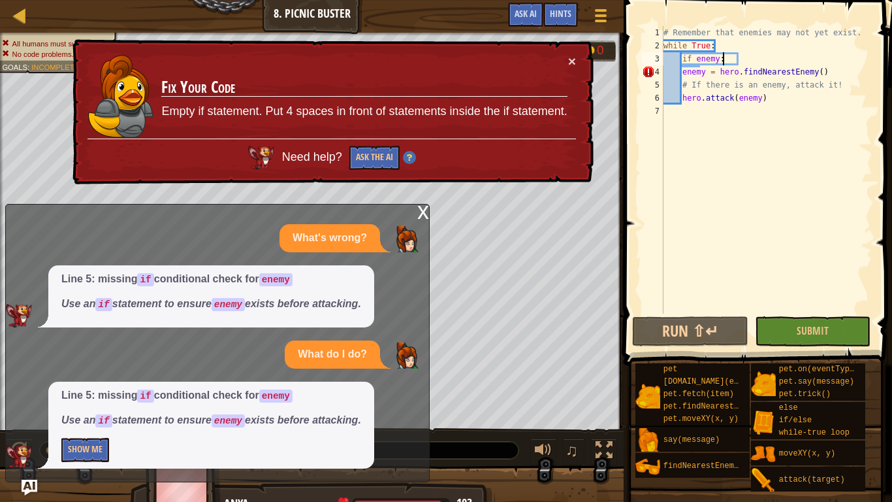
click at [724, 59] on div "# Remember that enemies may not yet exist. while True : if enemy : enemy = hero…" at bounding box center [767, 183] width 212 height 314
click at [726, 69] on div "# Remember that enemies may not yet exist. while True : if enemy : enemy = hero…" at bounding box center [767, 183] width 212 height 314
click at [386, 158] on button "Ask the AI" at bounding box center [374, 158] width 50 height 24
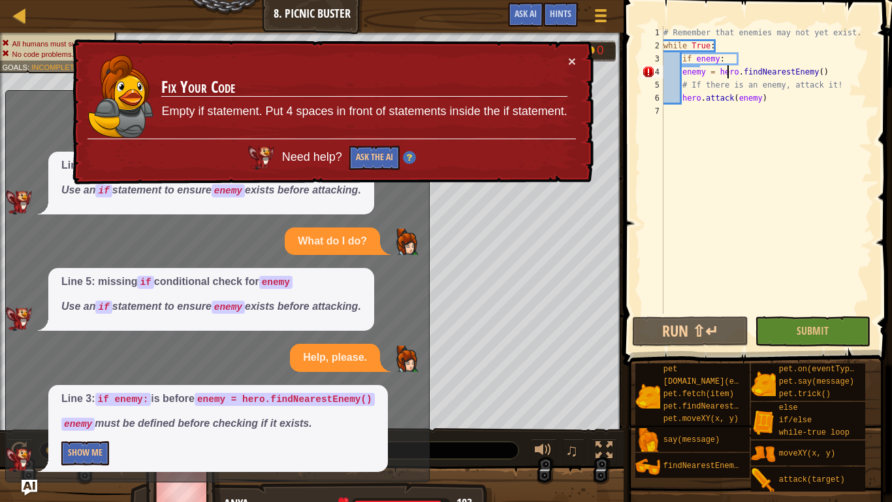
scroll to position [5, 0]
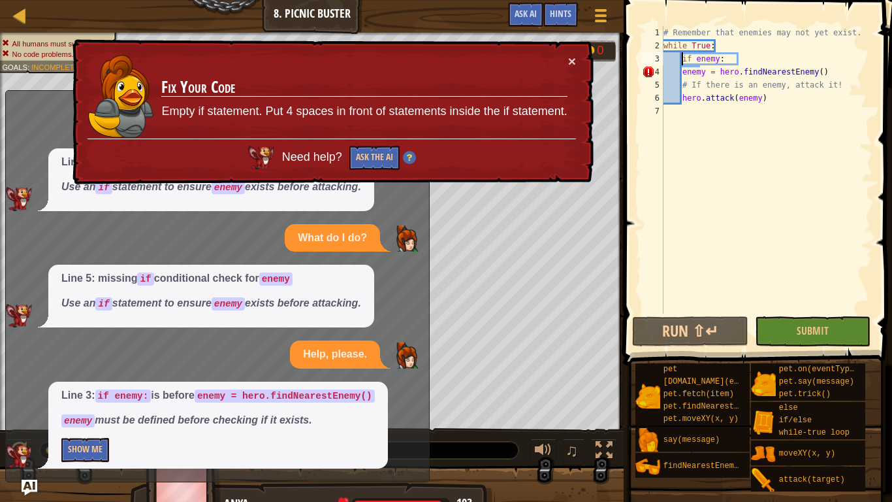
click at [680, 61] on div "# Remember that enemies may not yet exist. while True : if enemy : enemy = hero…" at bounding box center [767, 183] width 212 height 314
click at [682, 72] on div "# Remember that enemies may not yet exist. while True : if enemy : enemy = hero…" at bounding box center [767, 183] width 212 height 314
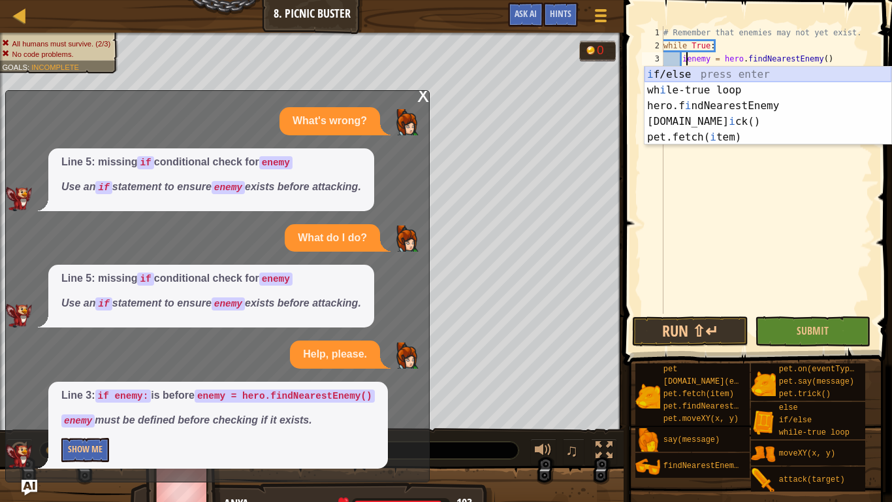
type textarea "enemy = hero.findNearestEnemy()"
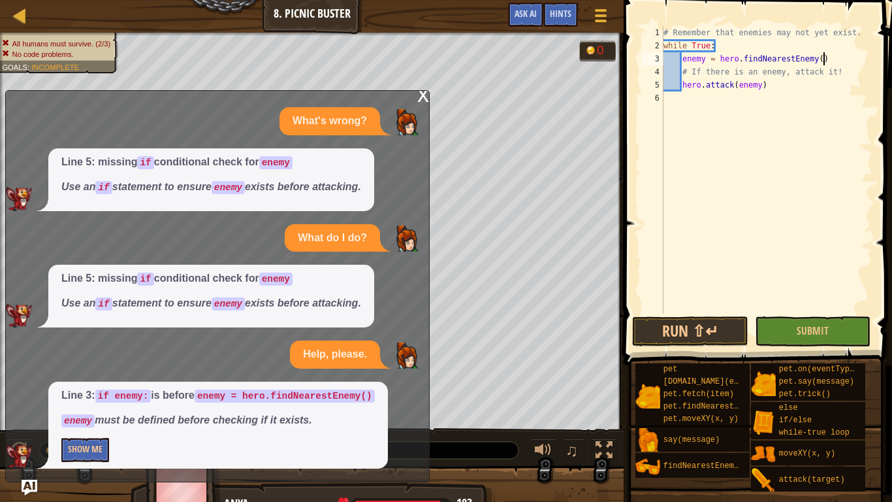
click at [830, 55] on div "# Remember that enemies may not yet exist. while True : enemy = hero . findNear…" at bounding box center [767, 183] width 212 height 314
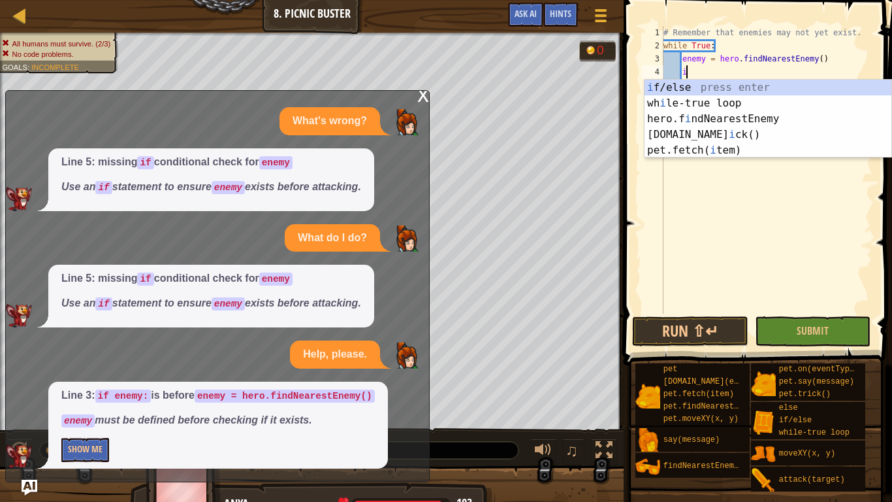
scroll to position [6, 3]
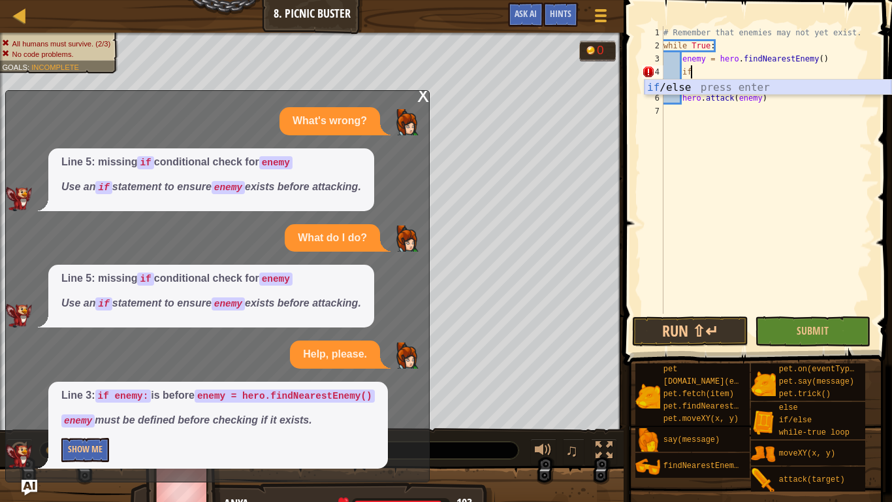
click at [726, 93] on div "if /else press enter" at bounding box center [768, 103] width 247 height 47
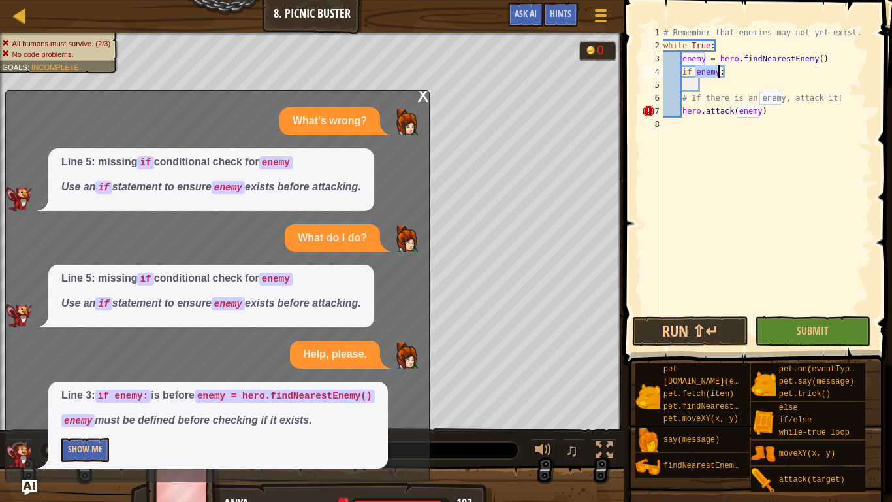
click at [682, 95] on div "# Remember that enemies may not yet exist. while True : enemy = hero . findNear…" at bounding box center [767, 183] width 212 height 314
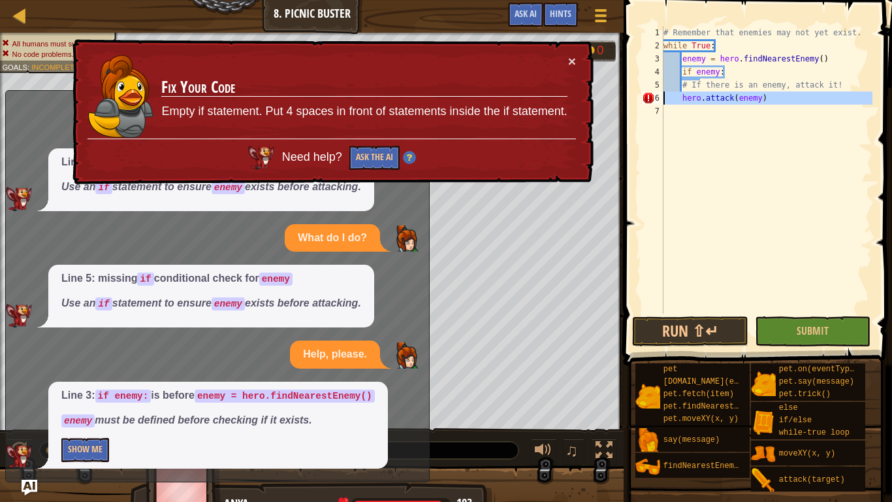
click at [649, 96] on div "6" at bounding box center [653, 97] width 22 height 13
click at [682, 99] on div "# Remember that enemies may not yet exist. while True : enemy = hero . findNear…" at bounding box center [767, 183] width 212 height 314
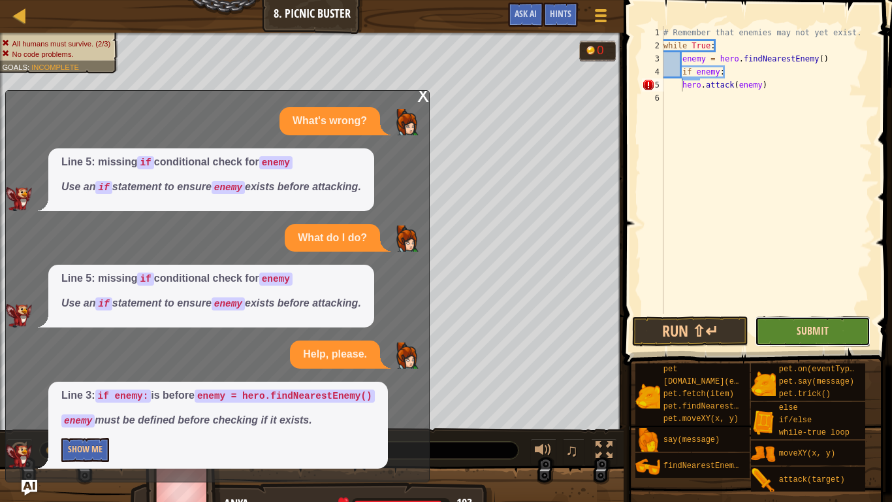
click at [811, 334] on span "Submit" at bounding box center [813, 330] width 32 height 14
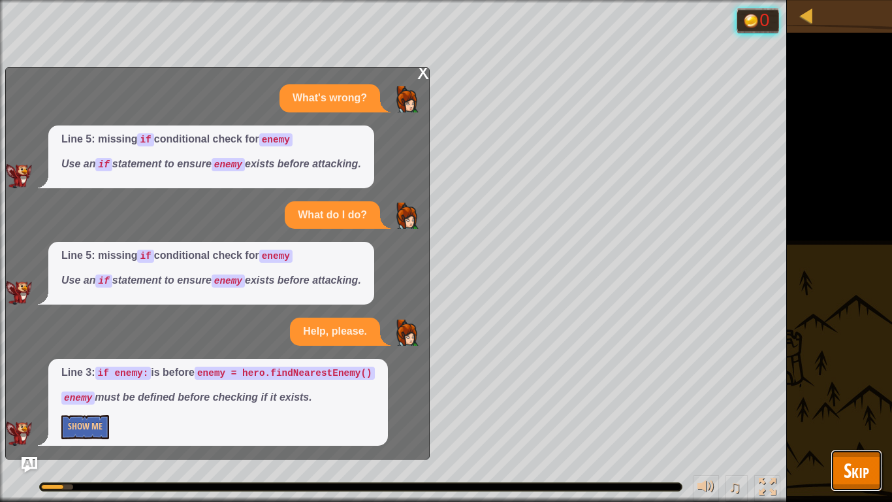
click at [858, 472] on span "Skip" at bounding box center [856, 470] width 25 height 27
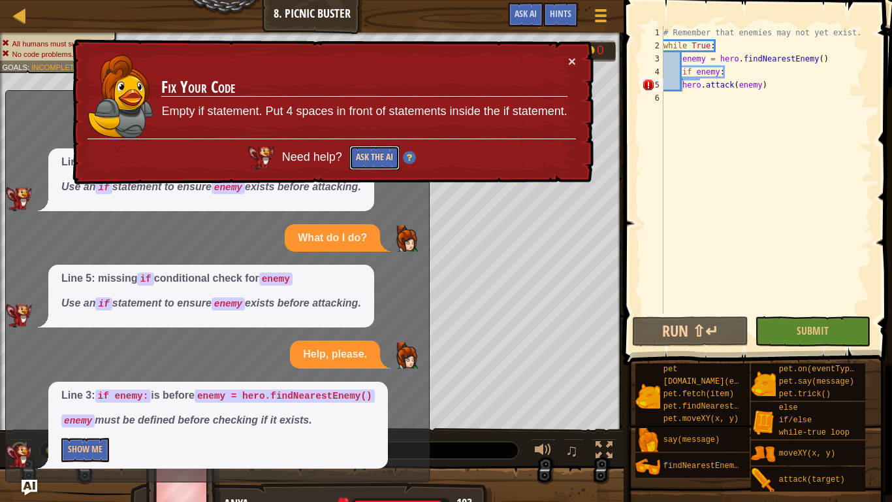
click at [369, 164] on button "Ask the AI" at bounding box center [373, 158] width 51 height 25
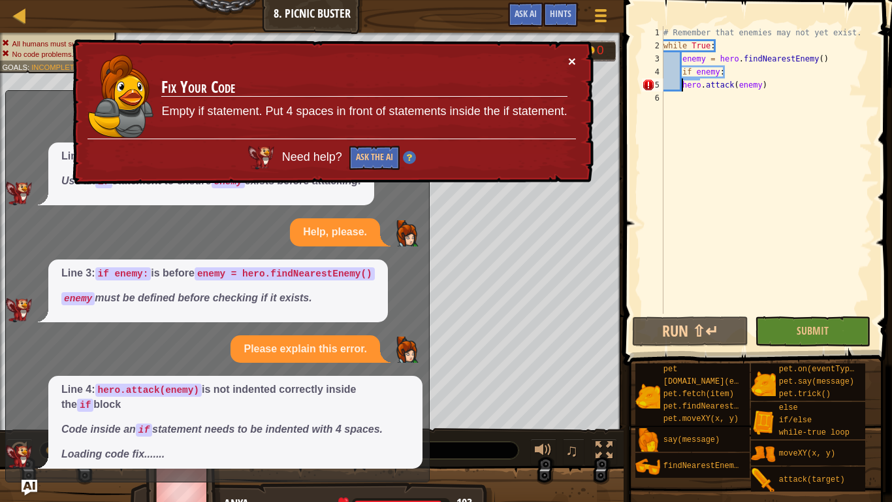
scroll to position [129, 0]
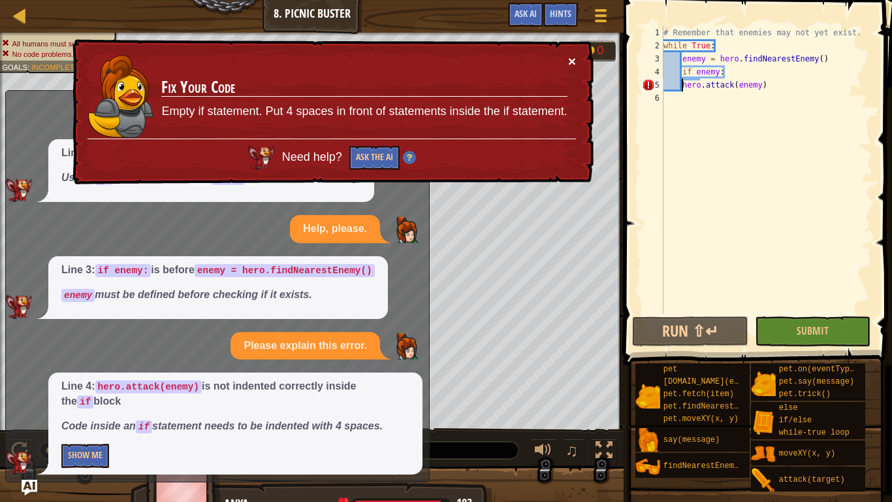
click at [571, 61] on button "×" at bounding box center [573, 64] width 8 height 14
click at [572, 60] on button "×" at bounding box center [573, 65] width 8 height 14
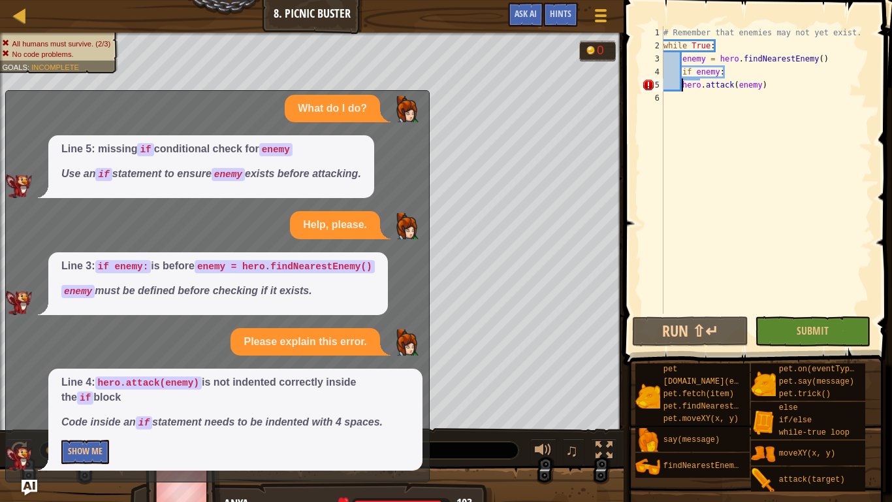
scroll to position [137, 0]
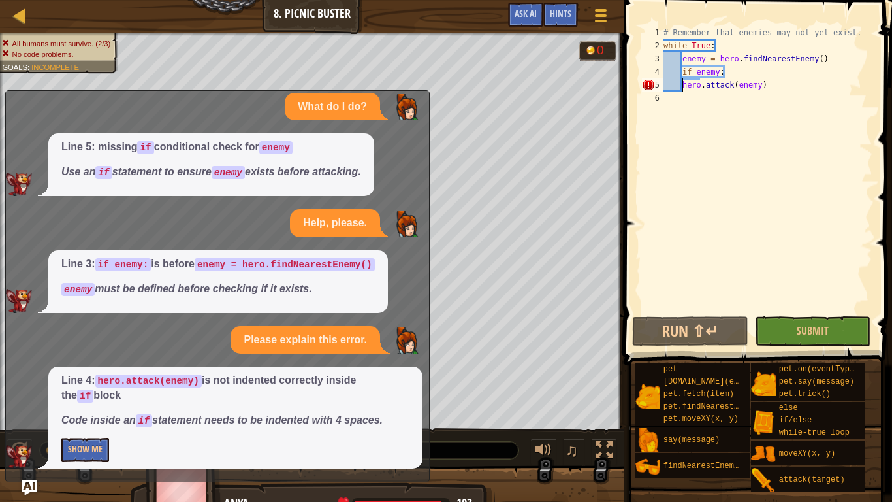
type textarea "if enemy:hero.attack(enemy)"
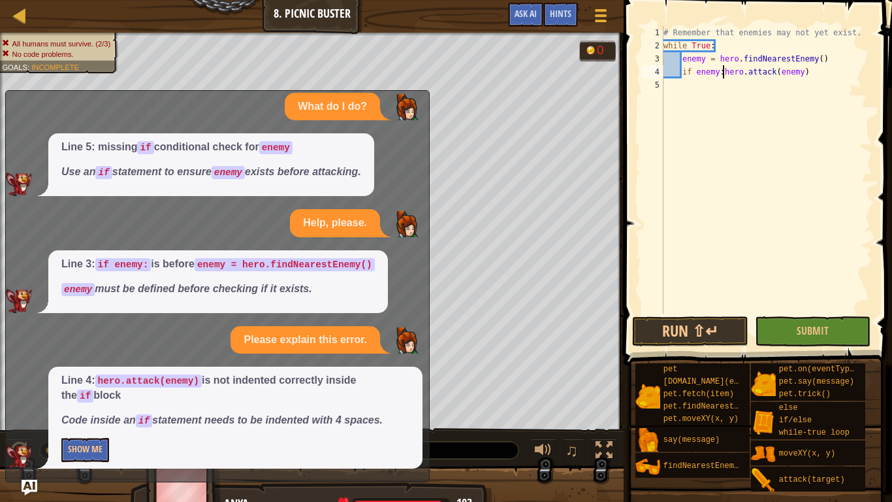
click at [838, 89] on div "# Remember that enemies may not yet exist. while True : enemy = hero . findNear…" at bounding box center [767, 183] width 212 height 314
click at [809, 65] on div "# Remember that enemies may not yet exist. while True : enemy = hero . findNear…" at bounding box center [767, 183] width 212 height 314
type textarea "if enemy:"
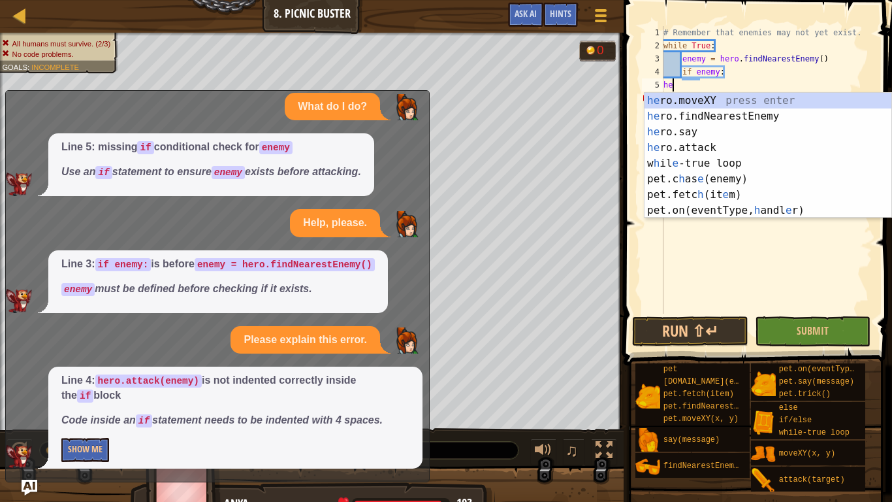
scroll to position [6, 2]
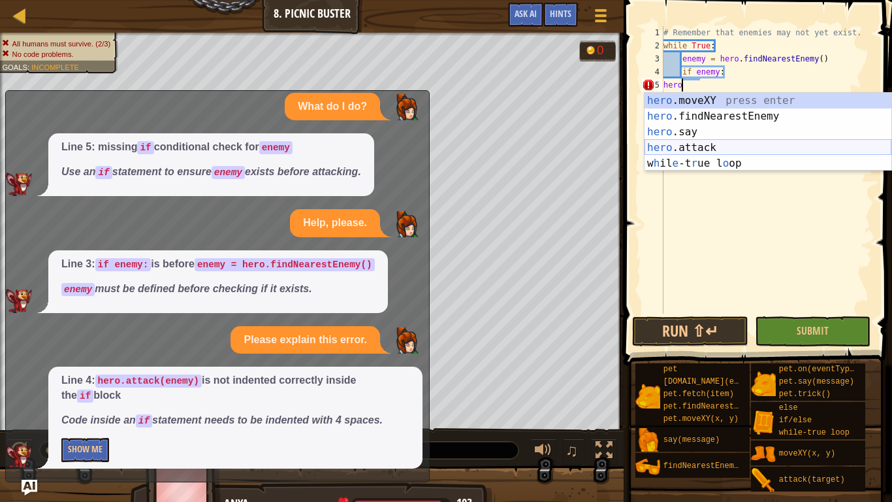
click at [759, 150] on div "hero .moveXY press enter hero .findNearestEnemy press enter hero .say press ent…" at bounding box center [768, 148] width 247 height 110
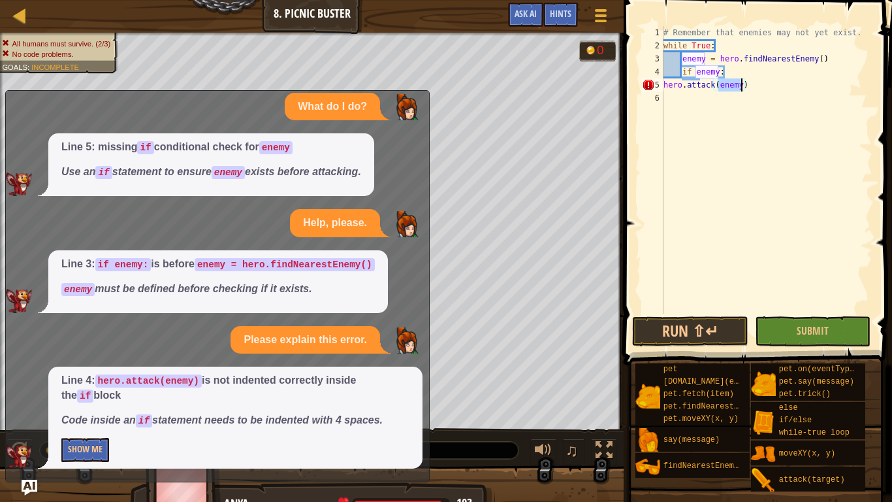
click at [666, 86] on div "# Remember that enemies may not yet exist. while True : enemy = hero . findNear…" at bounding box center [767, 183] width 212 height 314
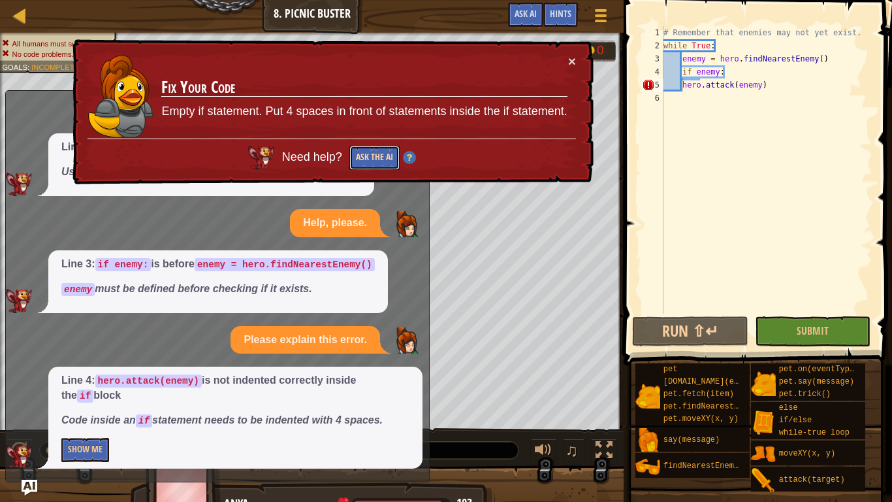
click at [363, 155] on button "Ask the AI" at bounding box center [374, 158] width 50 height 25
click at [85, 456] on button "Show Me" at bounding box center [85, 450] width 48 height 24
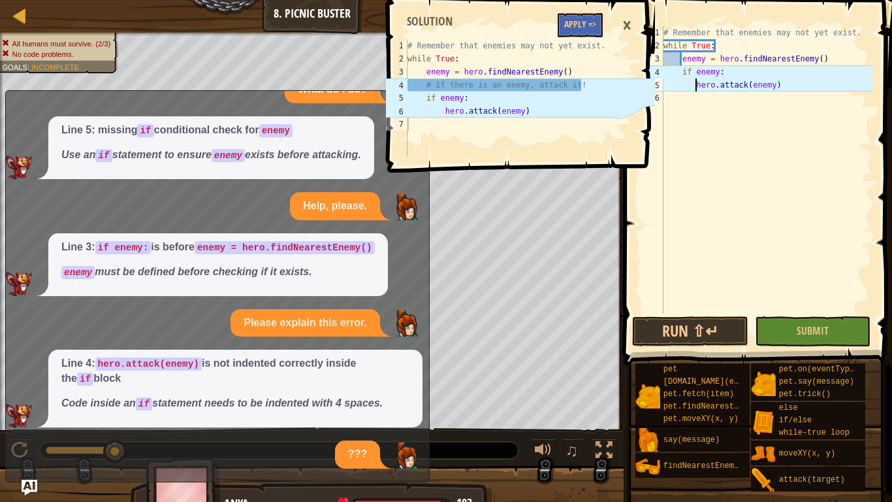
type textarea "hero.attack(enemy)"
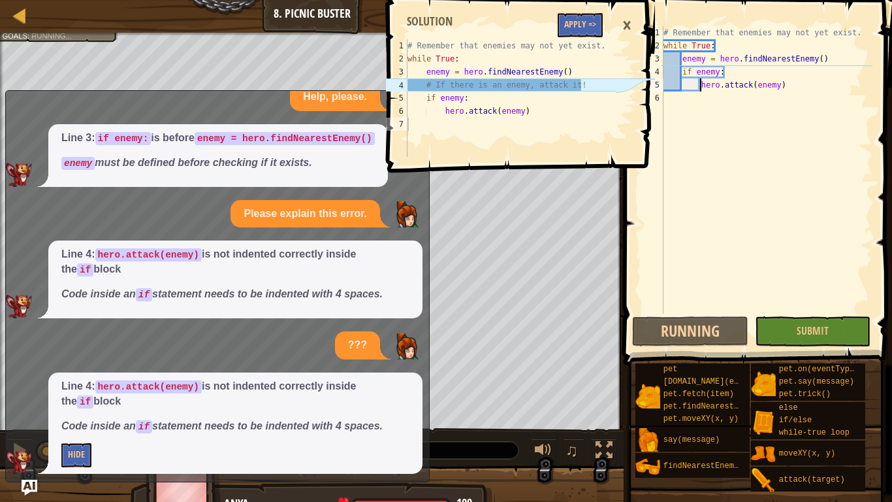
scroll to position [269, 0]
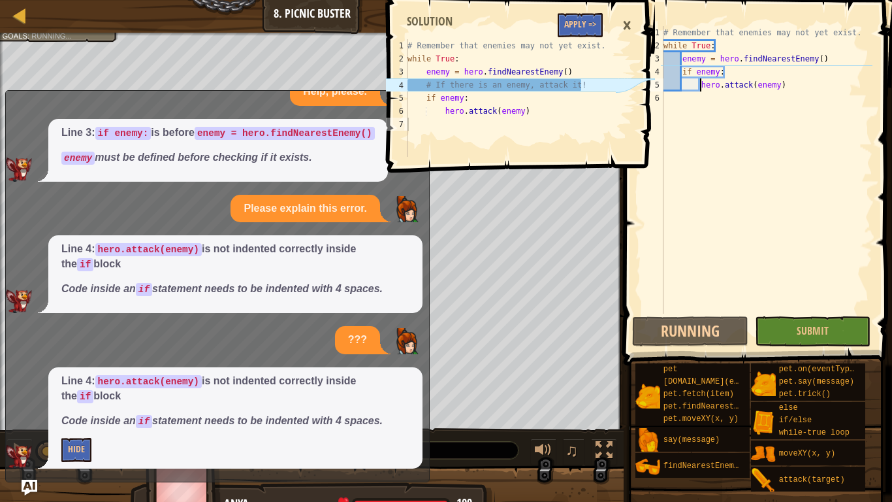
click at [722, 145] on div "# Remember that enemies may not yet exist. while True : enemy = hero . findNear…" at bounding box center [767, 183] width 212 height 314
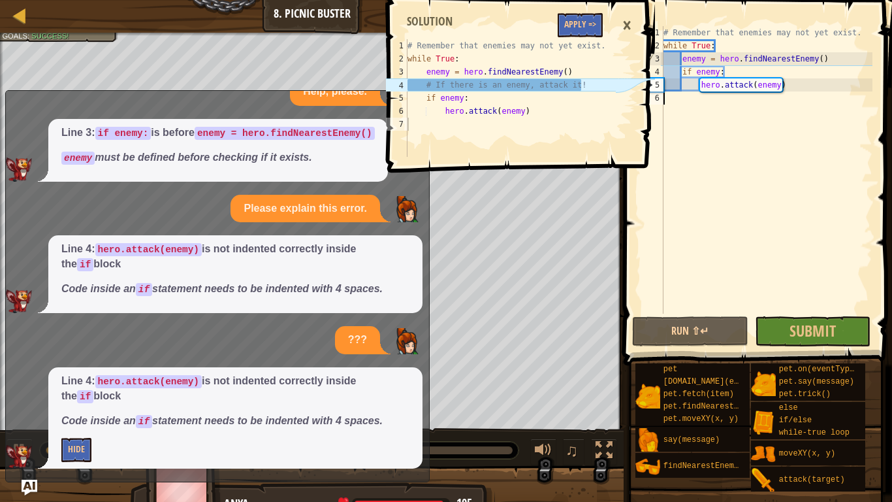
click at [636, 22] on div "×" at bounding box center [627, 25] width 22 height 30
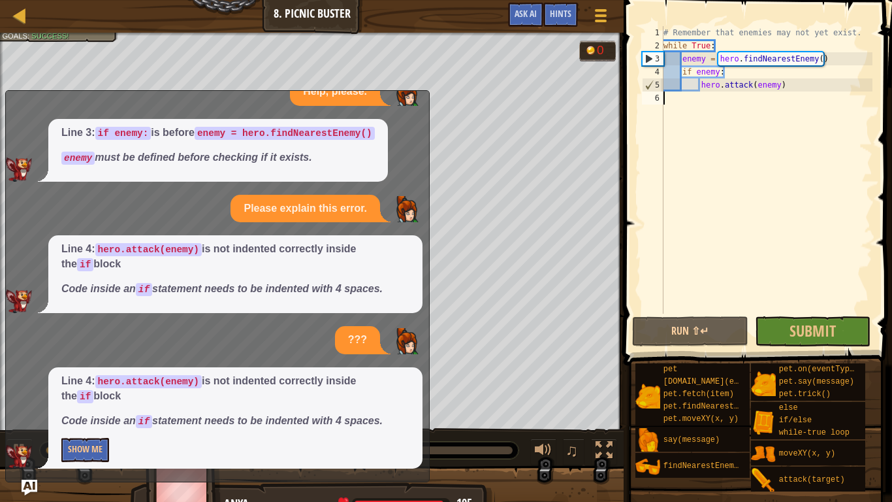
click at [702, 169] on div "# Remember that enemies may not yet exist. while True : enemy = hero . findNear…" at bounding box center [767, 183] width 212 height 314
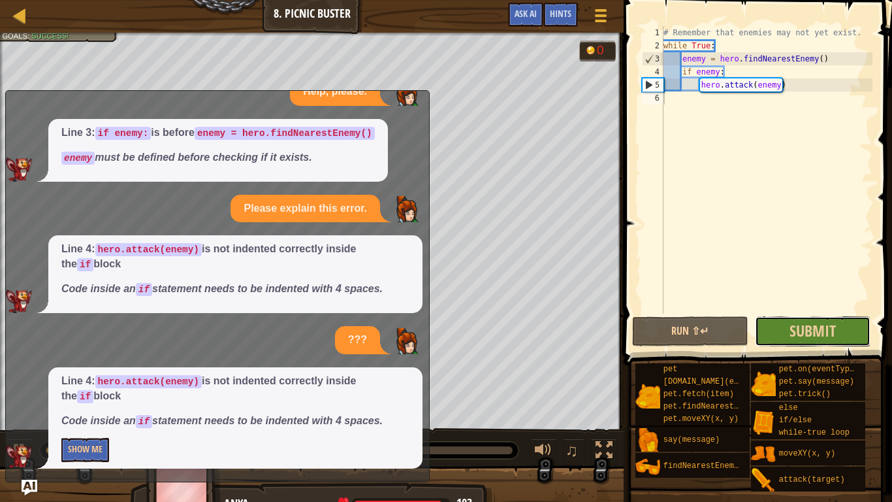
click at [777, 320] on button "Submit" at bounding box center [813, 331] width 116 height 30
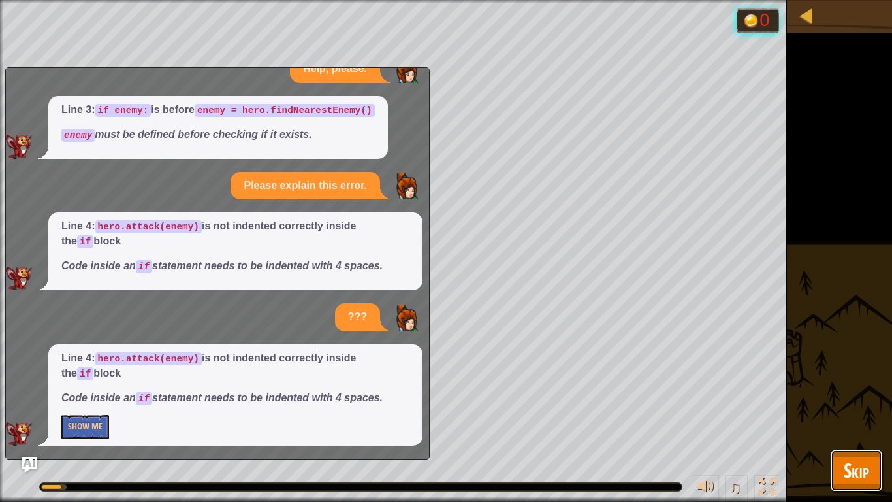
click at [862, 483] on span "Skip" at bounding box center [856, 470] width 25 height 27
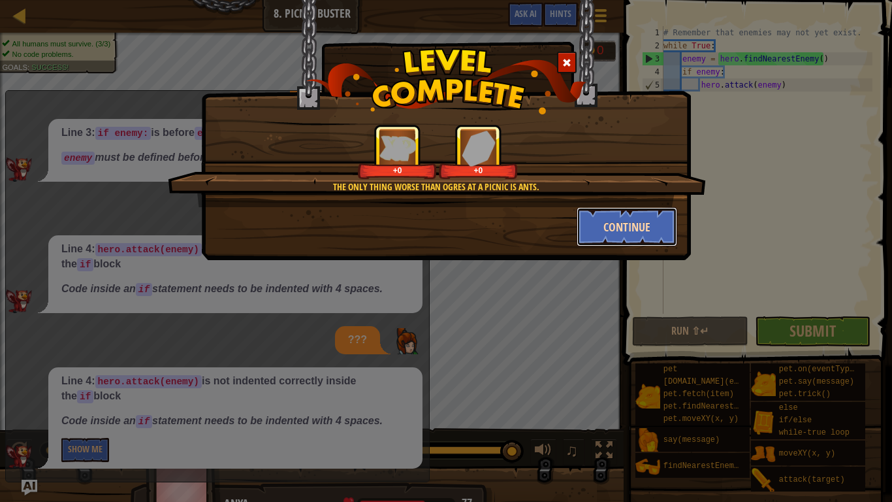
click at [619, 237] on button "Continue" at bounding box center [627, 226] width 101 height 39
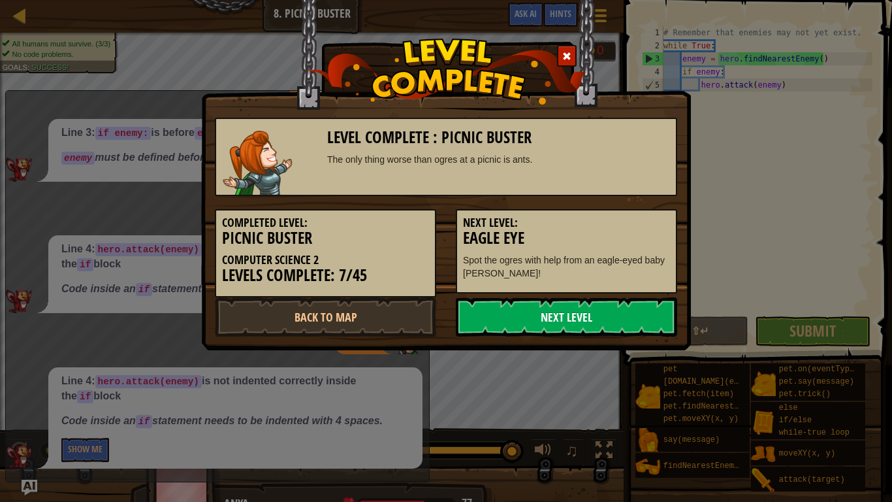
click at [572, 329] on link "Next Level" at bounding box center [566, 316] width 221 height 39
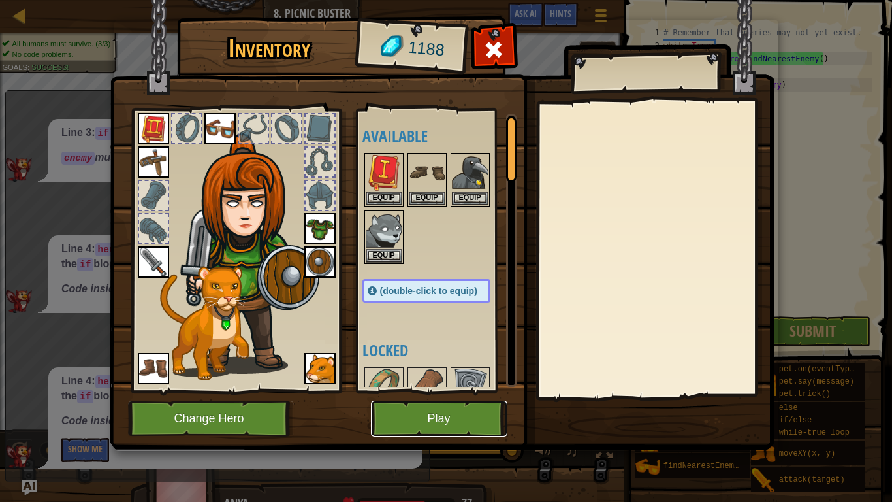
click at [479, 422] on button "Play" at bounding box center [439, 418] width 137 height 36
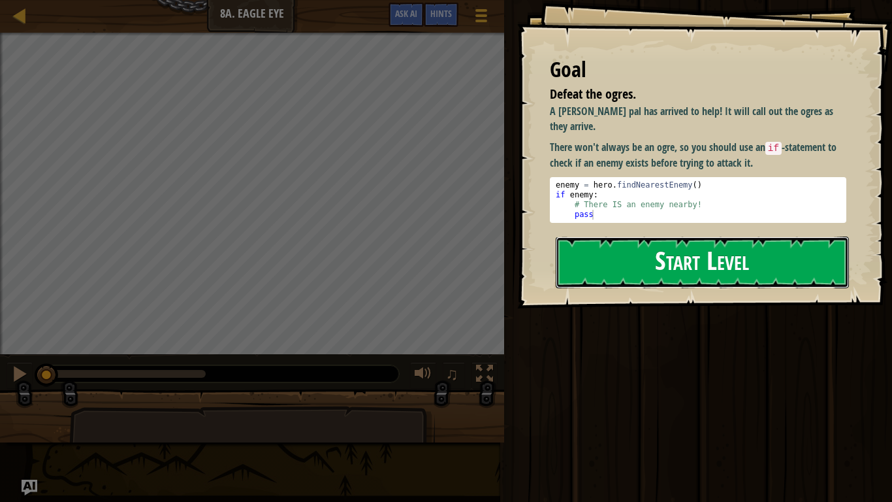
click at [609, 265] on button "Start Level" at bounding box center [702, 262] width 293 height 52
